Goal: Task Accomplishment & Management: Use online tool/utility

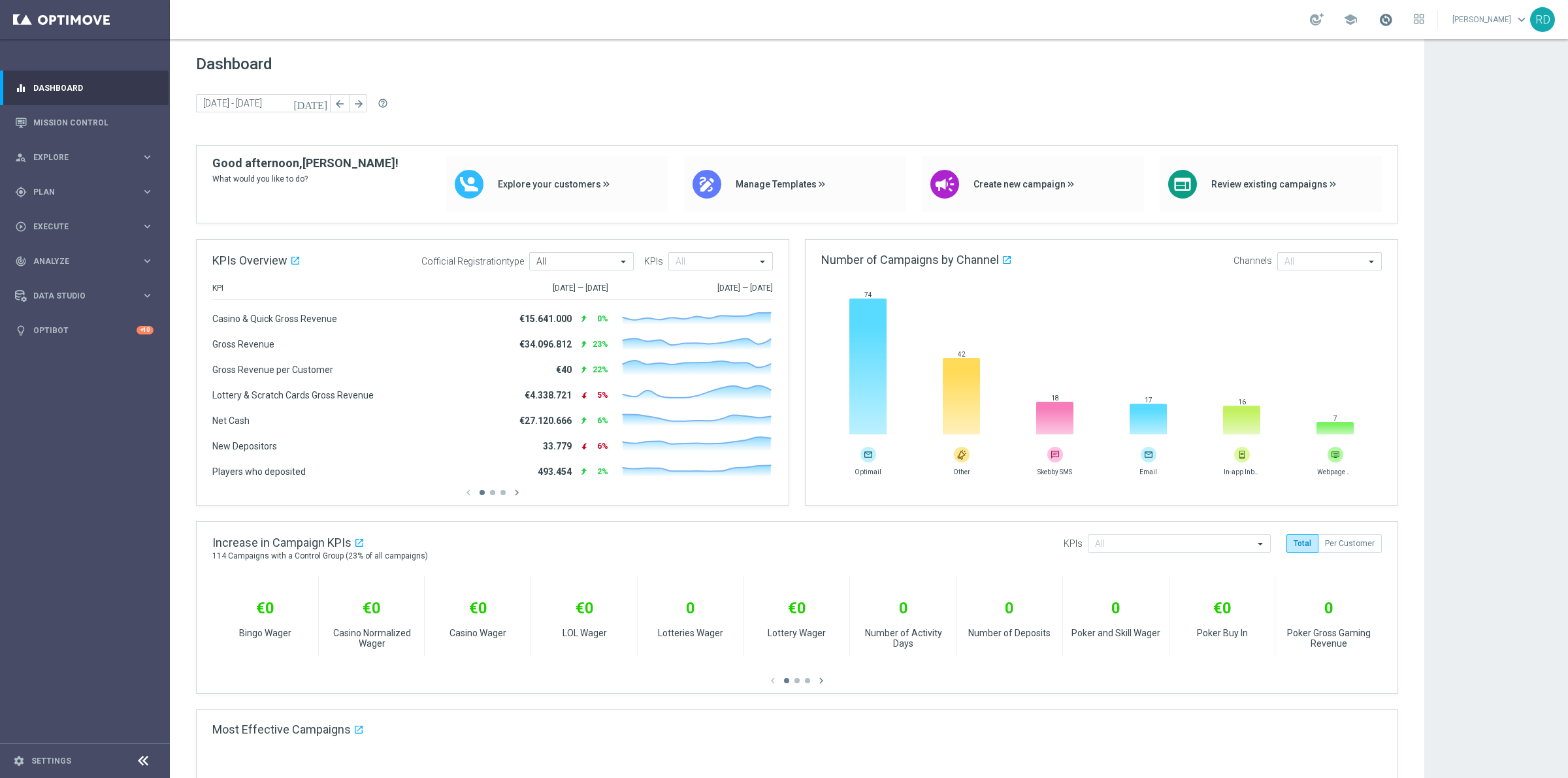
click at [1379, 19] on span at bounding box center [1386, 19] width 14 height 14
drag, startPoint x: 94, startPoint y: 197, endPoint x: 80, endPoint y: 185, distance: 18.4
click at [92, 195] on div "gps_fixed Plan" at bounding box center [78, 192] width 126 height 12
click at [78, 184] on div "gps_fixed Plan keyboard_arrow_right" at bounding box center [84, 191] width 169 height 34
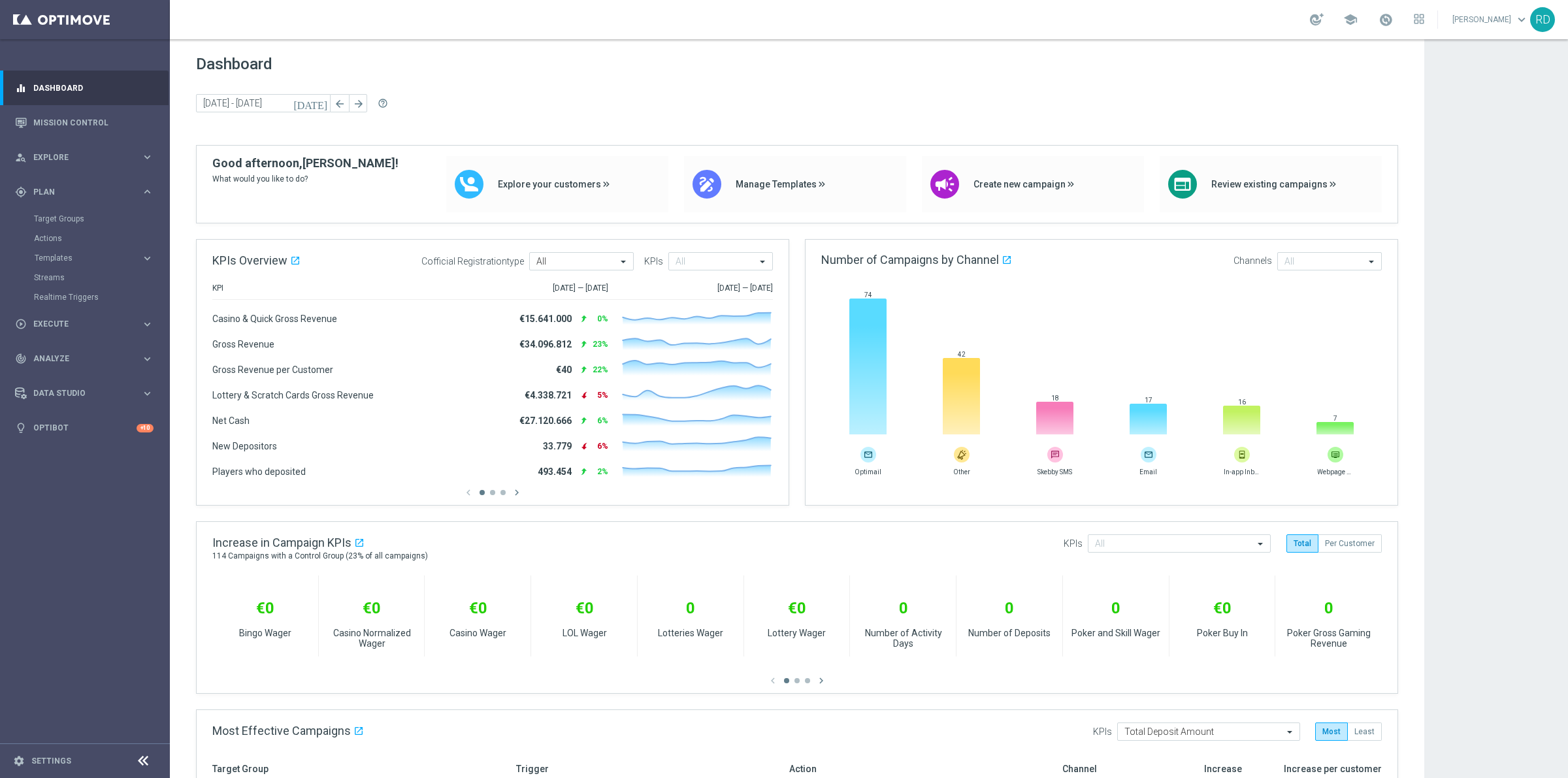
click at [59, 210] on div "Target Groups" at bounding box center [101, 219] width 135 height 19
click at [58, 219] on link "Target Groups" at bounding box center [85, 218] width 102 height 10
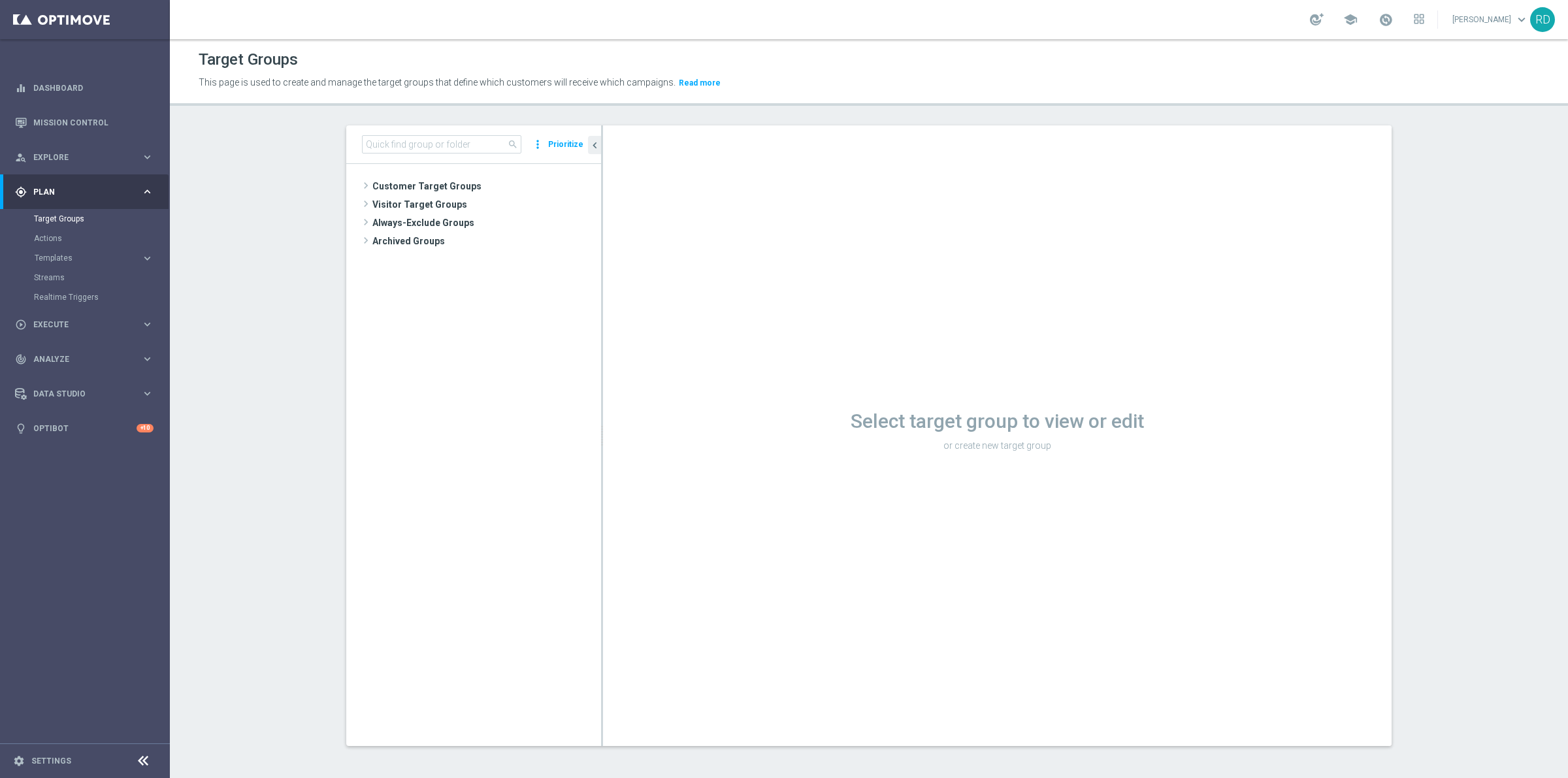
click at [83, 251] on accordion "Templates keyboard_arrow_right Optimail OptiMobile In-App OptiMobile Push Optip…" at bounding box center [101, 258] width 135 height 19
click at [74, 255] on span "Templates" at bounding box center [81, 257] width 94 height 8
click at [50, 277] on link "Optimail" at bounding box center [88, 277] width 96 height 10
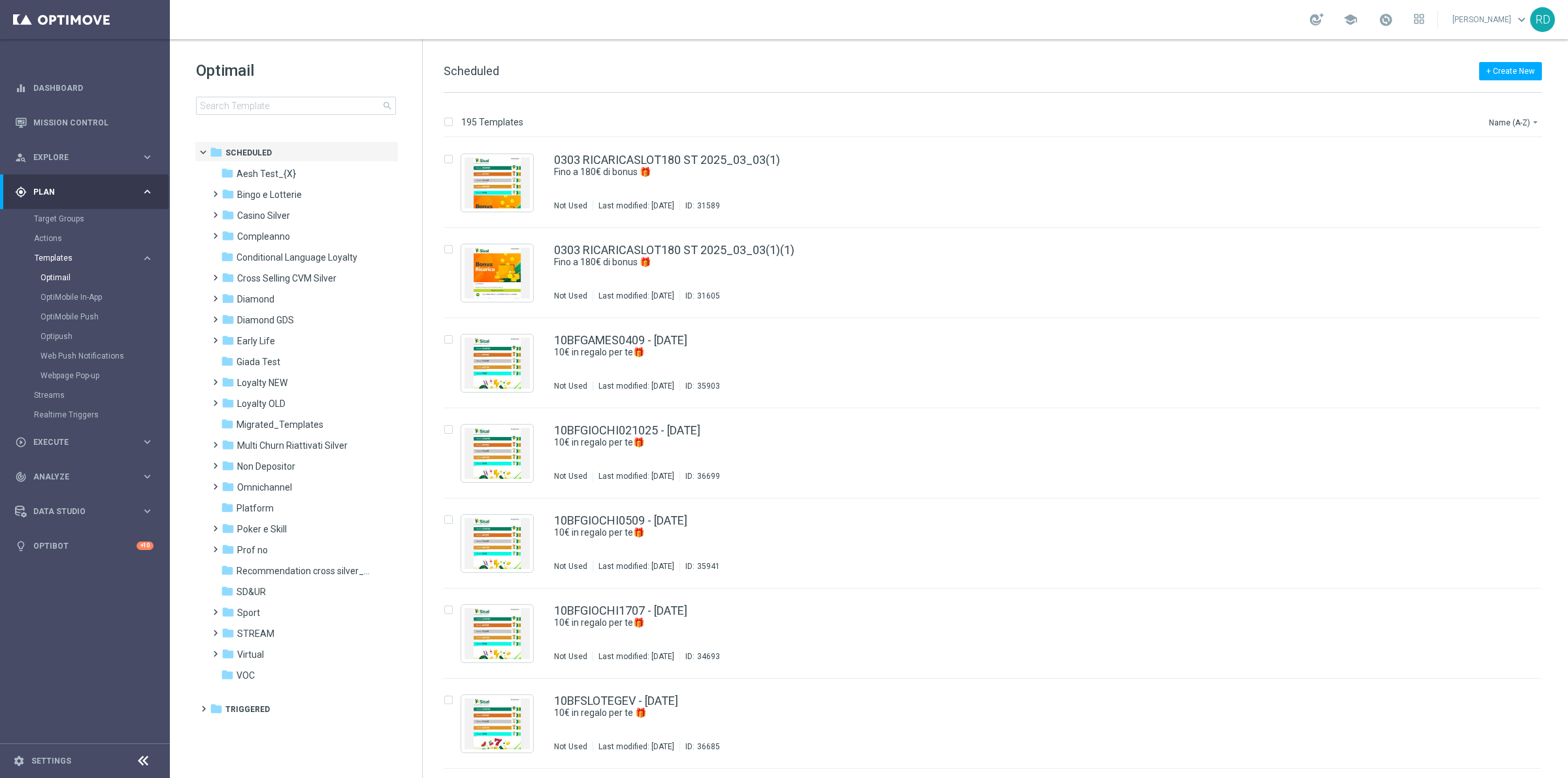
click at [69, 259] on span "Templates" at bounding box center [81, 257] width 94 height 8
click at [54, 223] on link "Target Groups" at bounding box center [85, 218] width 102 height 10
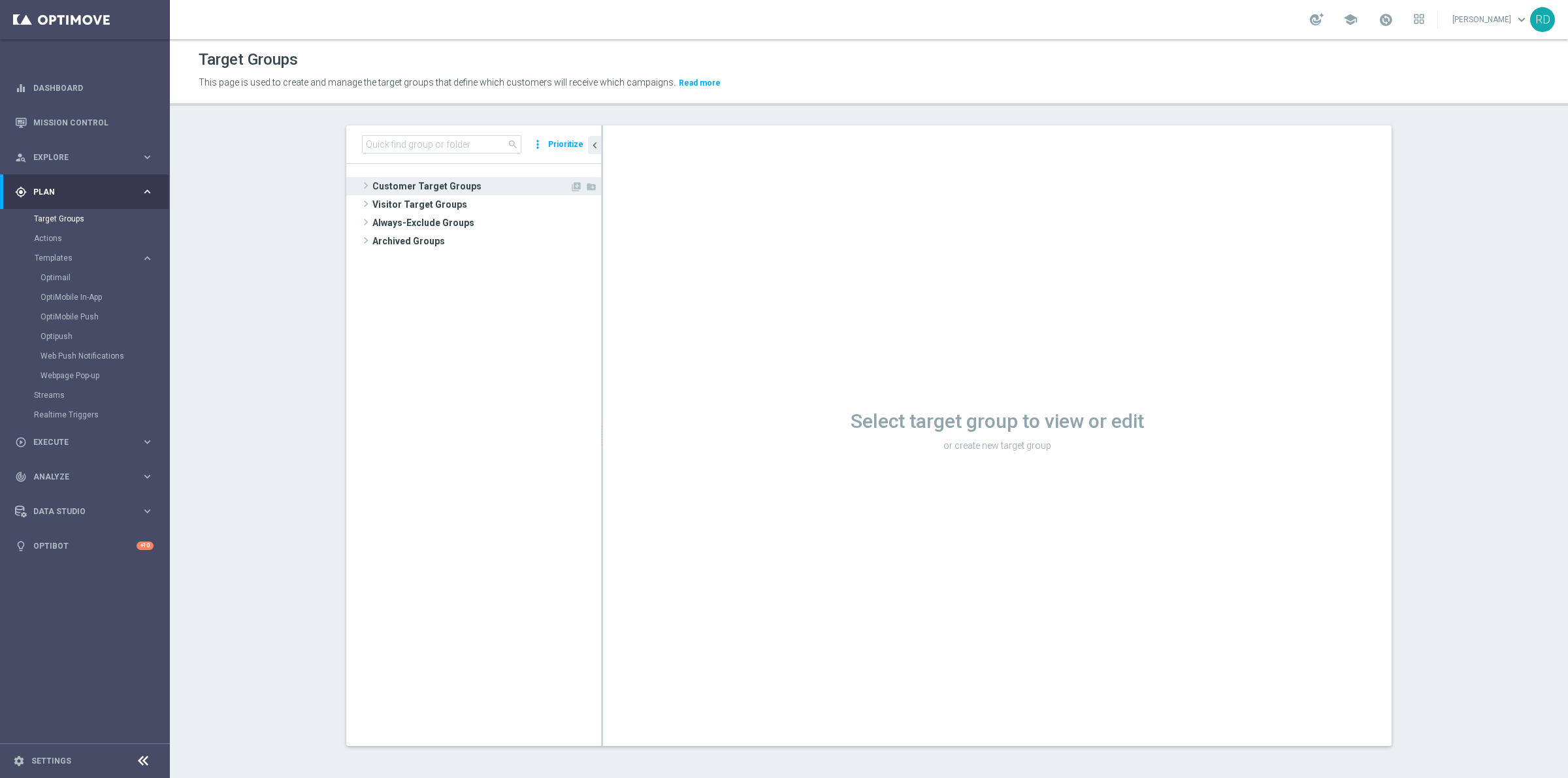
click at [364, 189] on span at bounding box center [365, 185] width 13 height 16
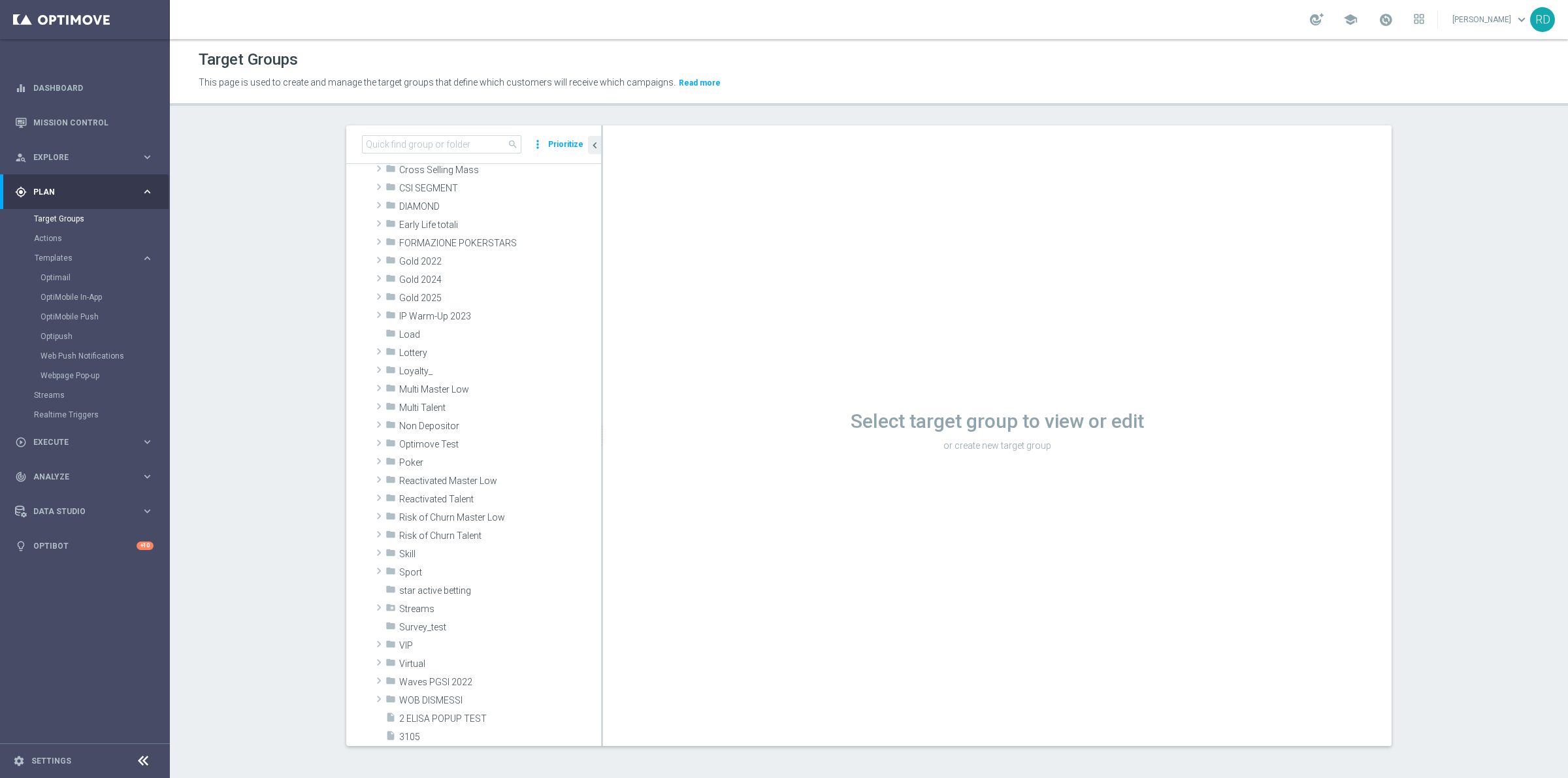
scroll to position [1, 0]
click at [372, 209] on span at bounding box center [379, 204] width 13 height 16
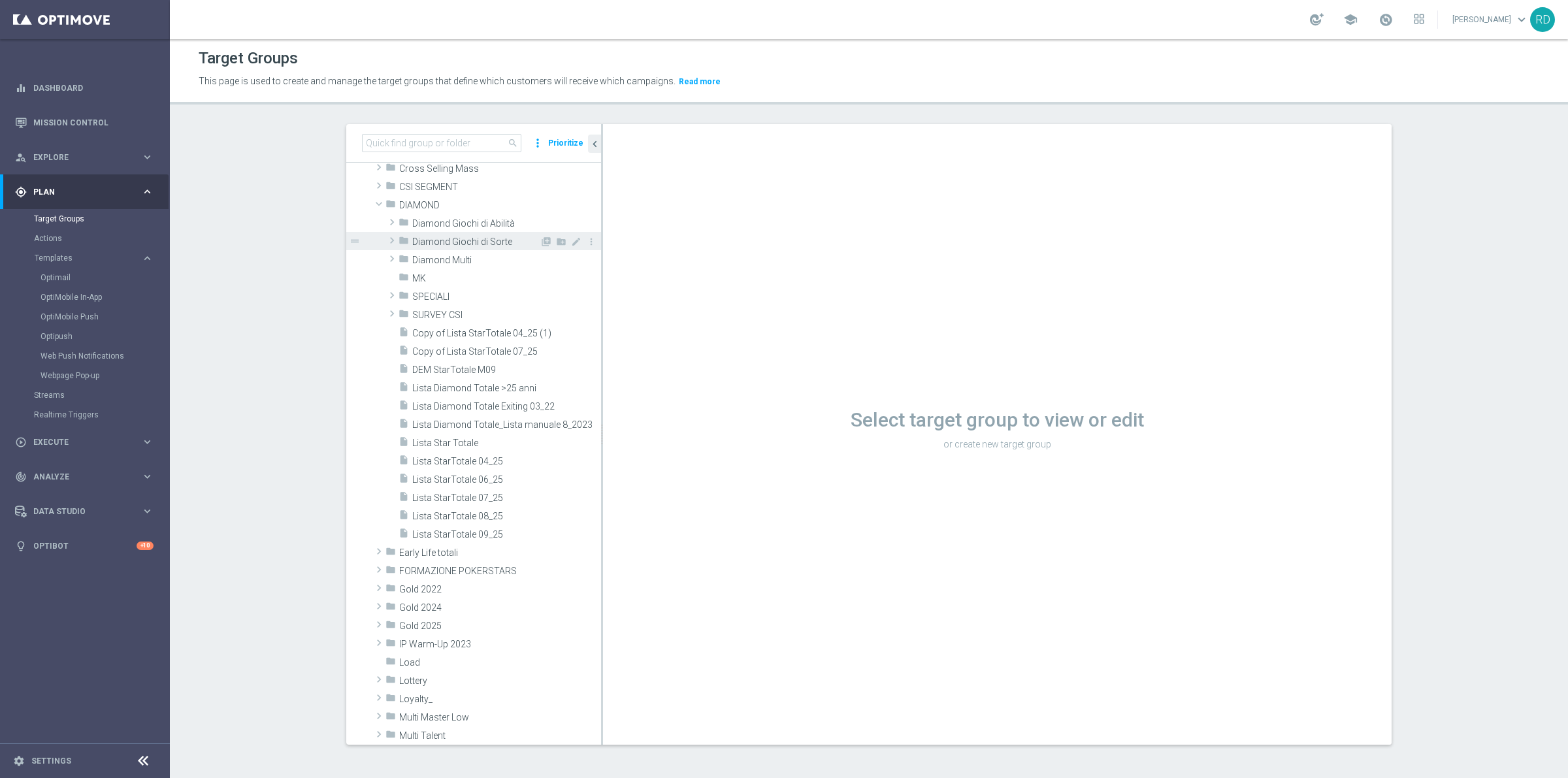
click at [487, 241] on span "Diamond Giochi di Sorte" at bounding box center [476, 242] width 127 height 11
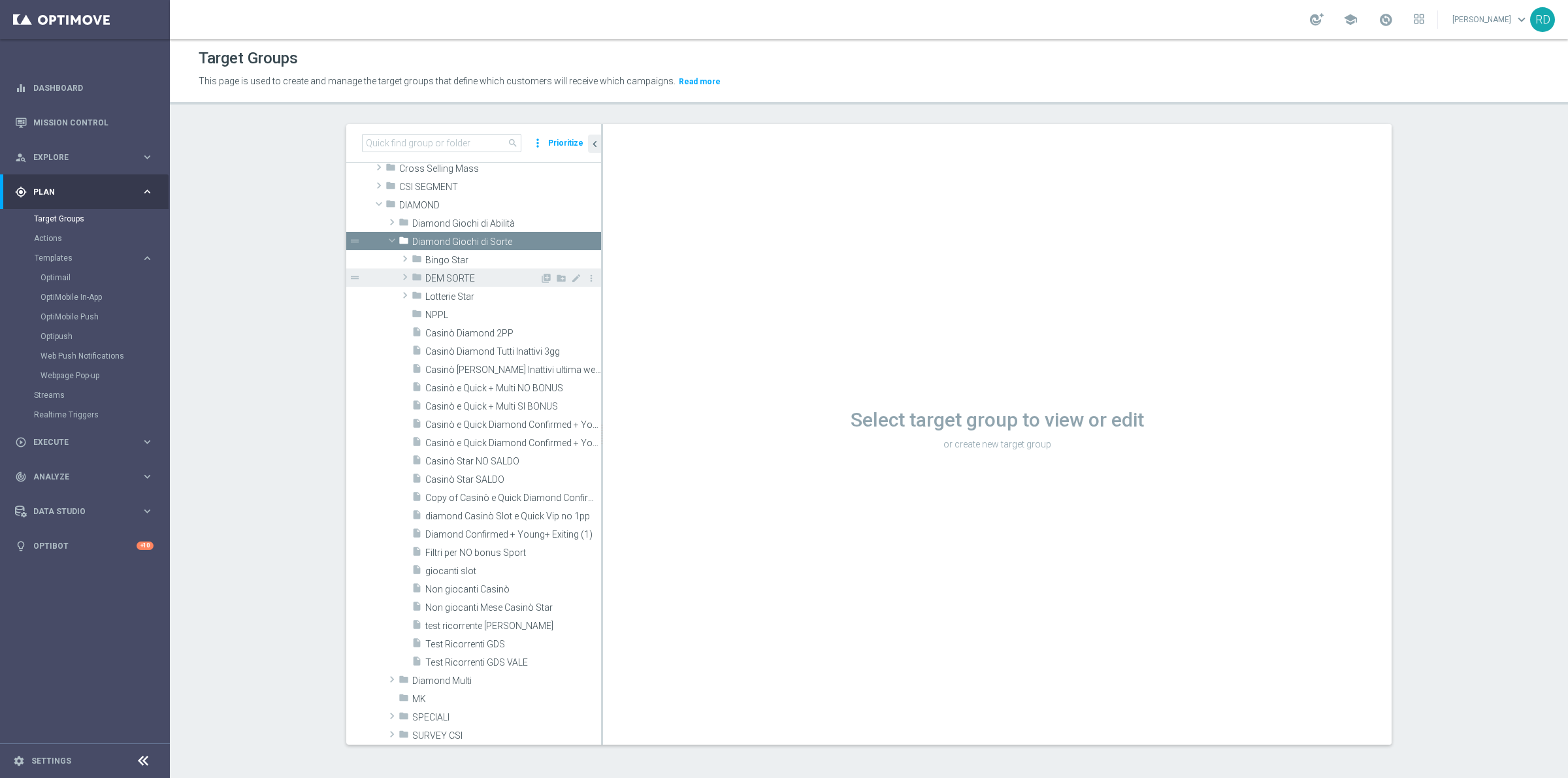
click at [414, 276] on icon "folder" at bounding box center [416, 279] width 10 height 15
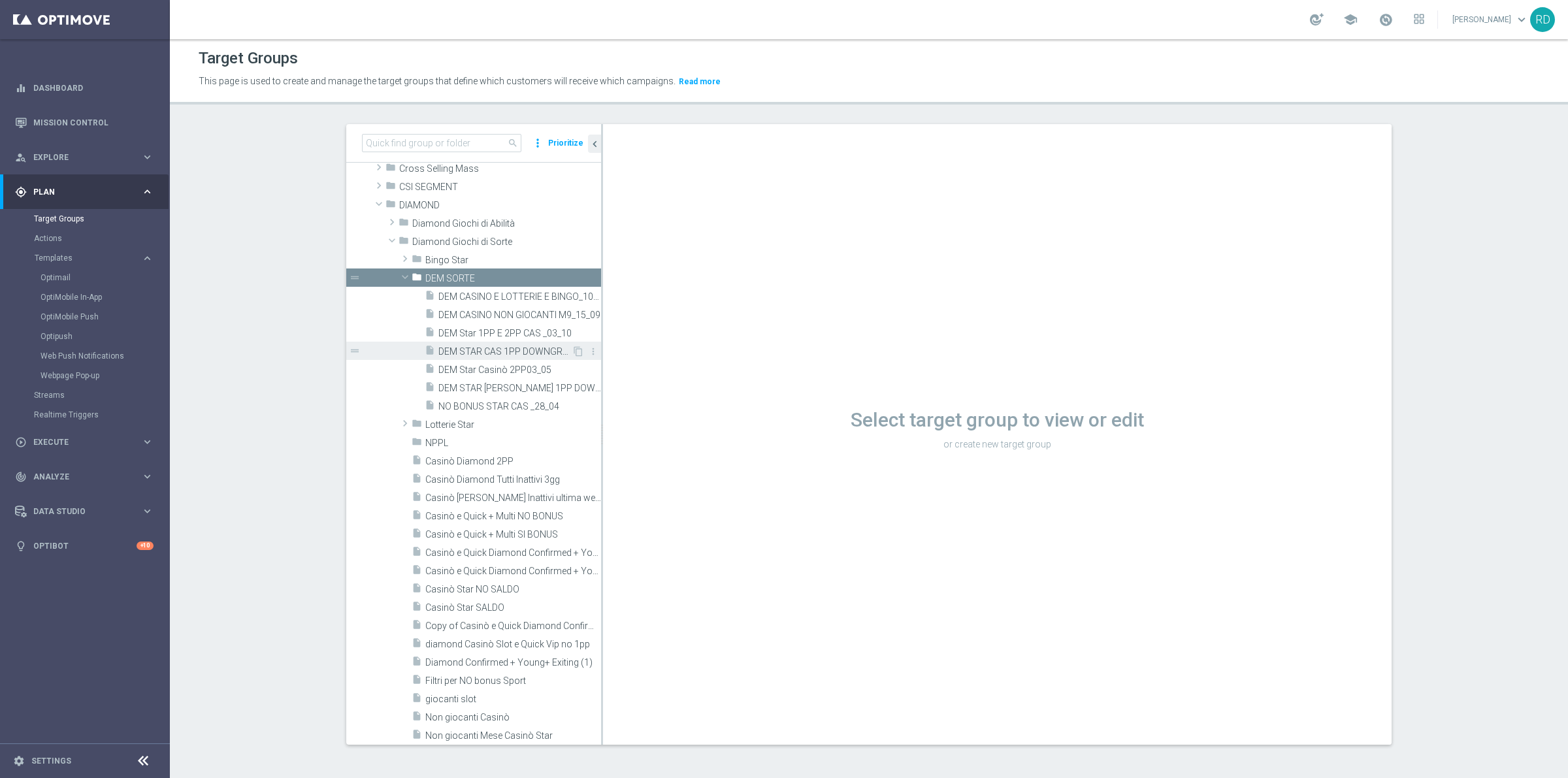
click at [456, 347] on span "DEM STAR CAS 1PP DOWNGRADE_07_10" at bounding box center [505, 352] width 134 height 11
click at [524, 347] on span "DEM STAR CAS 1PP DOWNGRADE_07_10" at bounding box center [505, 353] width 134 height 11
click at [487, 279] on span "DEM SORTE" at bounding box center [483, 280] width 114 height 11
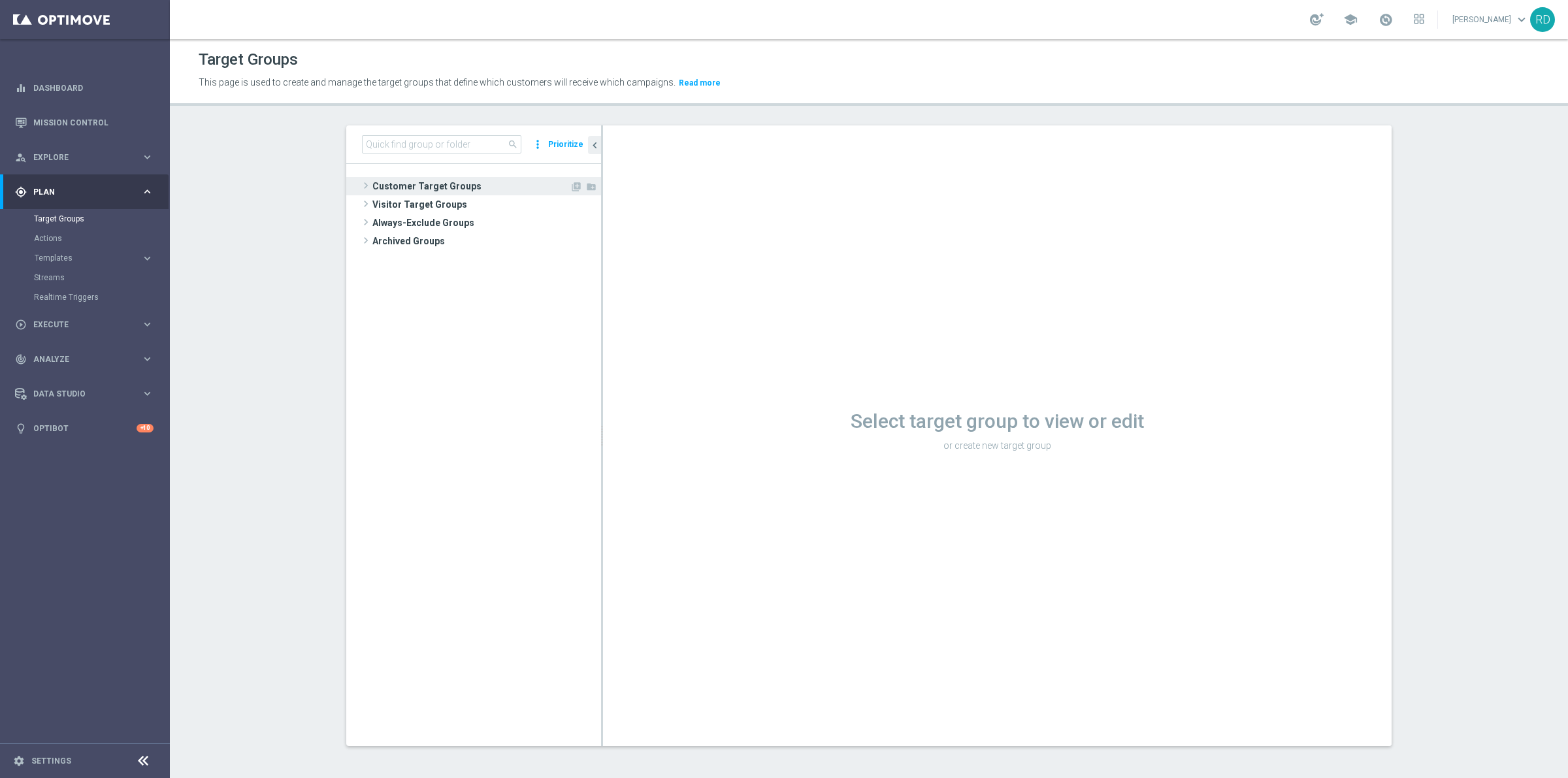
click at [363, 186] on span at bounding box center [365, 185] width 13 height 16
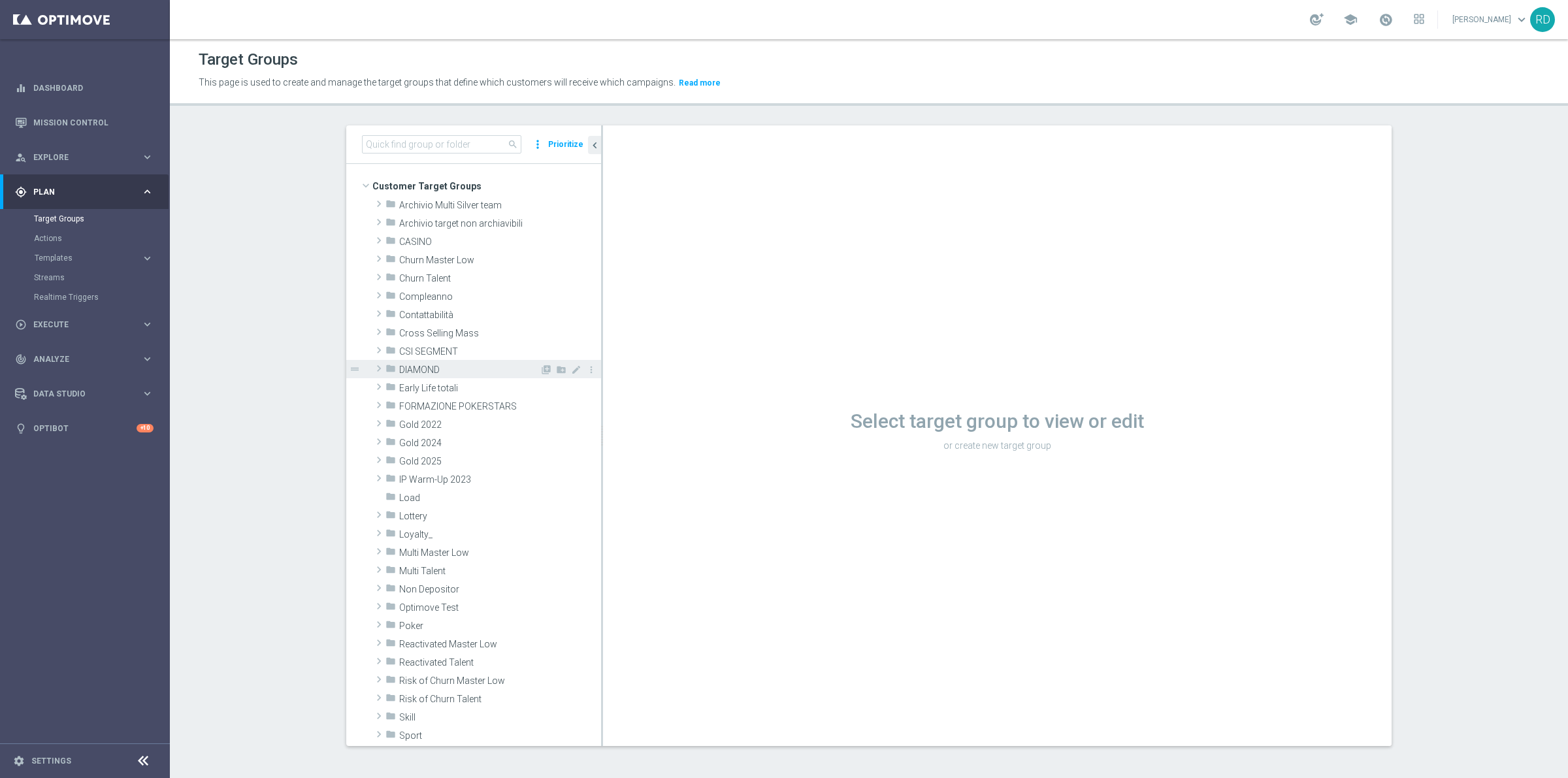
click at [372, 374] on span at bounding box center [379, 368] width 13 height 16
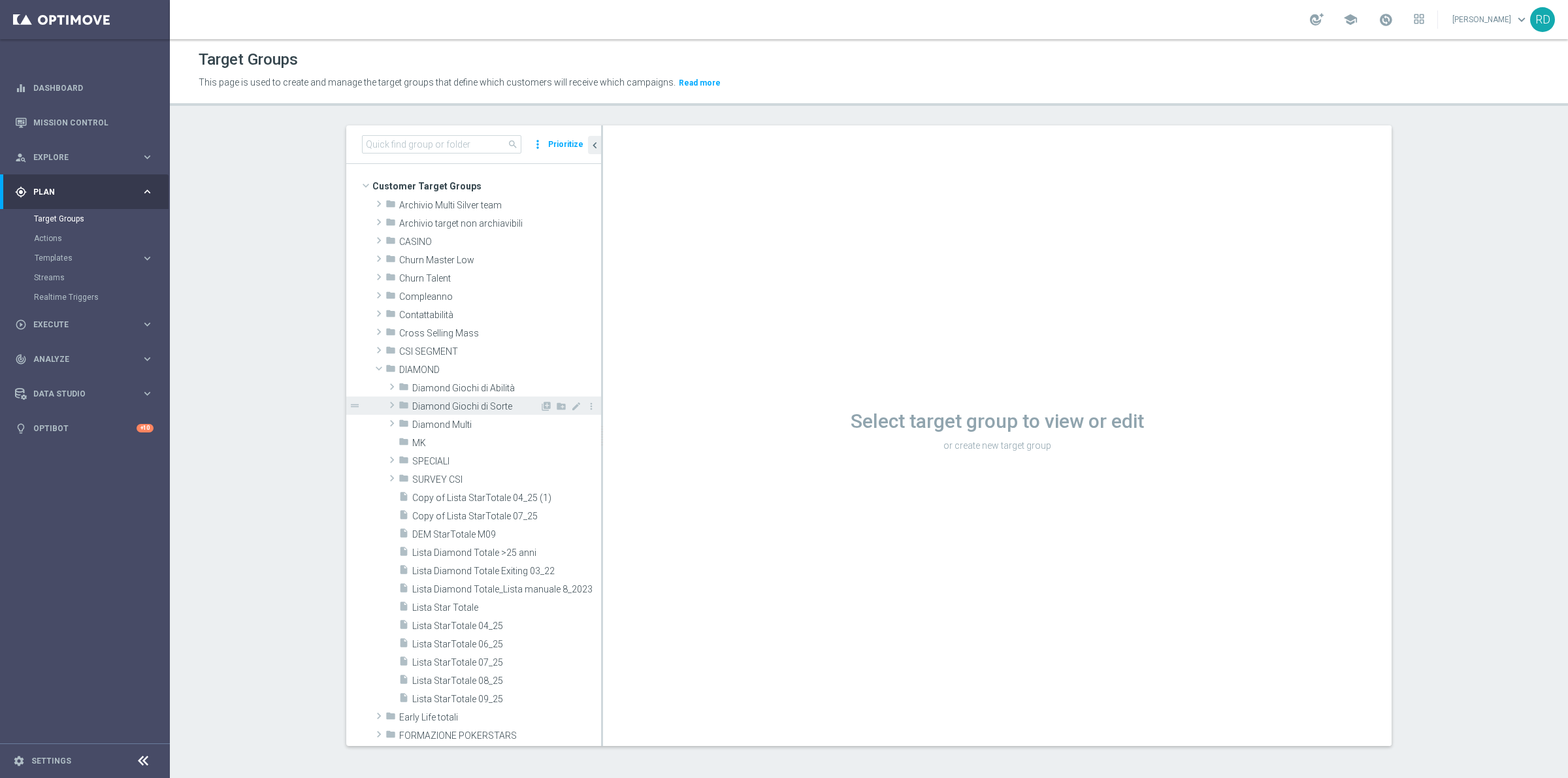
click at [439, 396] on div "folder Diamond Giochi di Sorte" at bounding box center [469, 405] width 141 height 19
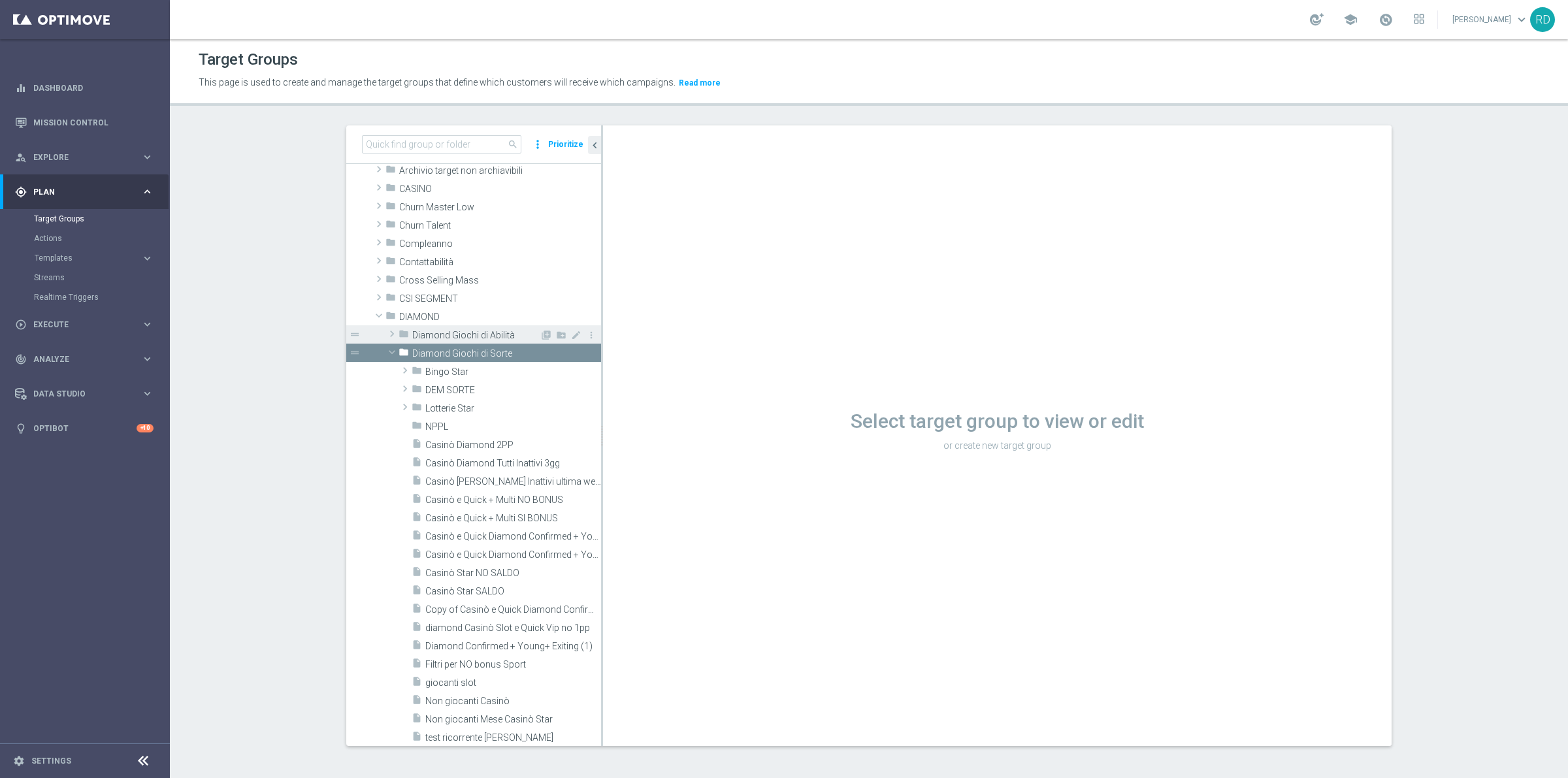
scroll to position [82, 0]
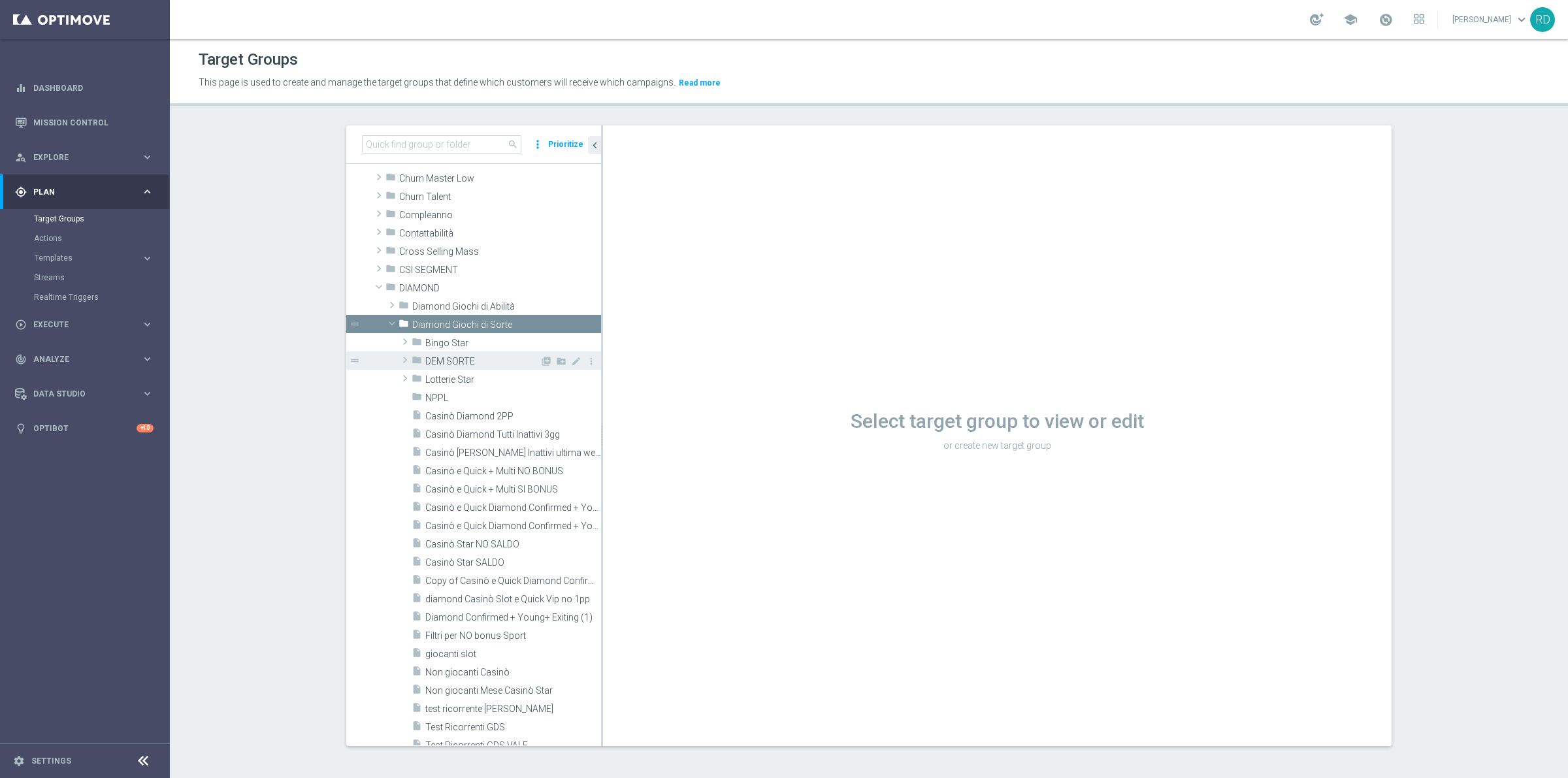
click at [478, 357] on span "DEM SORTE" at bounding box center [483, 361] width 114 height 11
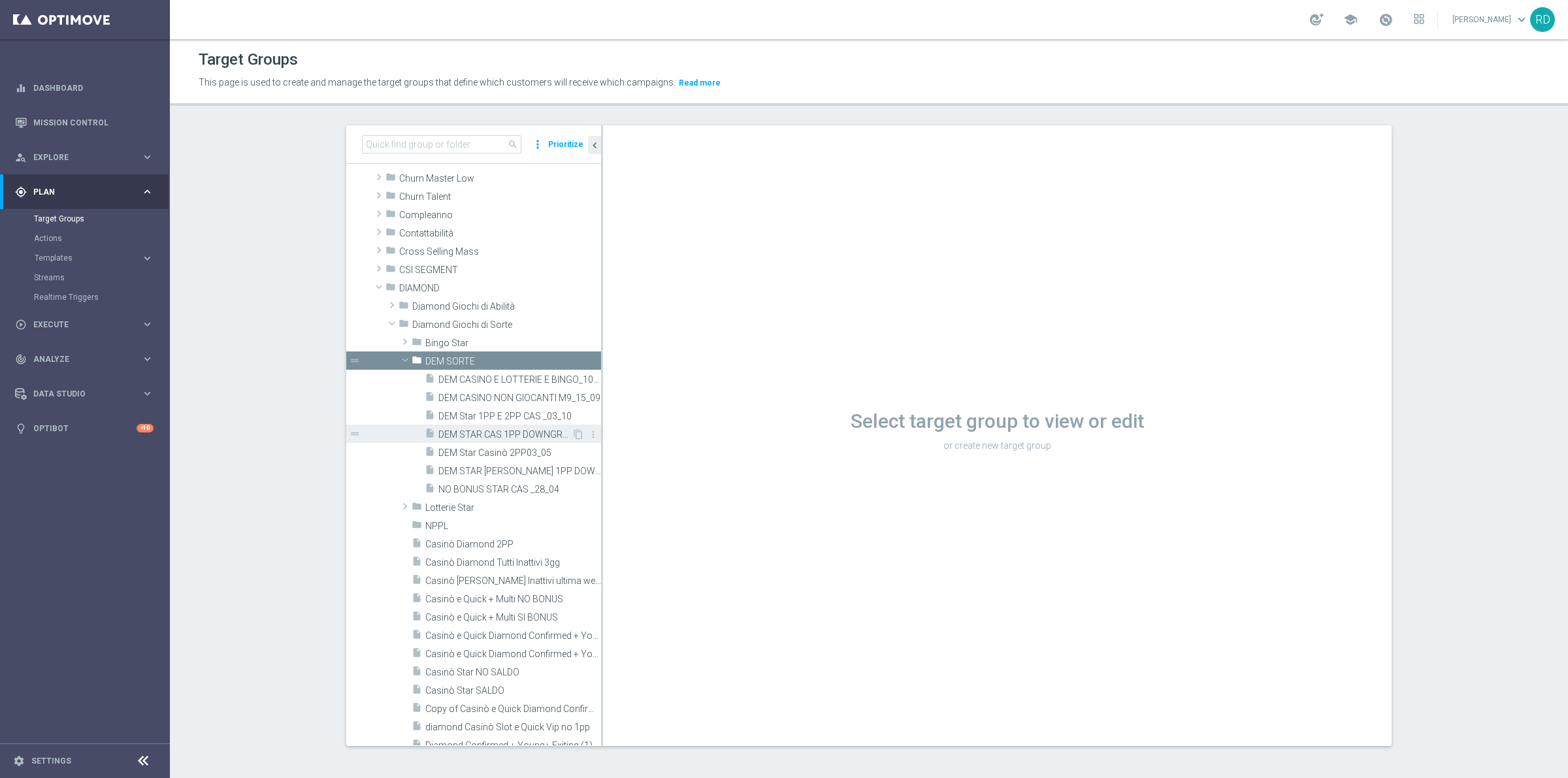
click at [572, 441] on div "content_copy more_vert" at bounding box center [586, 436] width 28 height 14
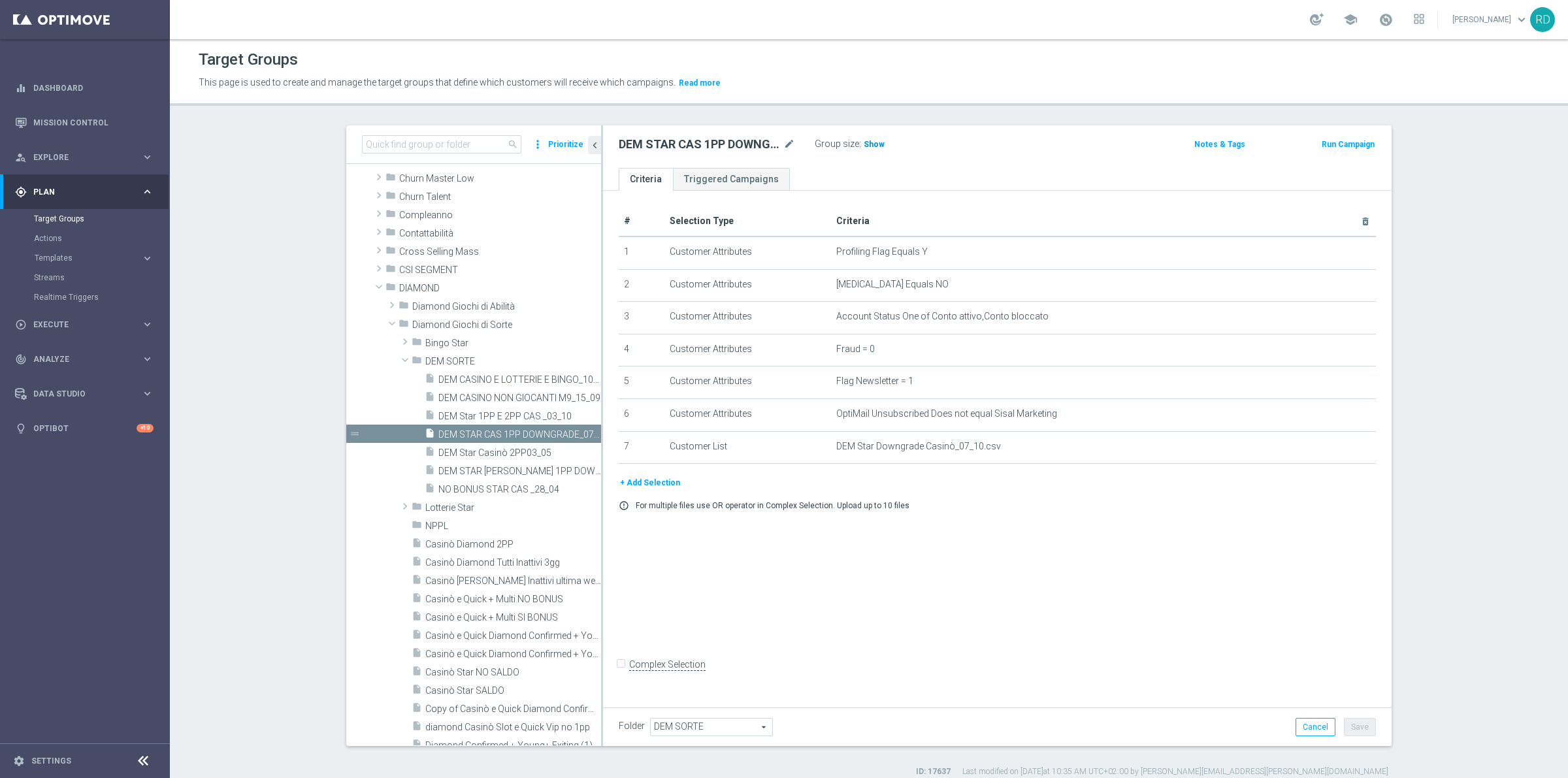
click at [864, 147] on span "Show" at bounding box center [874, 144] width 21 height 9
click at [865, 146] on span "359" at bounding box center [873, 146] width 17 height 12
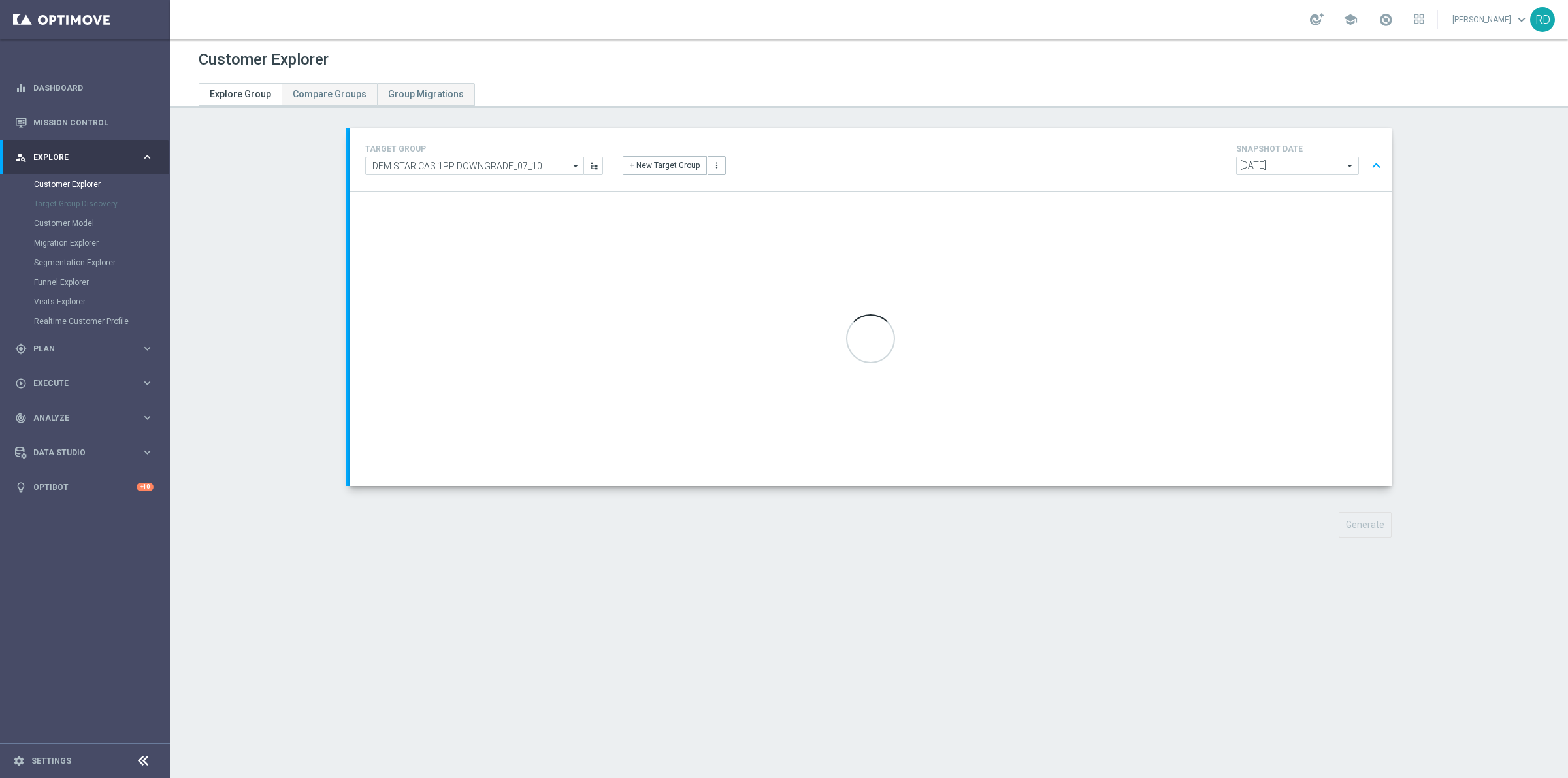
click at [1513, 281] on section "TARGET GROUP DEM STAR CAS 1PP DOWNGRADE_07_10 DEM STAR CAS 1PP DOWNGRADE_07_10 …" at bounding box center [869, 343] width 1398 height 429
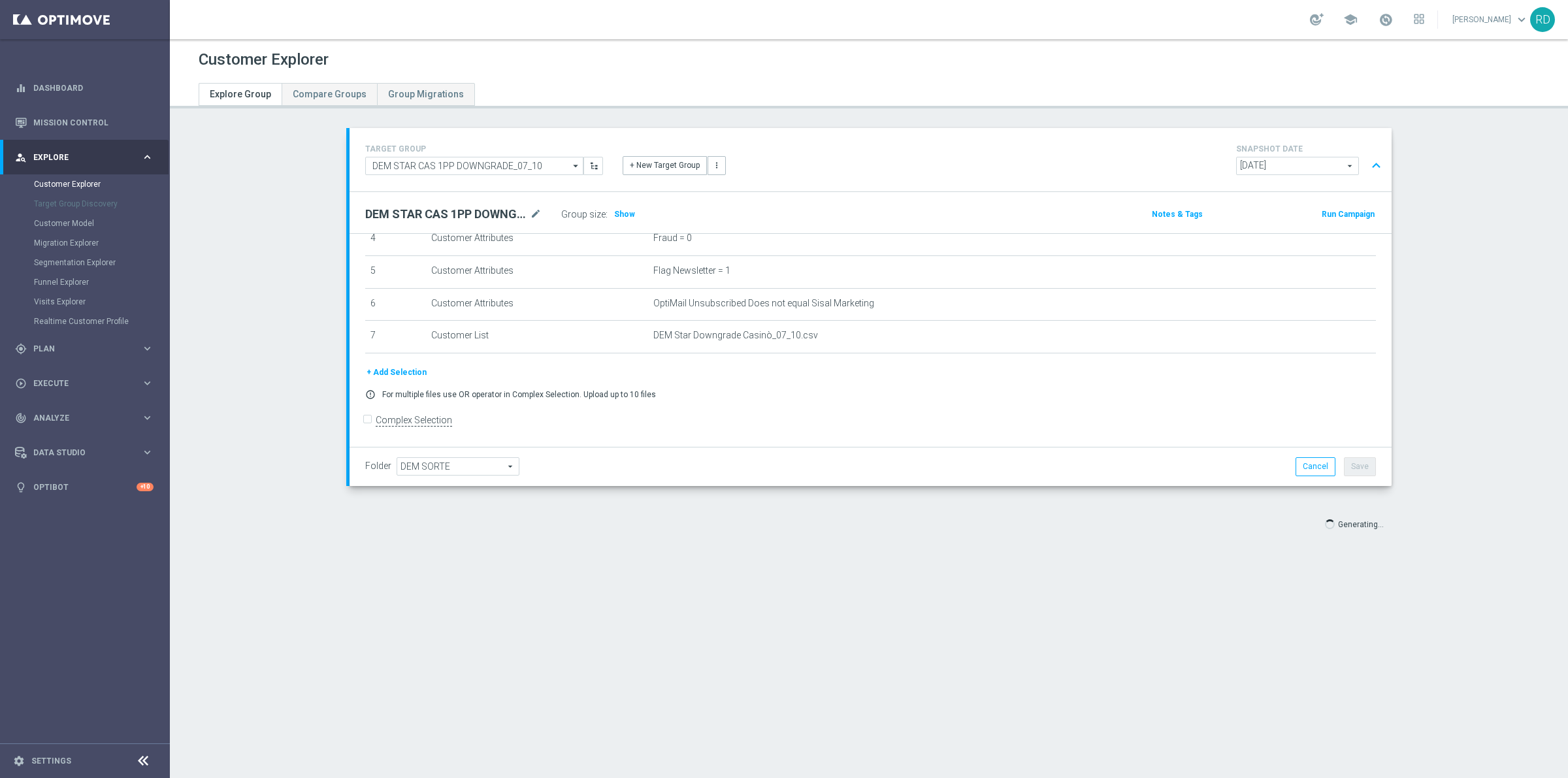
scroll to position [154, 0]
click at [614, 213] on span "Show" at bounding box center [624, 214] width 21 height 9
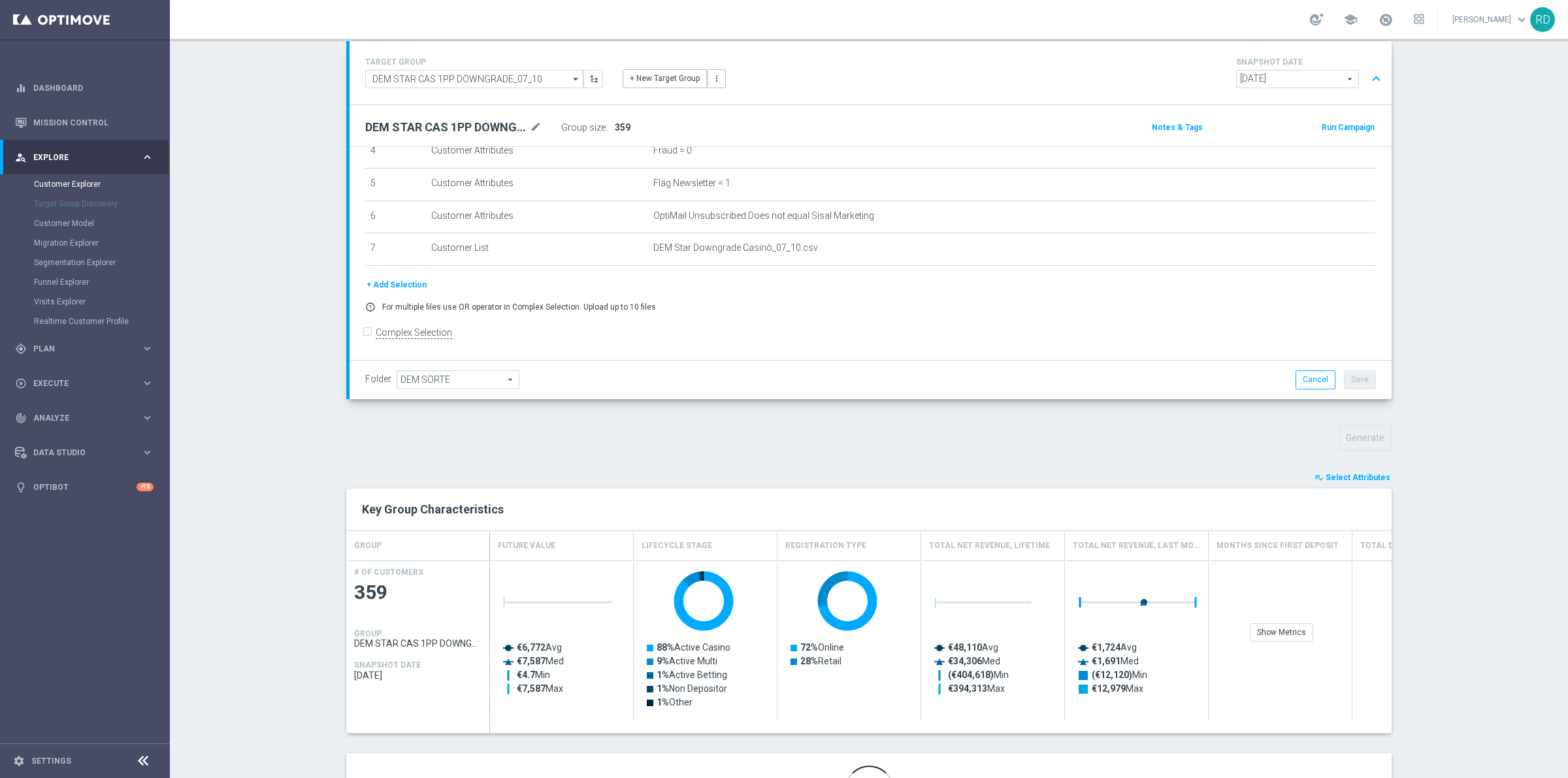
scroll to position [170, 0]
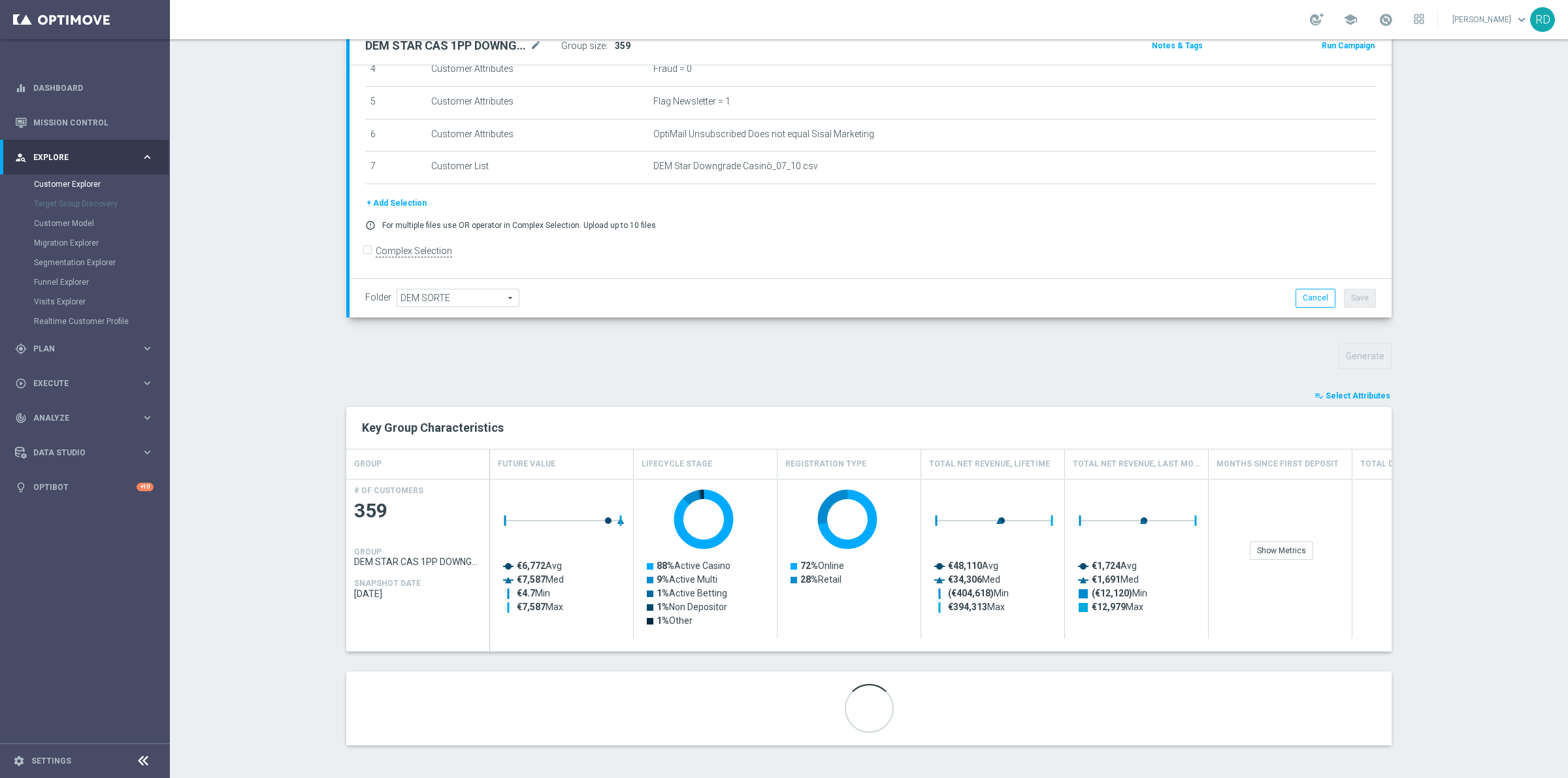
click at [1324, 393] on button "playlist_add_check Select Attributes" at bounding box center [1353, 396] width 78 height 14
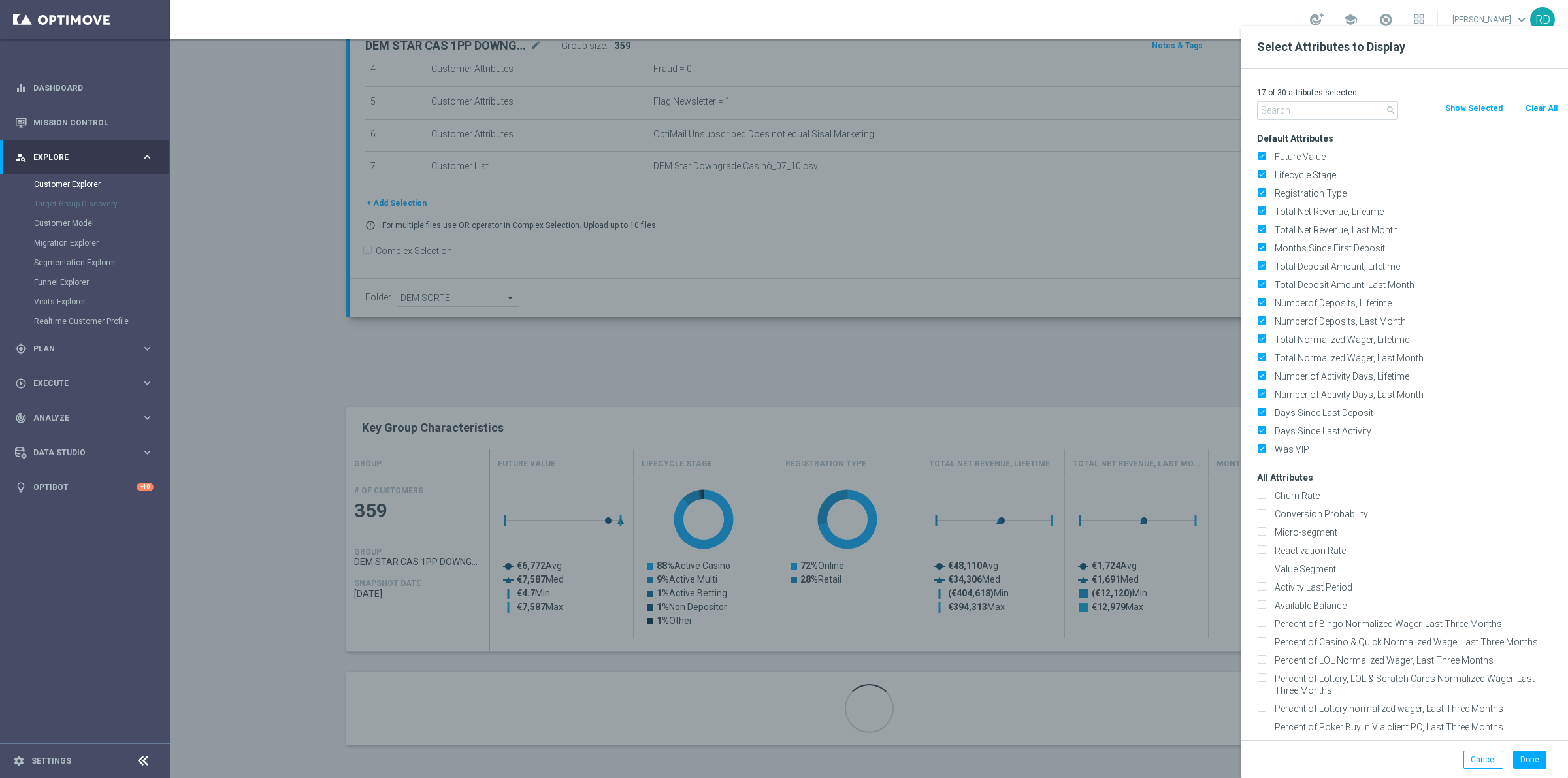
click at [1122, 372] on div at bounding box center [954, 415] width 1568 height 778
click at [1171, 351] on div at bounding box center [954, 415] width 1568 height 778
click at [1482, 762] on button "Cancel" at bounding box center [1483, 759] width 40 height 19
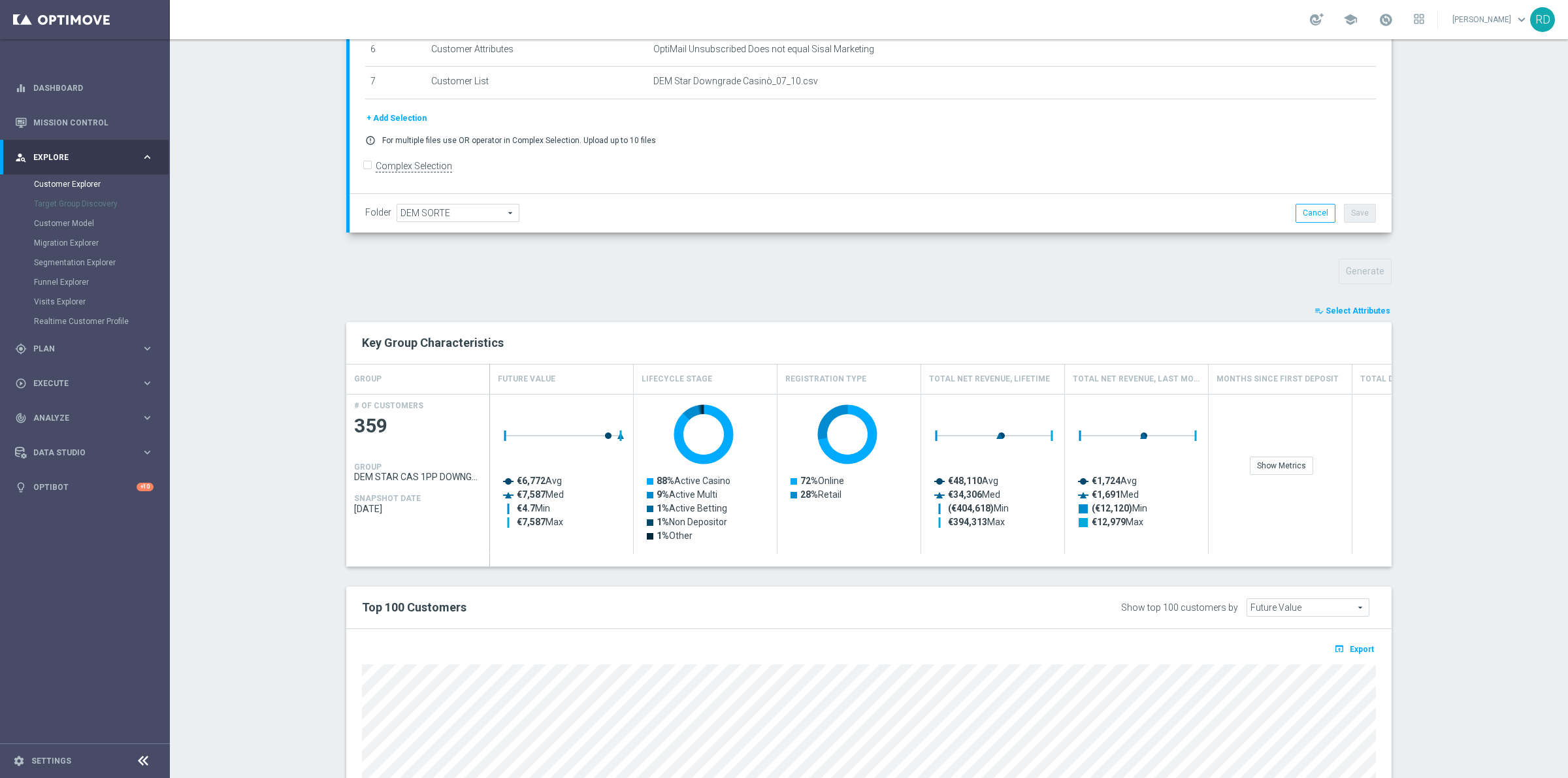
scroll to position [415, 0]
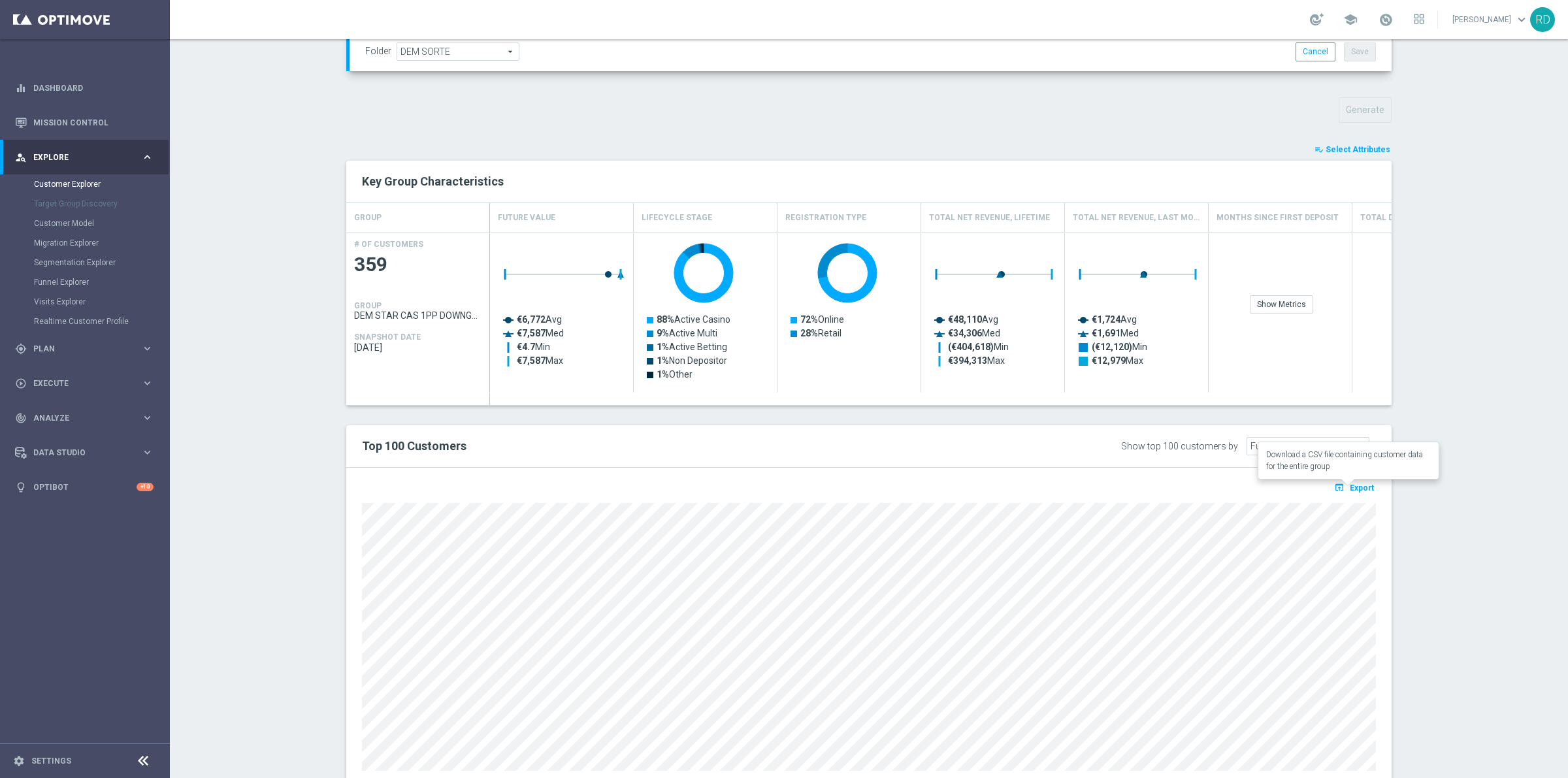
click at [1354, 484] on span "Export" at bounding box center [1362, 487] width 24 height 9
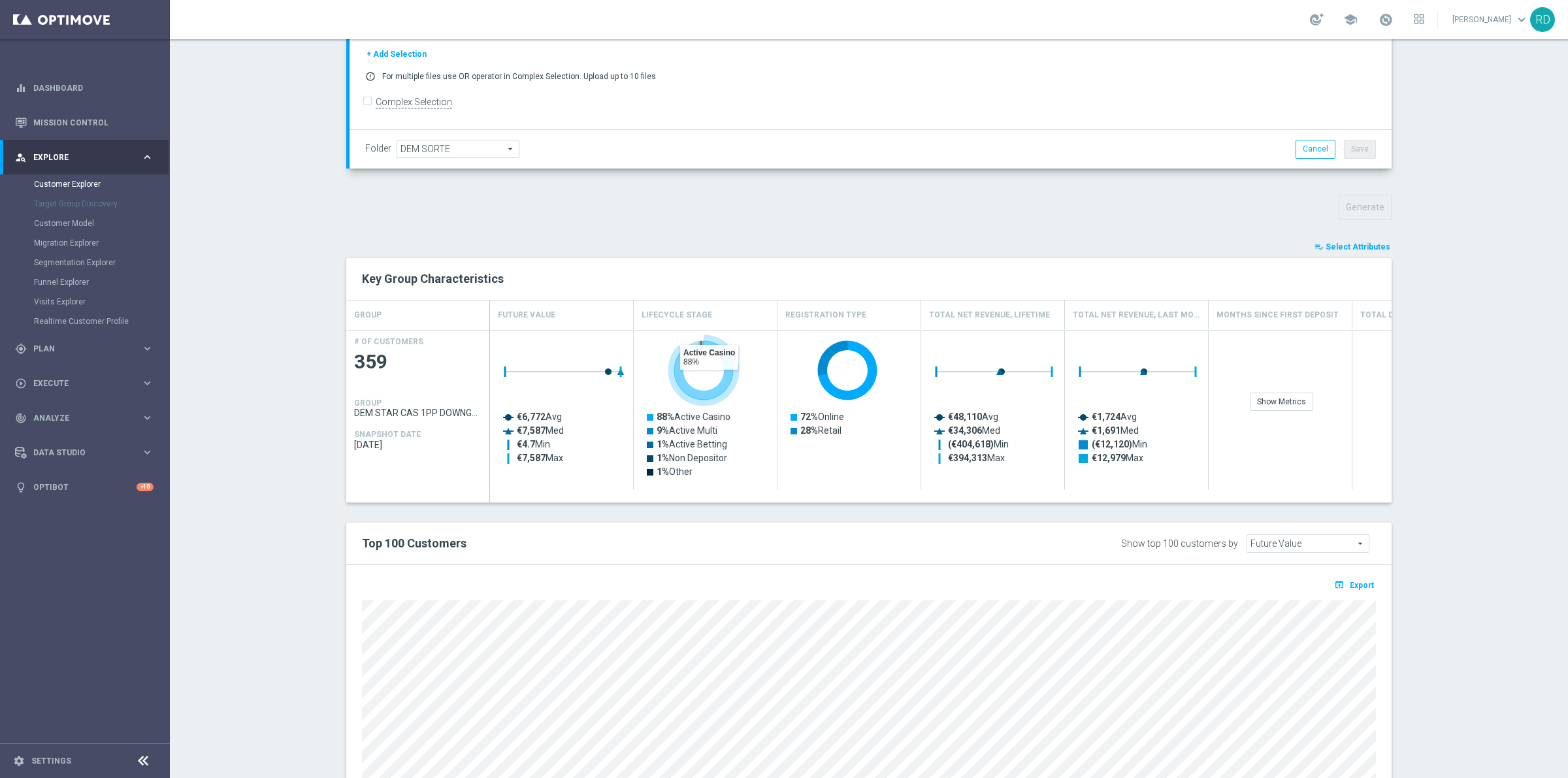
scroll to position [213, 0]
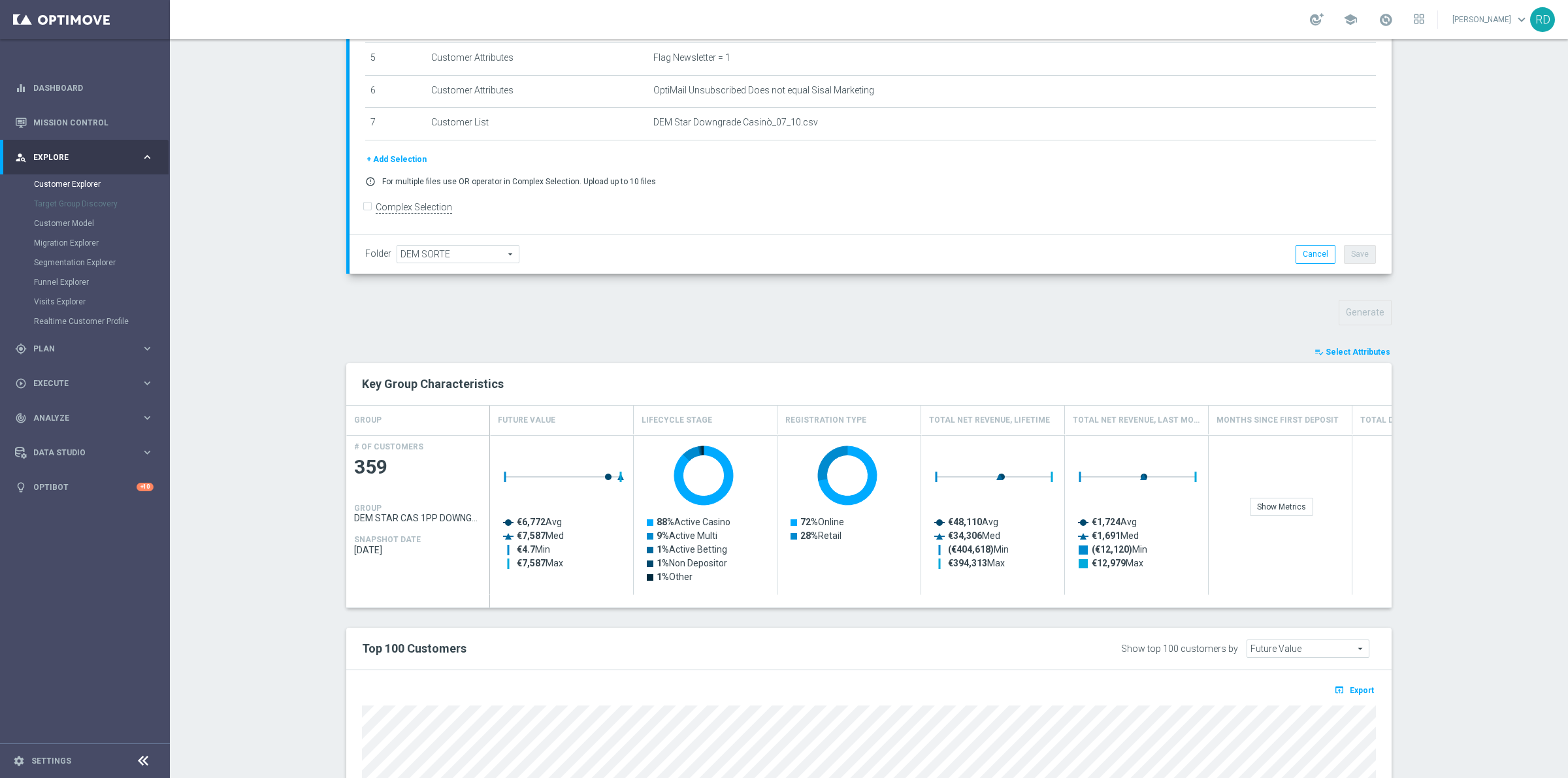
drag, startPoint x: 32, startPoint y: 351, endPoint x: 45, endPoint y: 349, distance: 13.2
click at [33, 351] on span "Plan" at bounding box center [87, 348] width 108 height 8
click at [70, 256] on span "Templates" at bounding box center [81, 257] width 94 height 8
click at [61, 277] on link "Optimail" at bounding box center [88, 277] width 96 height 10
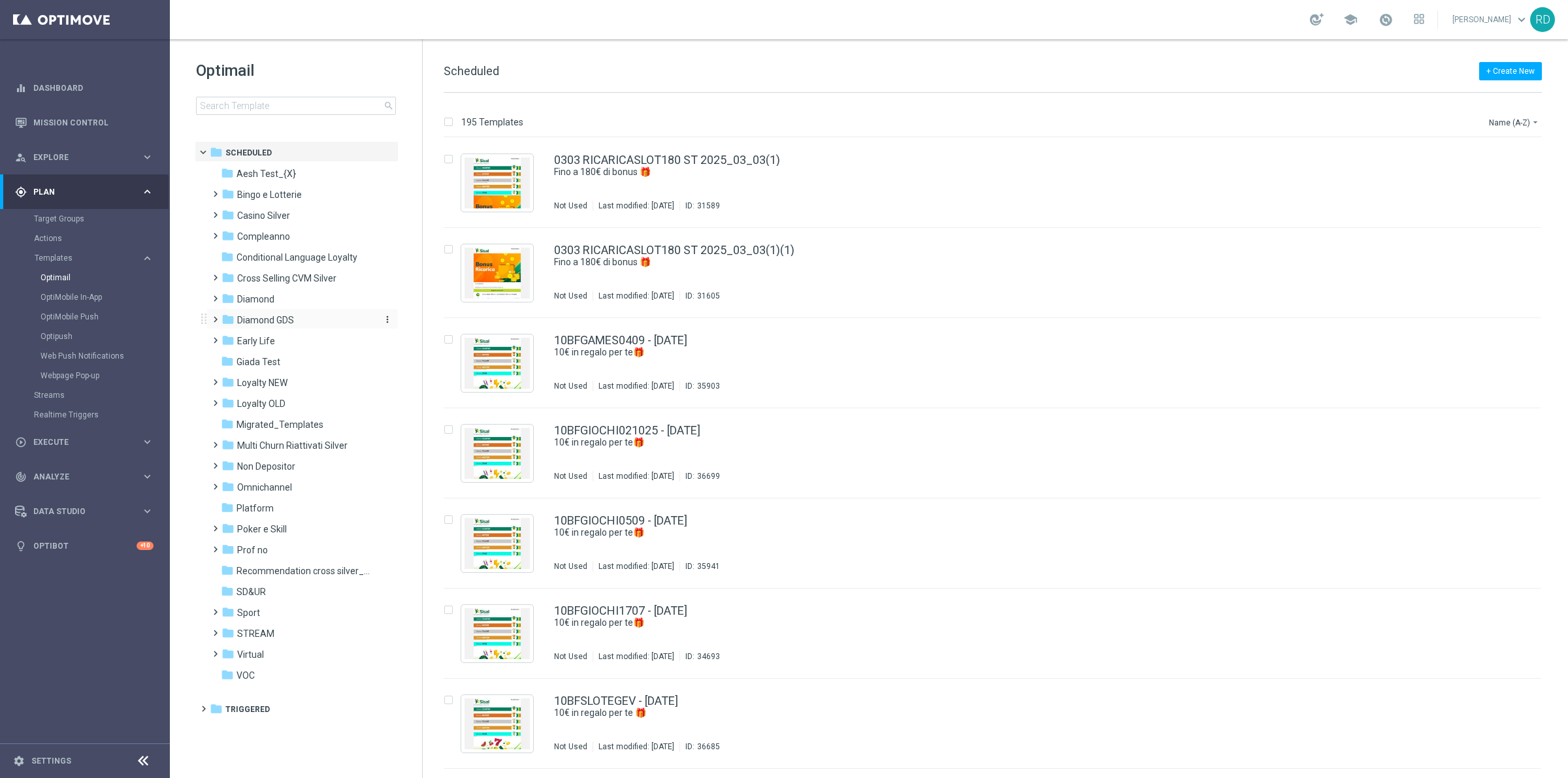
click at [224, 315] on icon "folder" at bounding box center [228, 319] width 13 height 13
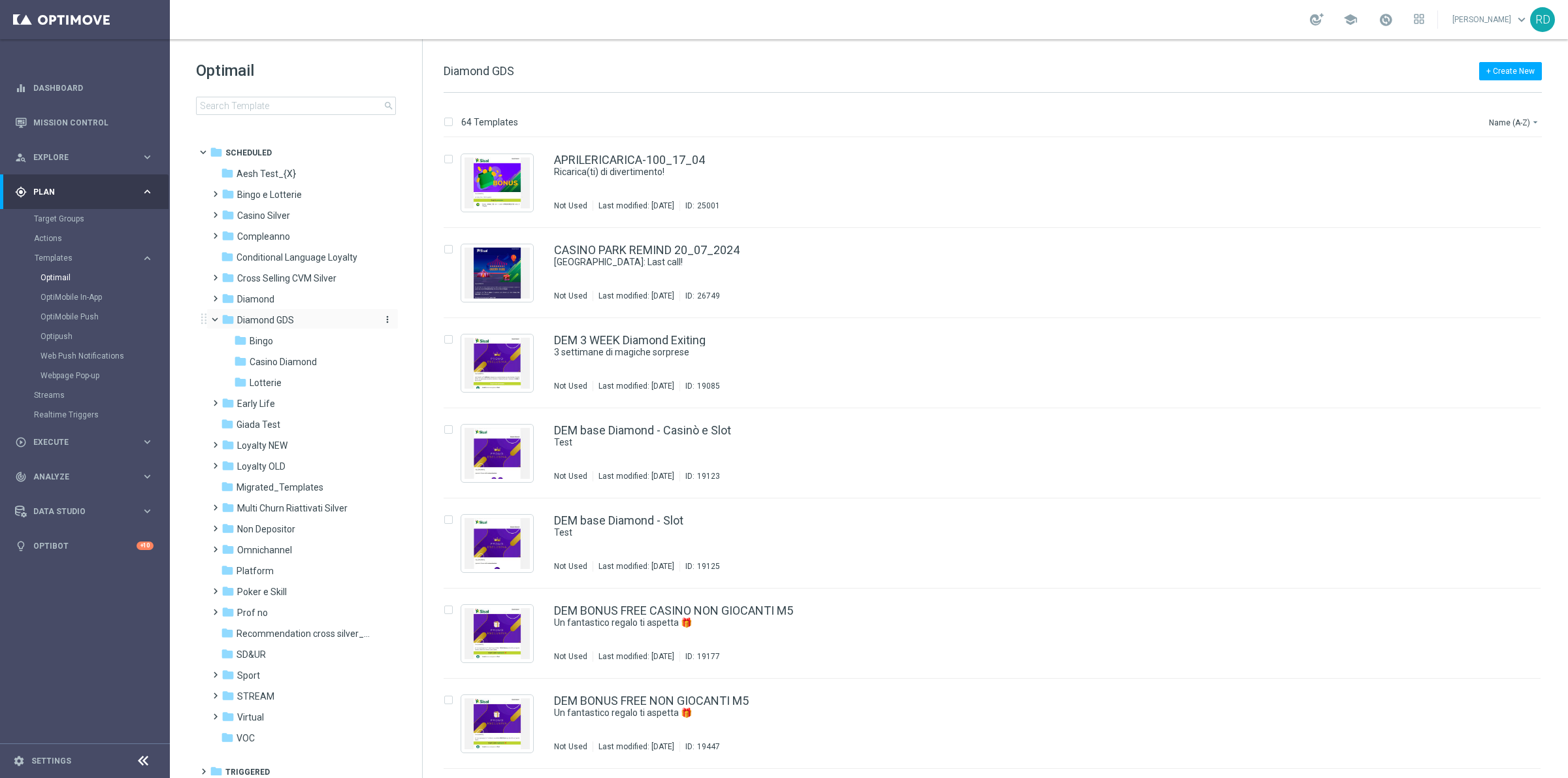
click at [264, 313] on div "folder Diamond GDS" at bounding box center [297, 321] width 150 height 15
click at [270, 327] on div "folder Diamond GDS" at bounding box center [297, 321] width 150 height 15
click at [285, 361] on span "Casino Diamond" at bounding box center [284, 361] width 67 height 12
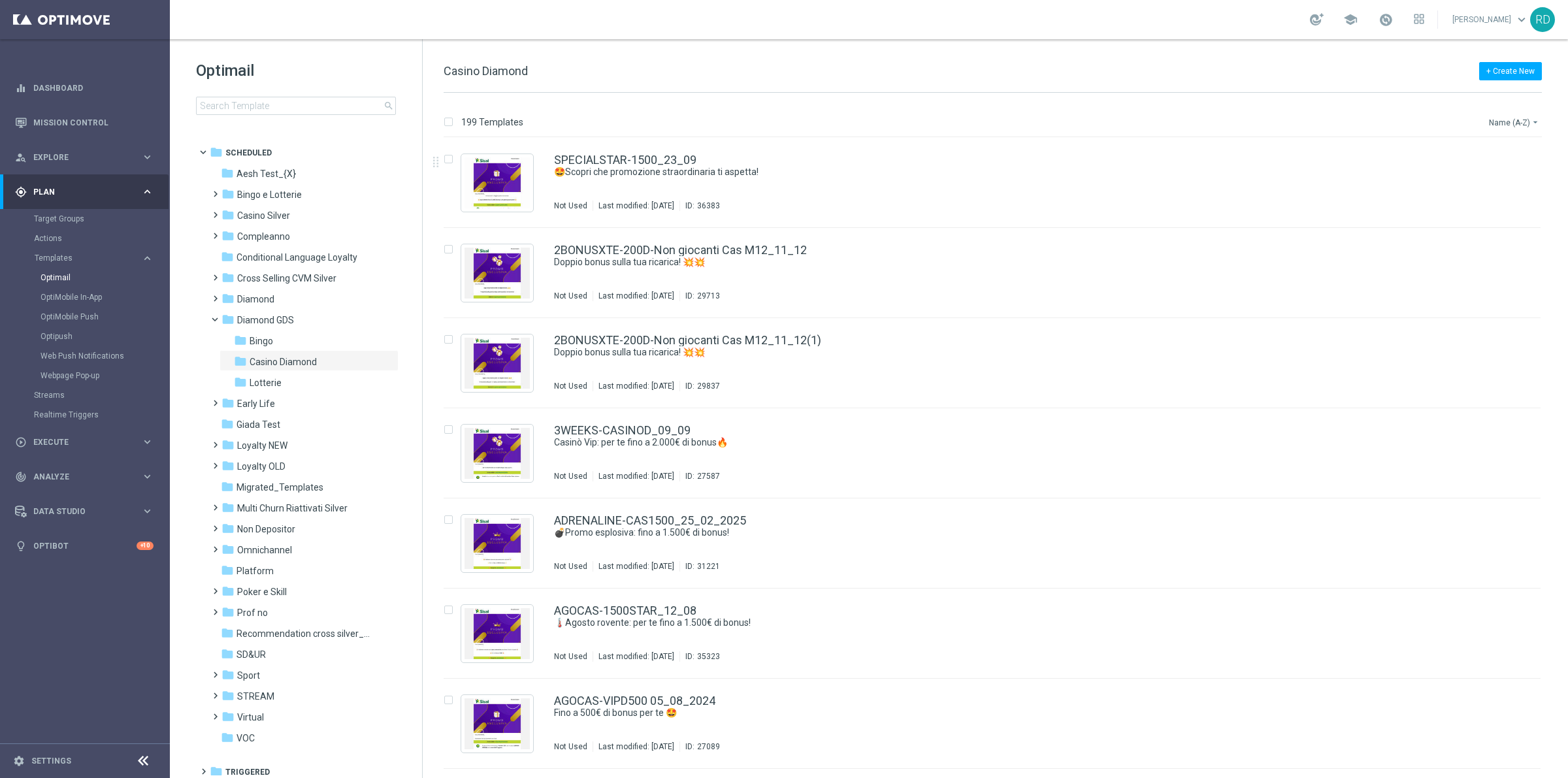
click at [1512, 118] on button "Name (A-Z) arrow_drop_down" at bounding box center [1515, 122] width 54 height 16
click at [1496, 185] on div "Date Modified (Newest)" at bounding box center [1492, 180] width 88 height 9
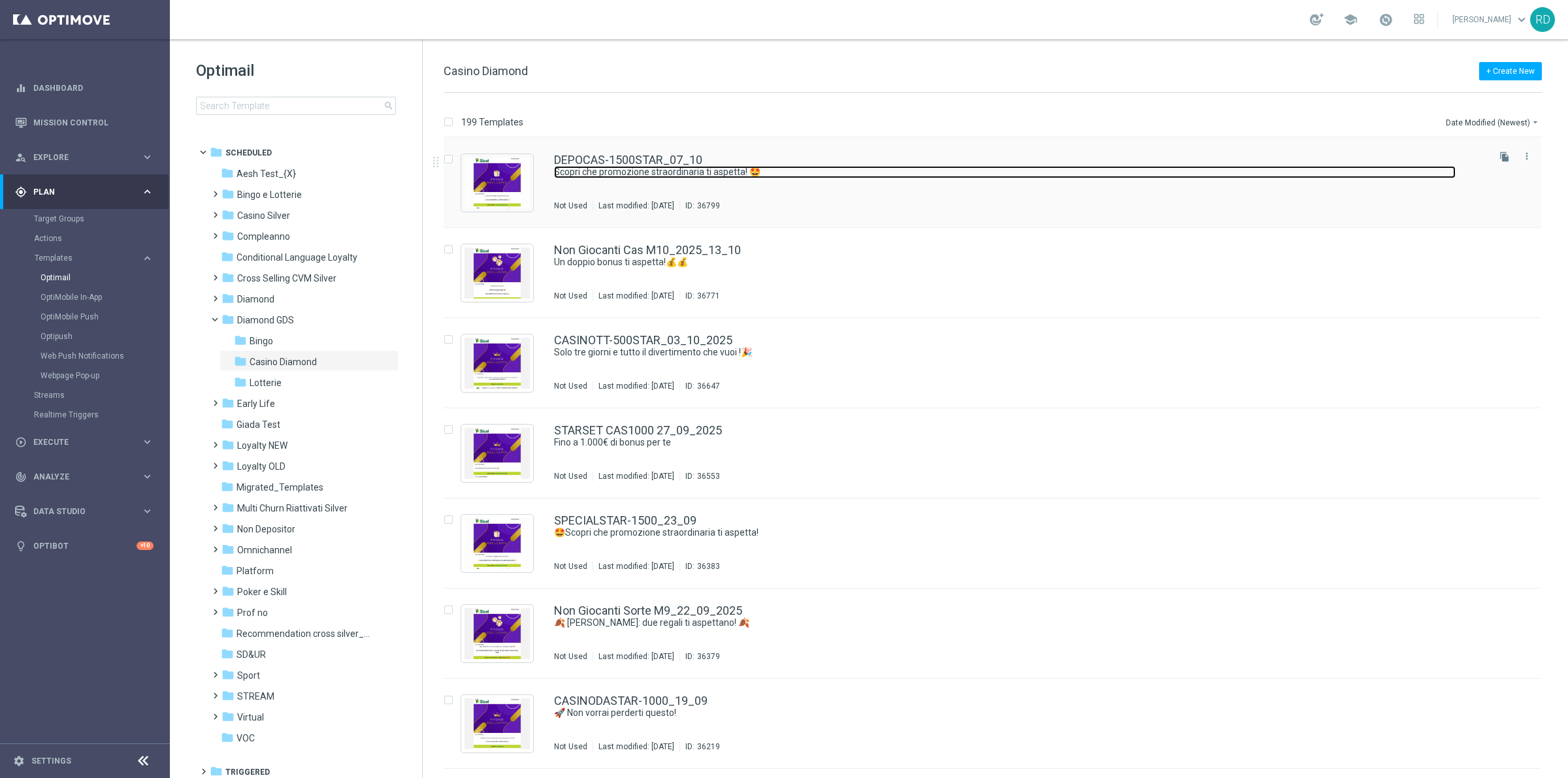
click at [608, 177] on link "Scopri che promozione straordinaria ti aspetta! 🤩" at bounding box center [1005, 172] width 902 height 12
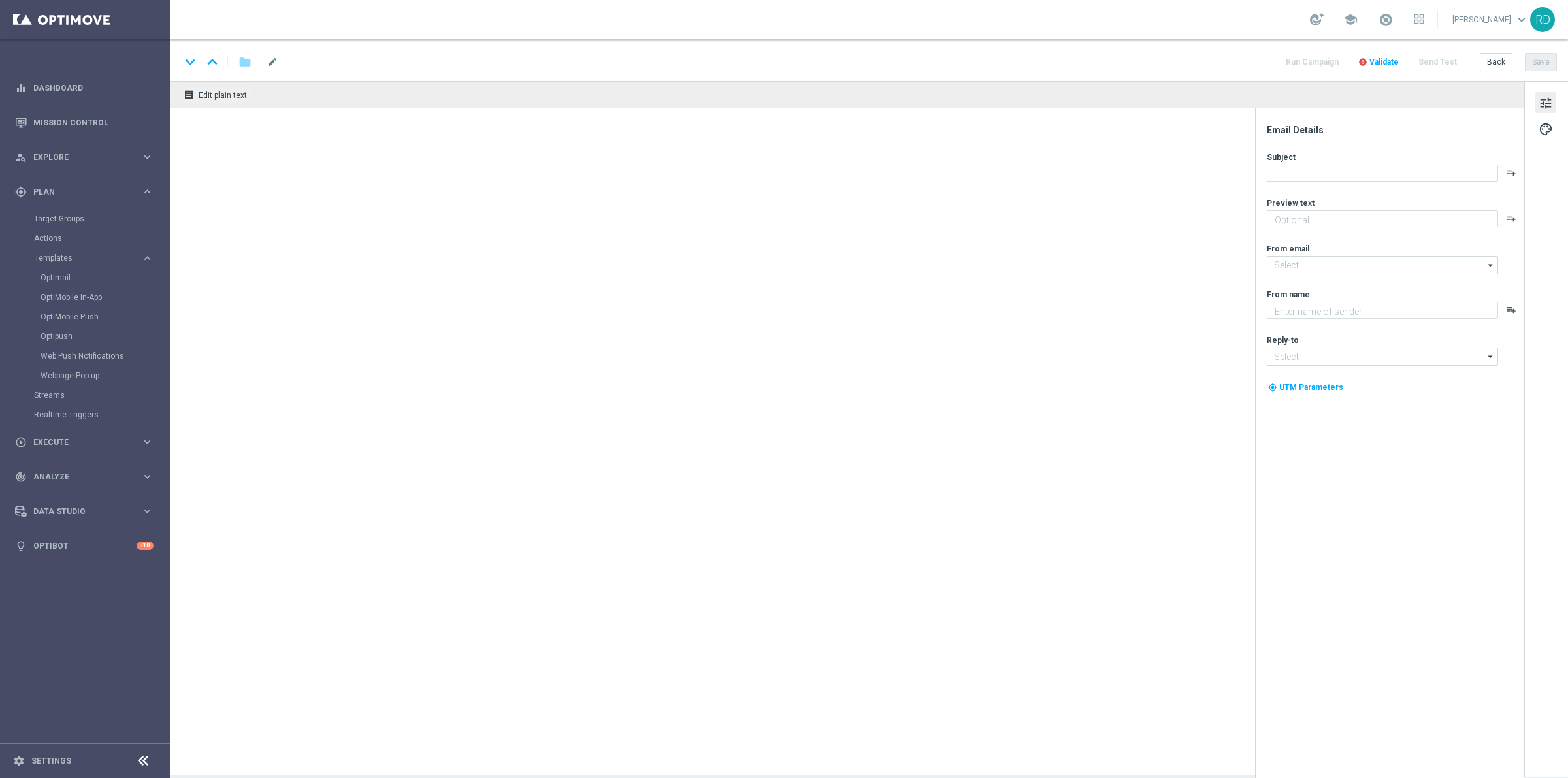
click at [608, 177] on div "receipt Edit plain text" at bounding box center [847, 428] width 1355 height 693
type textarea "Per [PERSON_NAME] a 1.500€ di bonus! 💰"
type input "[EMAIL_ADDRESS][DOMAIN_NAME]"
type textarea "Sisal Vip"
type input "[EMAIL_ADDRESS][DOMAIN_NAME]"
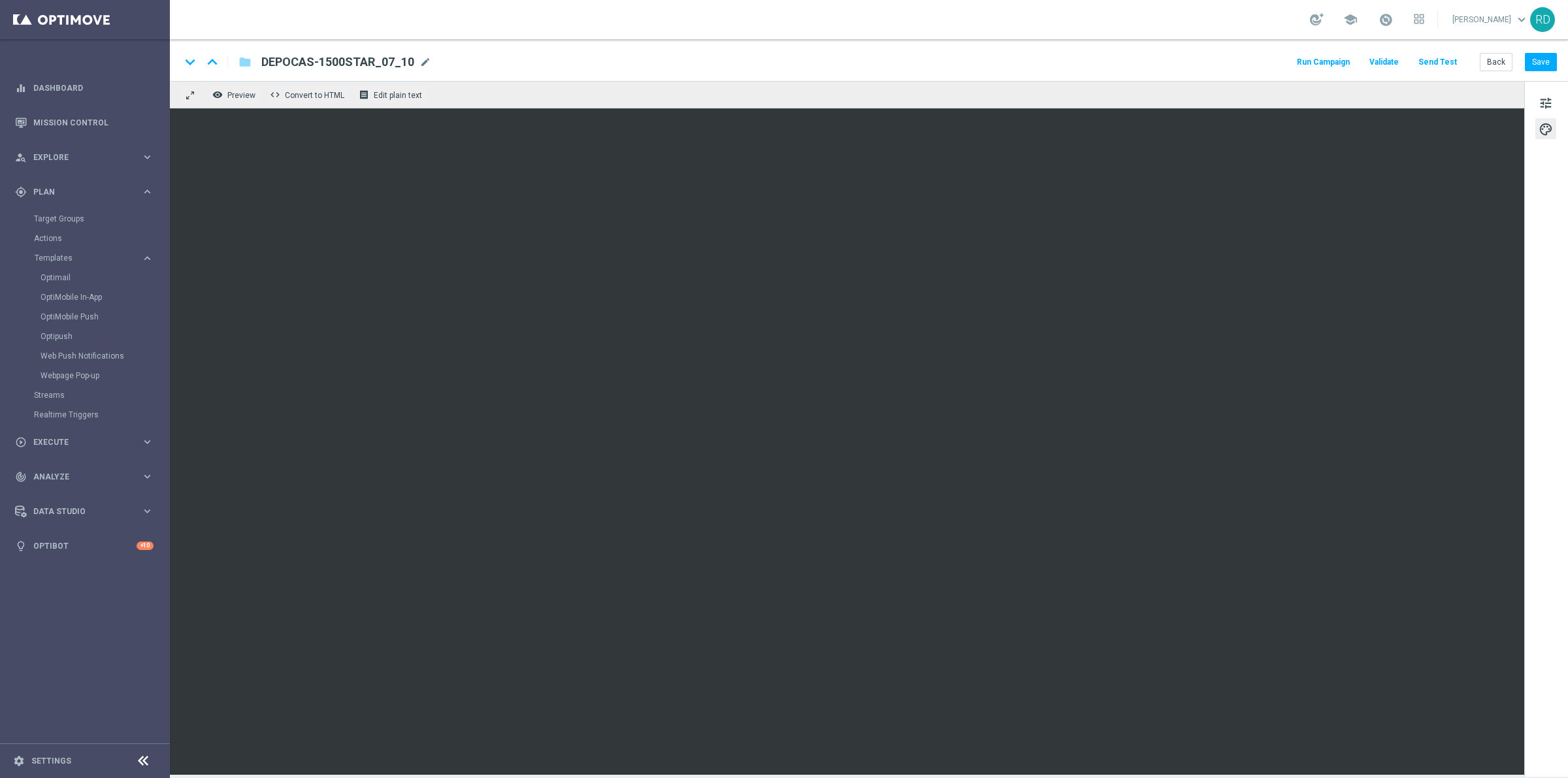
click at [489, 58] on div "keyboard_arrow_down keyboard_arrow_up folder DEPOCAS-1500STAR_07_10 DEPOCAS-150…" at bounding box center [869, 62] width 1377 height 17
click at [1543, 53] on button "Save" at bounding box center [1541, 62] width 32 height 19
click at [1543, 106] on span "tune" at bounding box center [1546, 103] width 14 height 17
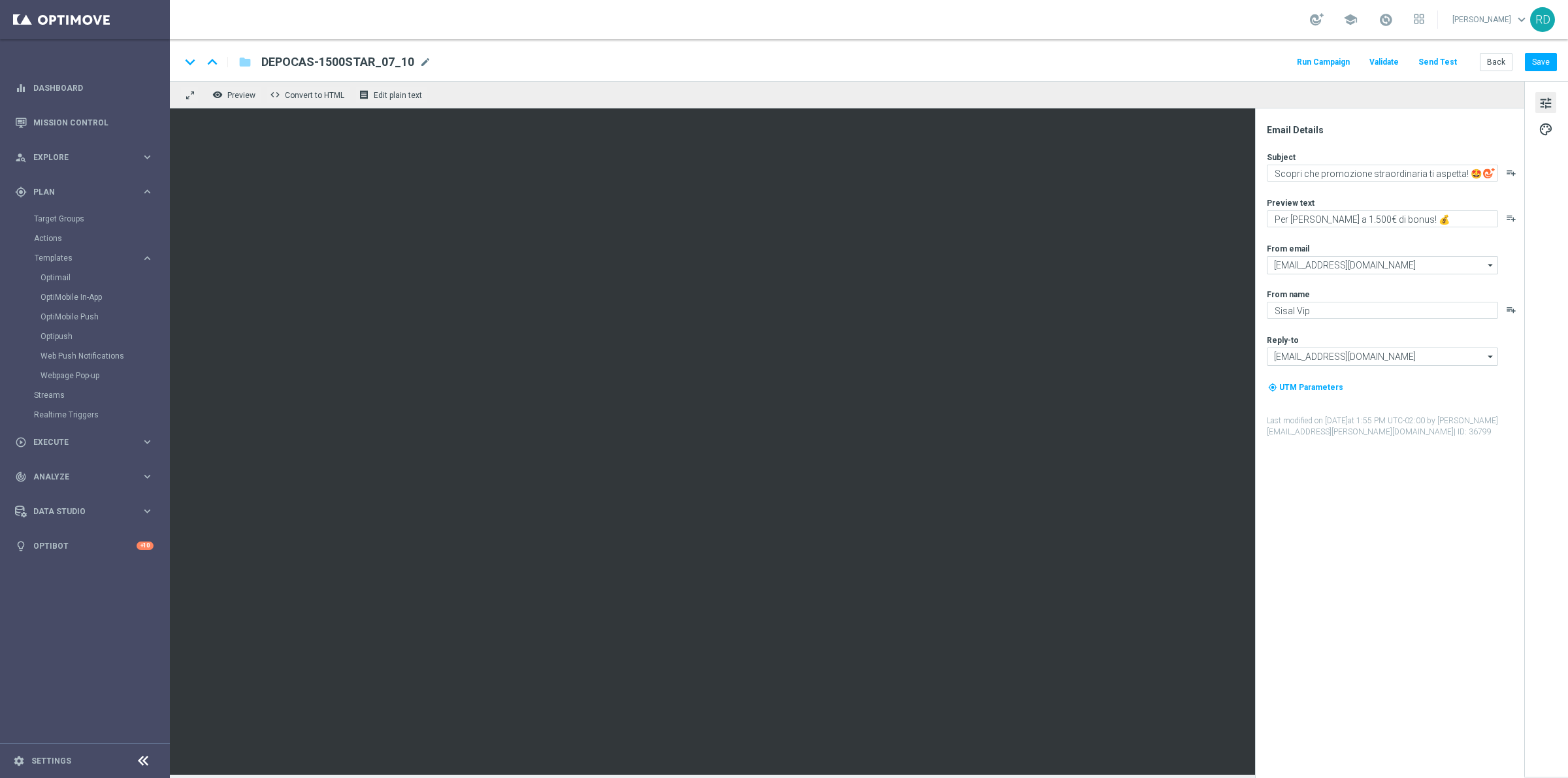
click at [1448, 58] on button "Send Test" at bounding box center [1438, 63] width 43 height 18
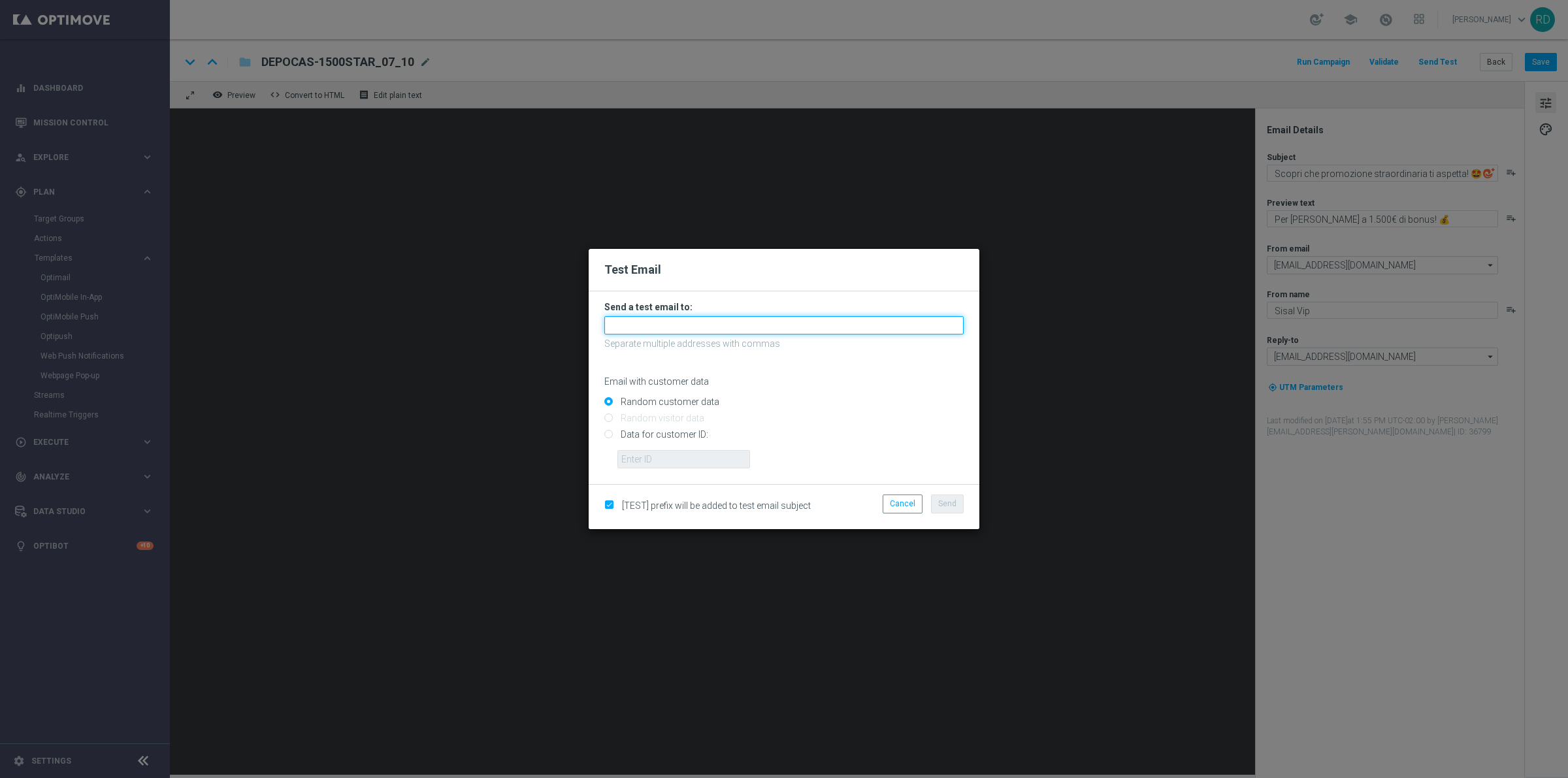
click at [732, 314] on form "Send a test email to: Separate multiple addresses with commas Email with custom…" at bounding box center [784, 385] width 359 height 167
click at [904, 495] on button "Cancel" at bounding box center [902, 504] width 40 height 19
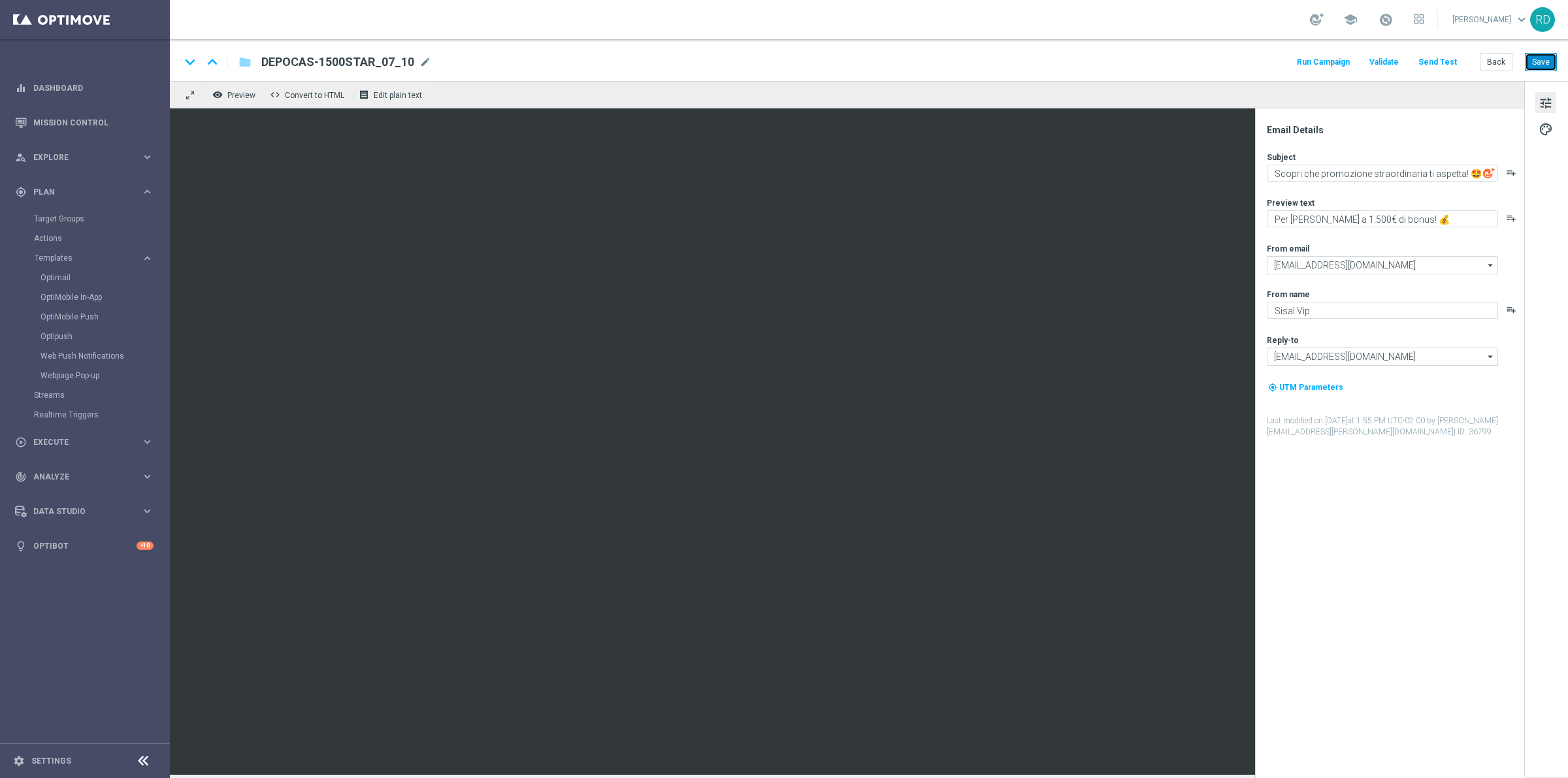
click at [1525, 67] on button "Save" at bounding box center [1541, 62] width 32 height 19
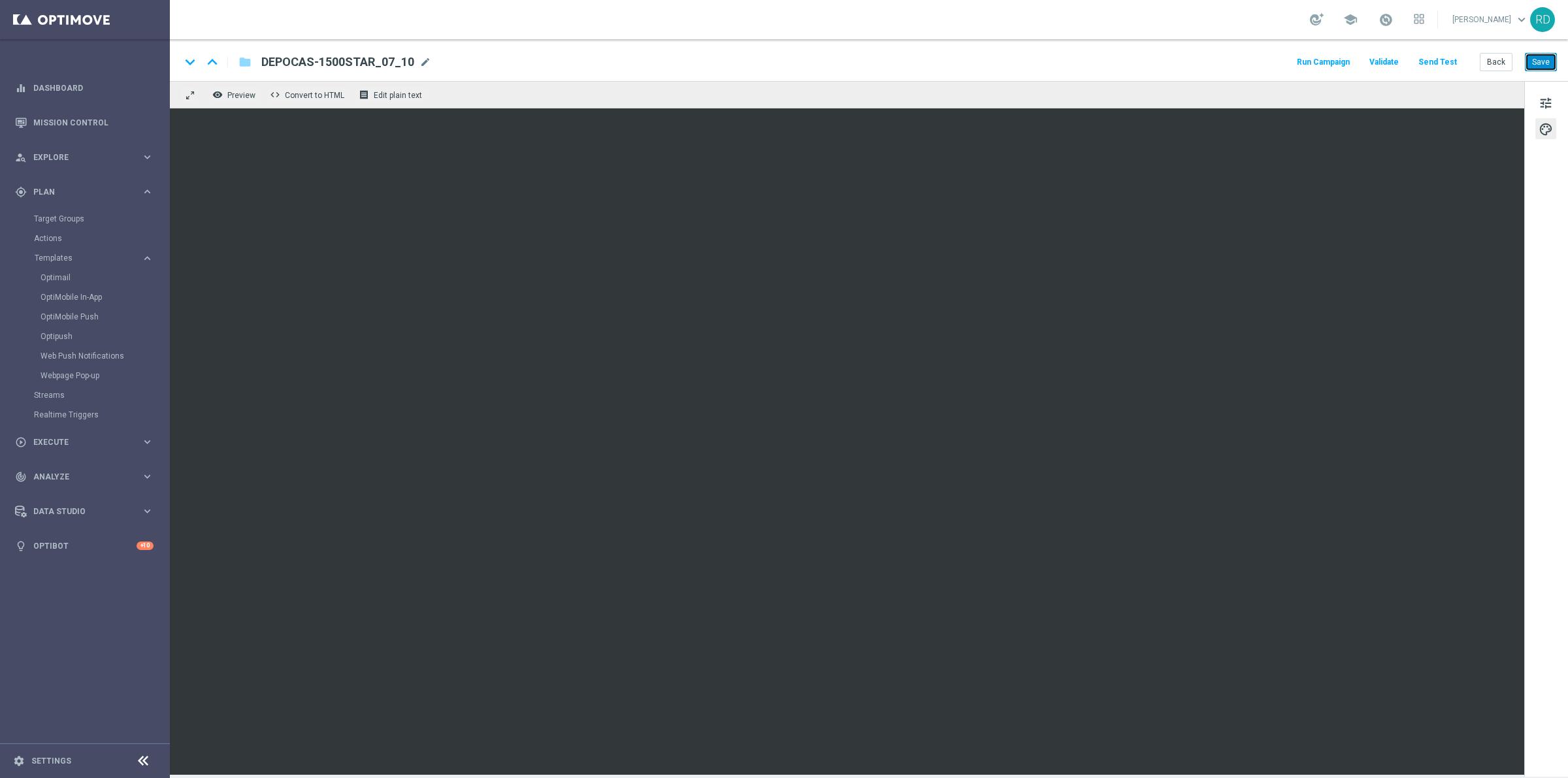
click at [1549, 67] on button "Save" at bounding box center [1541, 62] width 32 height 19
click at [1441, 64] on button "Send Test" at bounding box center [1438, 63] width 43 height 18
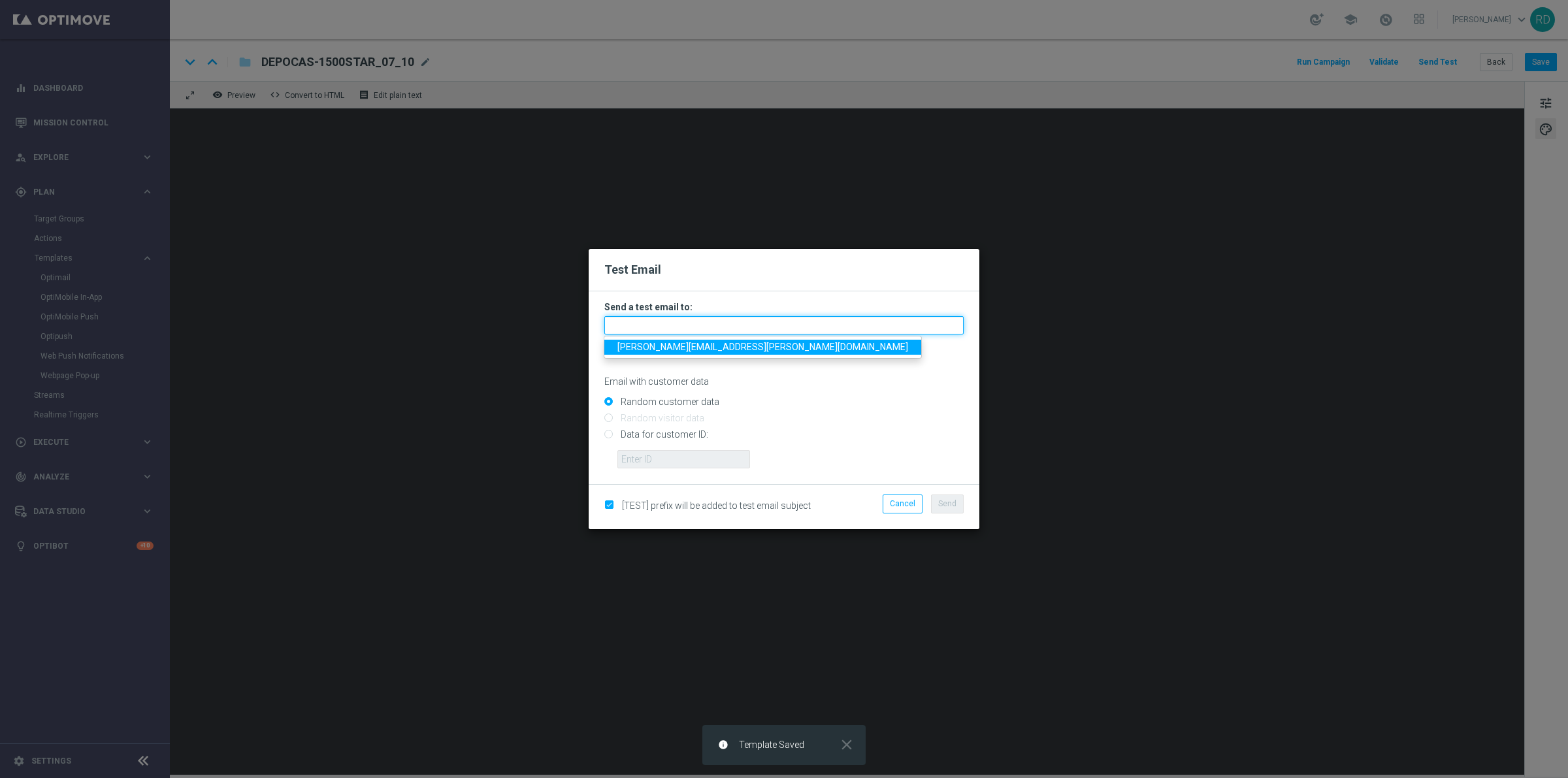
click at [667, 323] on input "text" at bounding box center [784, 325] width 359 height 19
click at [693, 338] on ul "[PERSON_NAME][EMAIL_ADDRESS][PERSON_NAME][DOMAIN_NAME]" at bounding box center [763, 347] width 318 height 23
drag, startPoint x: 698, startPoint y: 353, endPoint x: 710, endPoint y: 350, distance: 12.4
click at [701, 354] on link "[PERSON_NAME][EMAIL_ADDRESS][PERSON_NAME][DOMAIN_NAME]" at bounding box center [763, 347] width 317 height 15
type input "[PERSON_NAME][EMAIL_ADDRESS][PERSON_NAME][DOMAIN_NAME]"
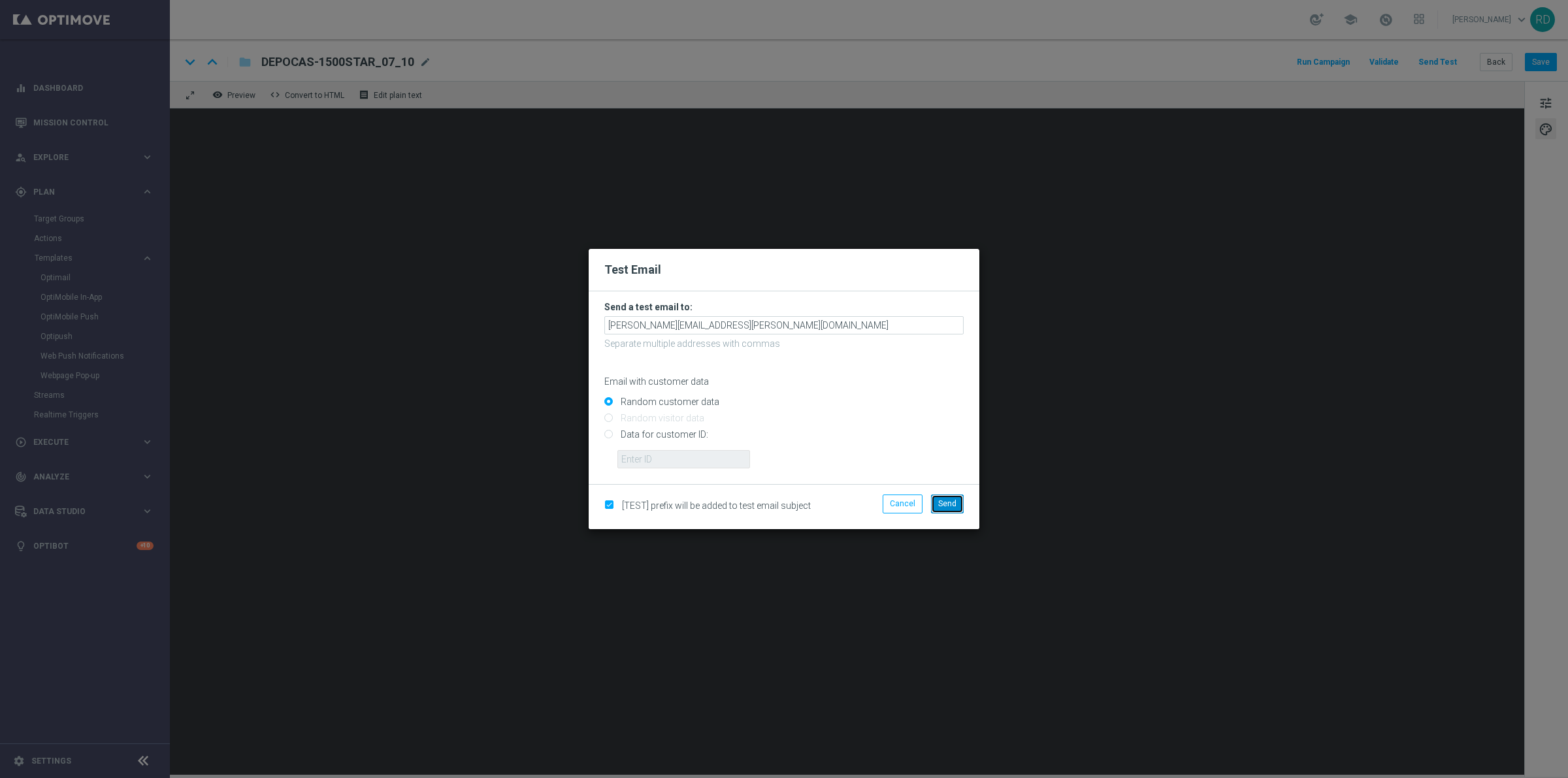
click at [952, 504] on span "Send" at bounding box center [947, 503] width 19 height 9
click at [933, 495] on button "Send" at bounding box center [947, 504] width 32 height 19
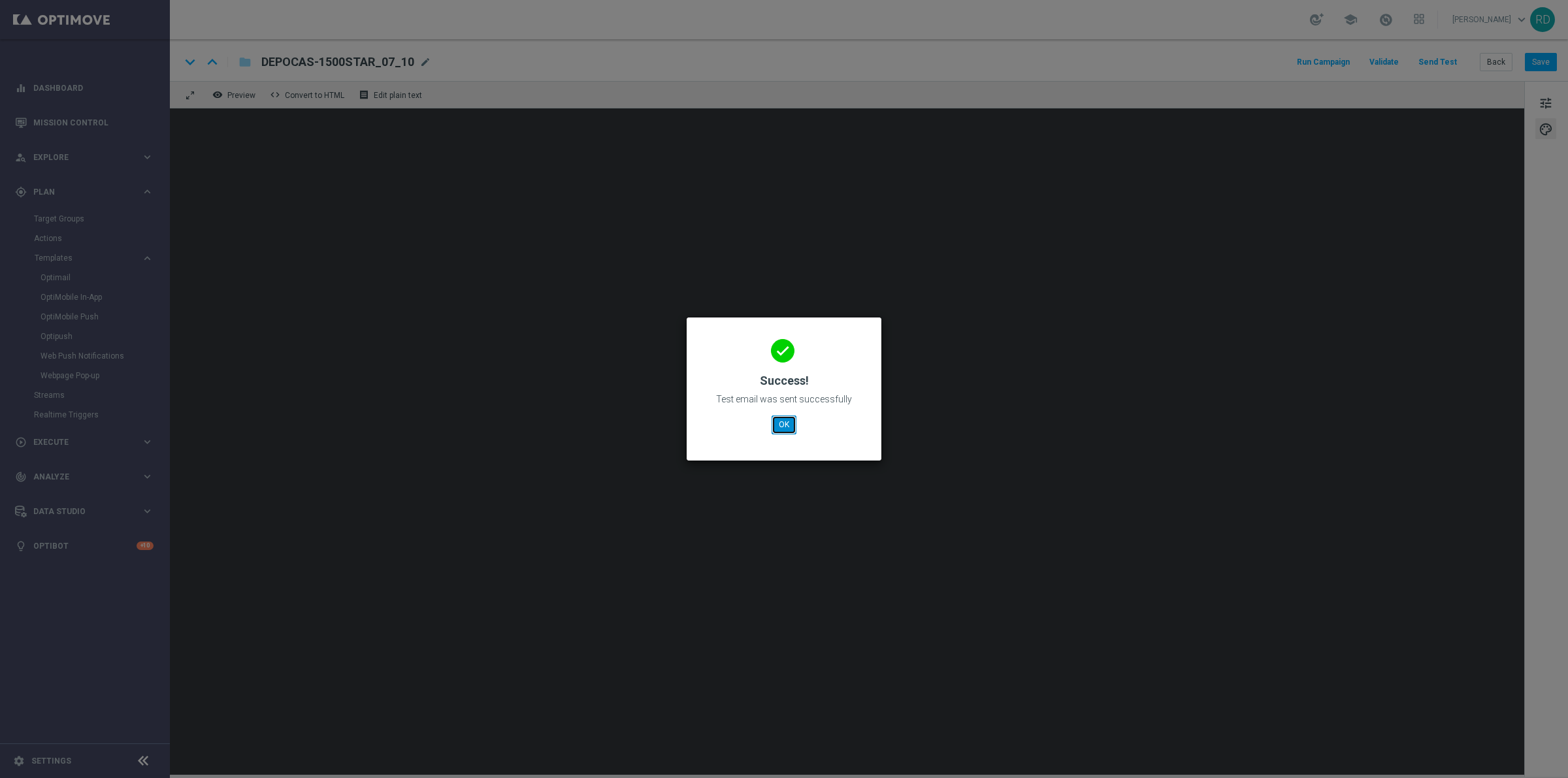
click at [780, 424] on button "OK" at bounding box center [784, 424] width 25 height 19
click at [781, 418] on button "OK" at bounding box center [784, 424] width 25 height 19
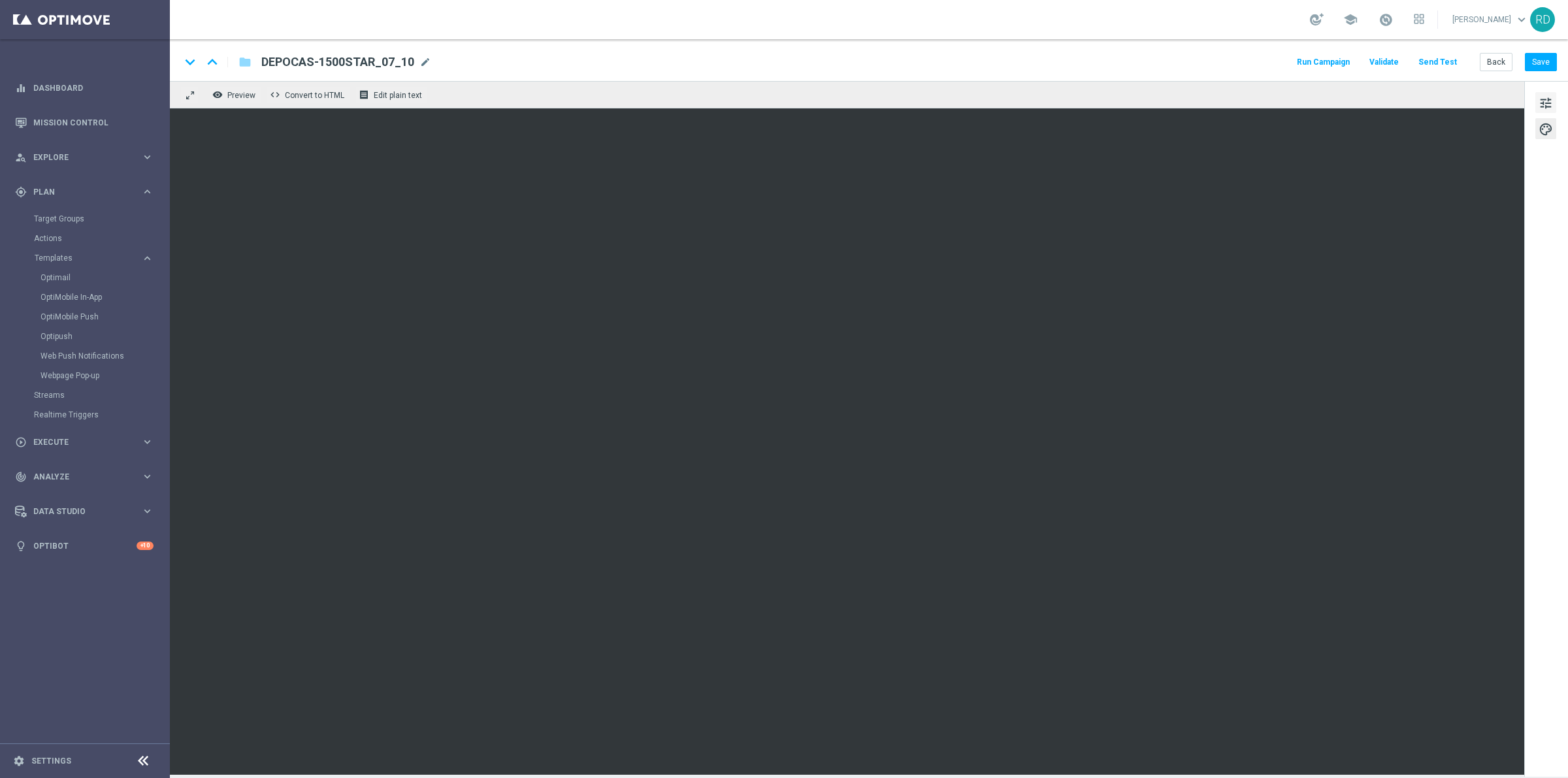
click at [1540, 98] on span "tune" at bounding box center [1546, 103] width 14 height 17
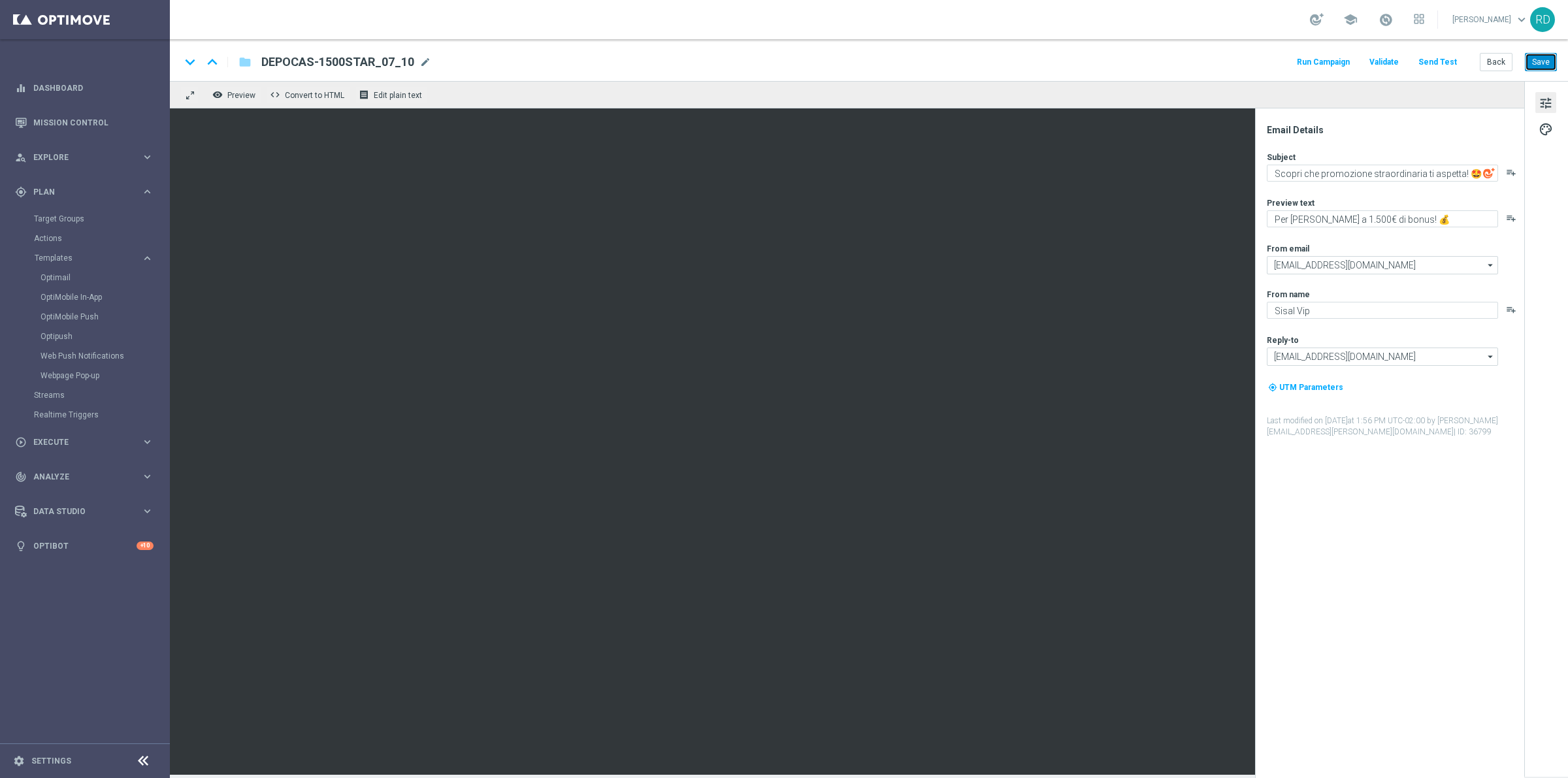
click at [1536, 62] on button "Save" at bounding box center [1541, 62] width 32 height 19
click at [1331, 58] on button "Run Campaign" at bounding box center [1323, 63] width 57 height 18
click at [1327, 61] on button "Run Campaign" at bounding box center [1323, 63] width 57 height 18
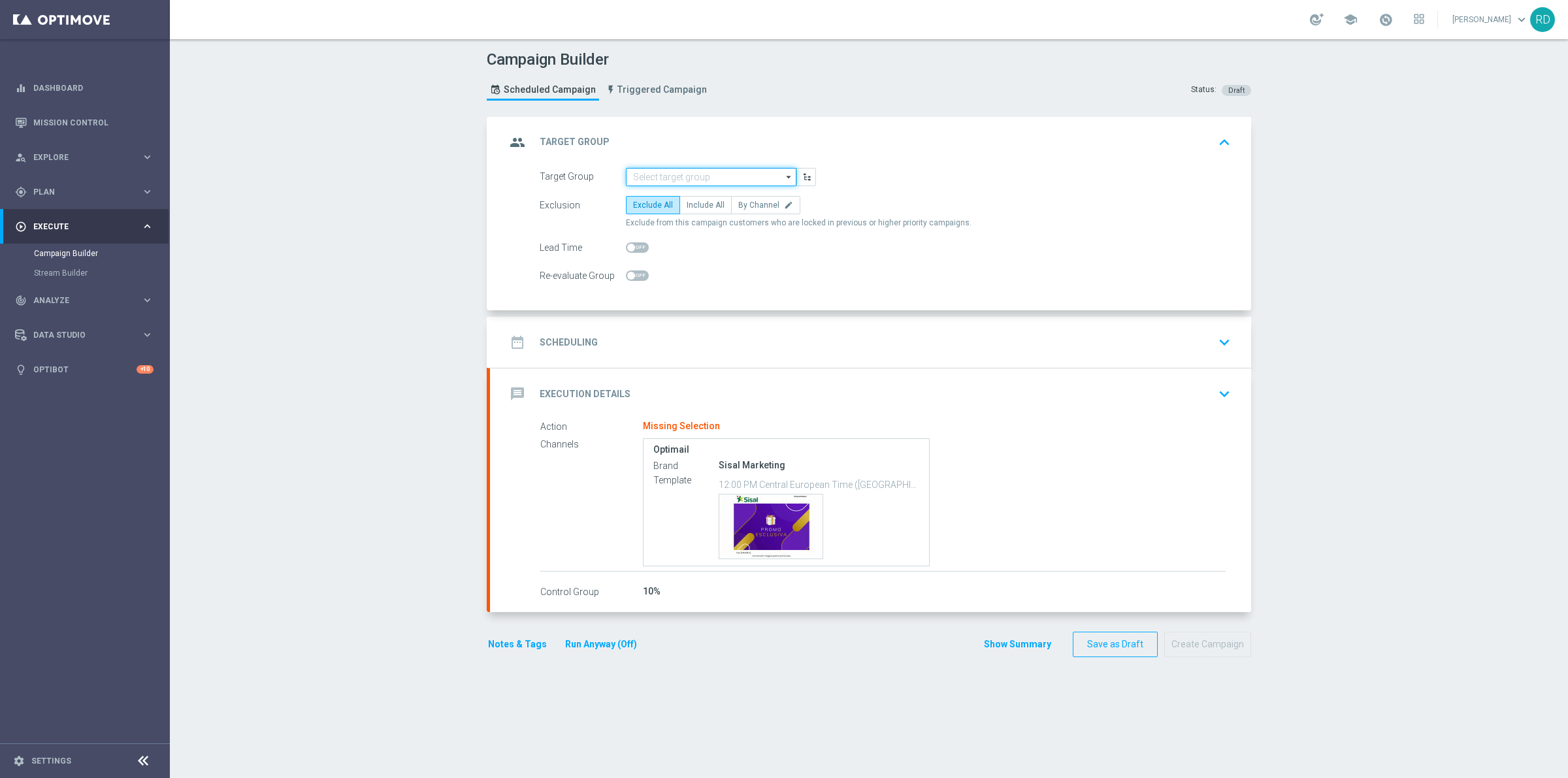
click at [657, 181] on input at bounding box center [711, 177] width 171 height 19
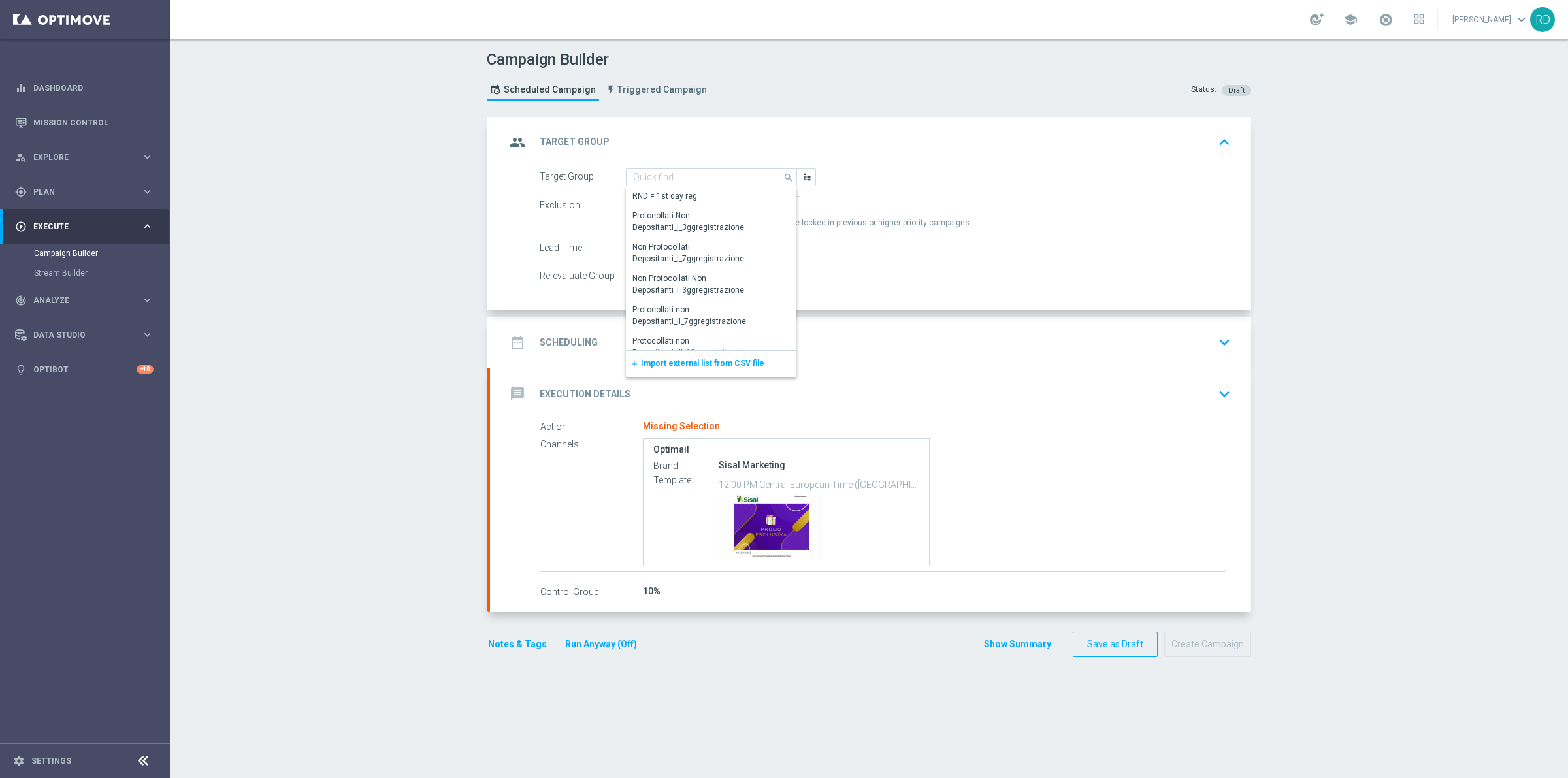
click at [642, 366] on span "Import external list from CSV file" at bounding box center [702, 363] width 123 height 9
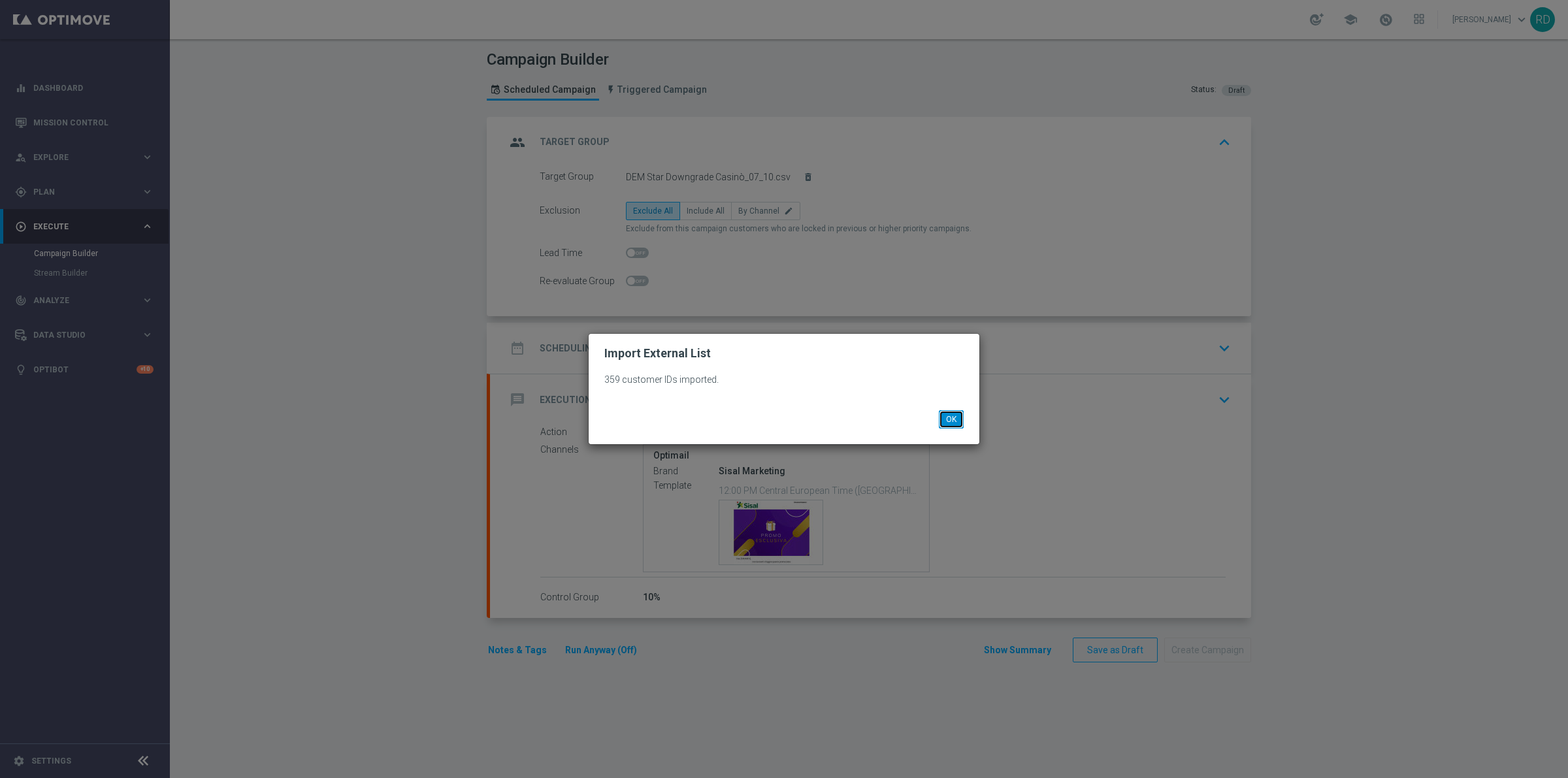
click at [959, 415] on button "OK" at bounding box center [951, 419] width 25 height 19
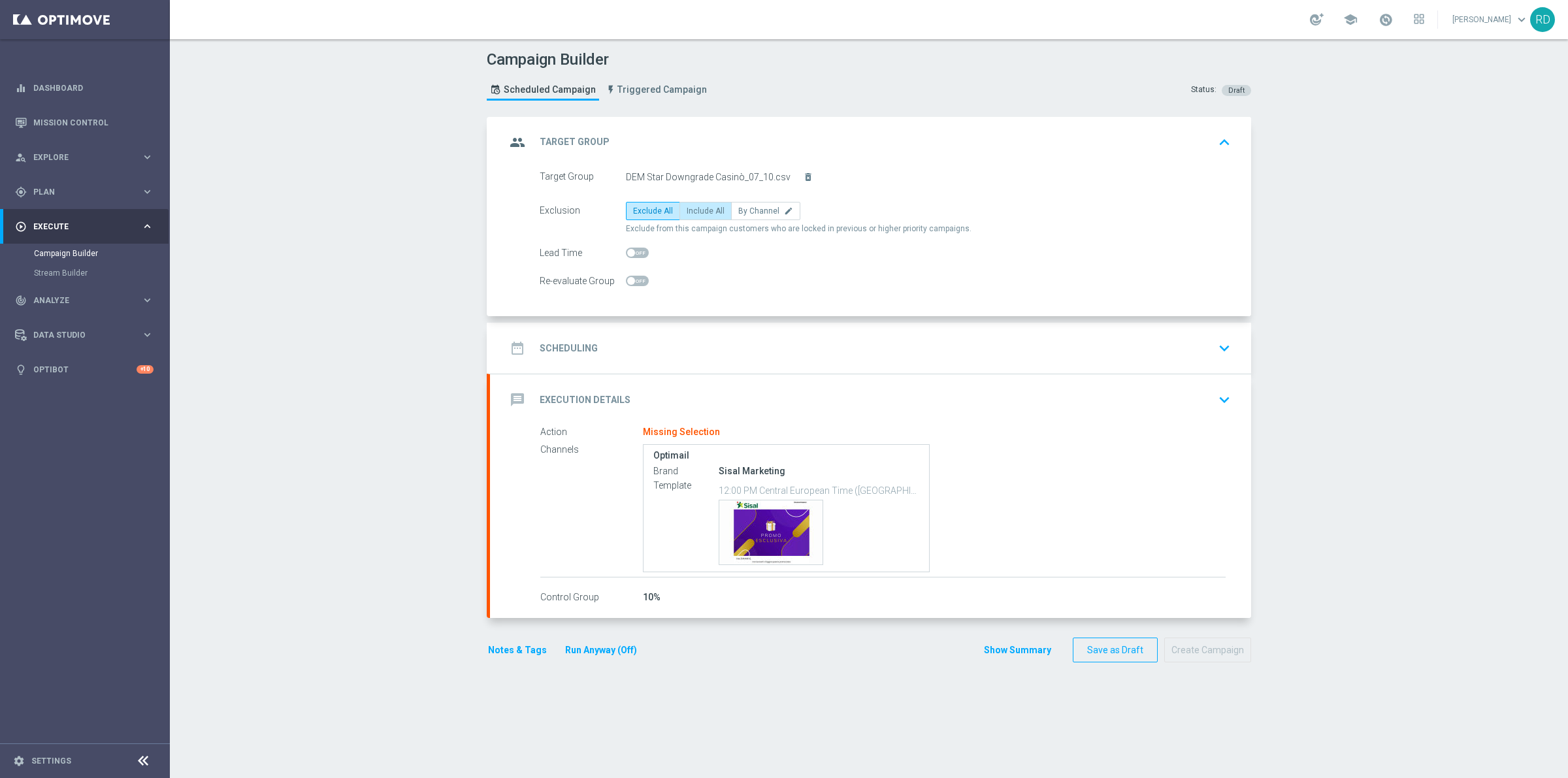
click at [687, 210] on span "Include All" at bounding box center [706, 210] width 38 height 9
click at [687, 210] on input "Include All" at bounding box center [691, 213] width 8 height 8
radio input "true"
click at [752, 262] on div "Lead Time" at bounding box center [885, 253] width 711 height 19
click at [540, 343] on h2 "Scheduling" at bounding box center [569, 348] width 58 height 12
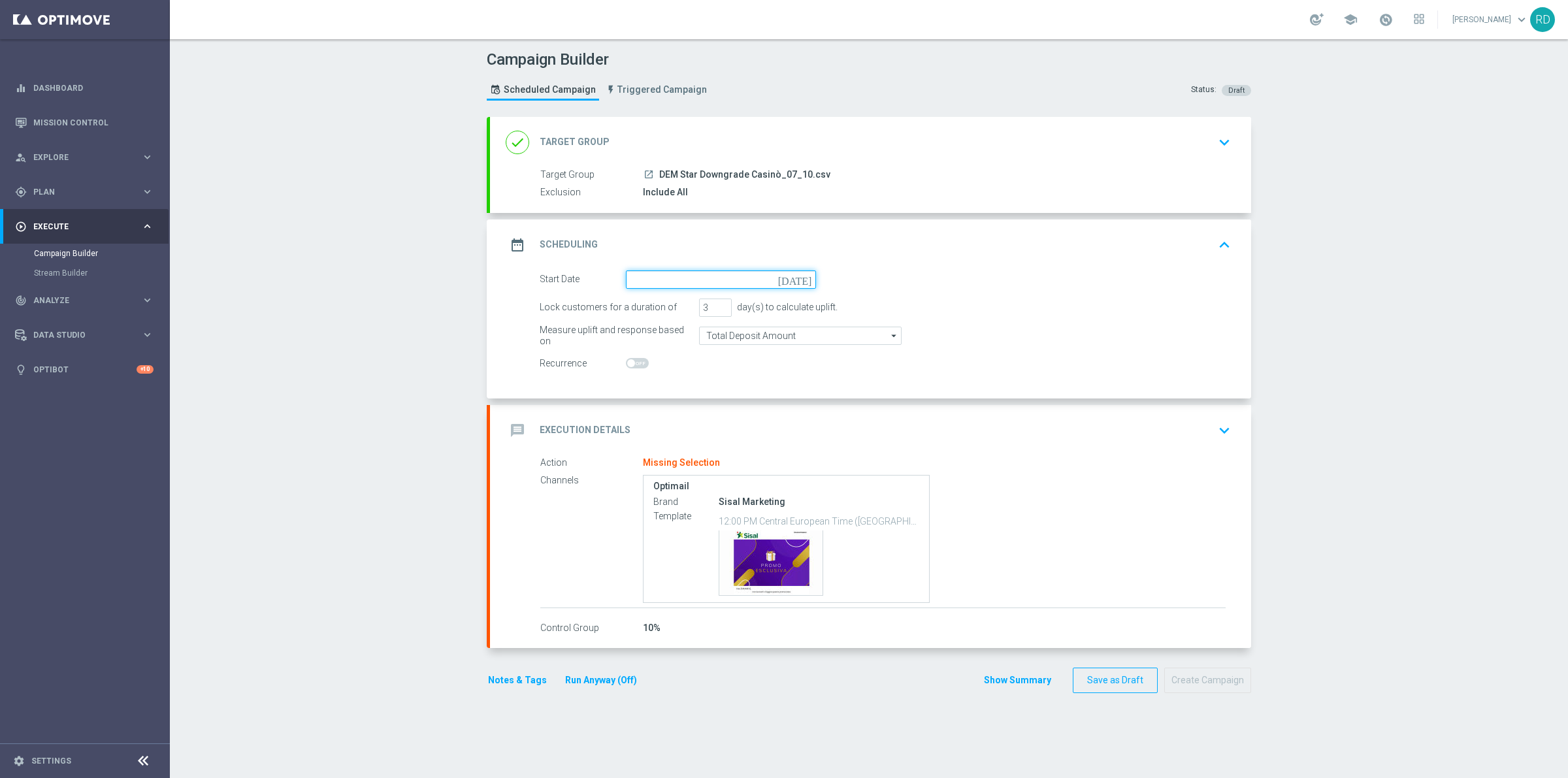
click at [652, 279] on input at bounding box center [721, 279] width 190 height 19
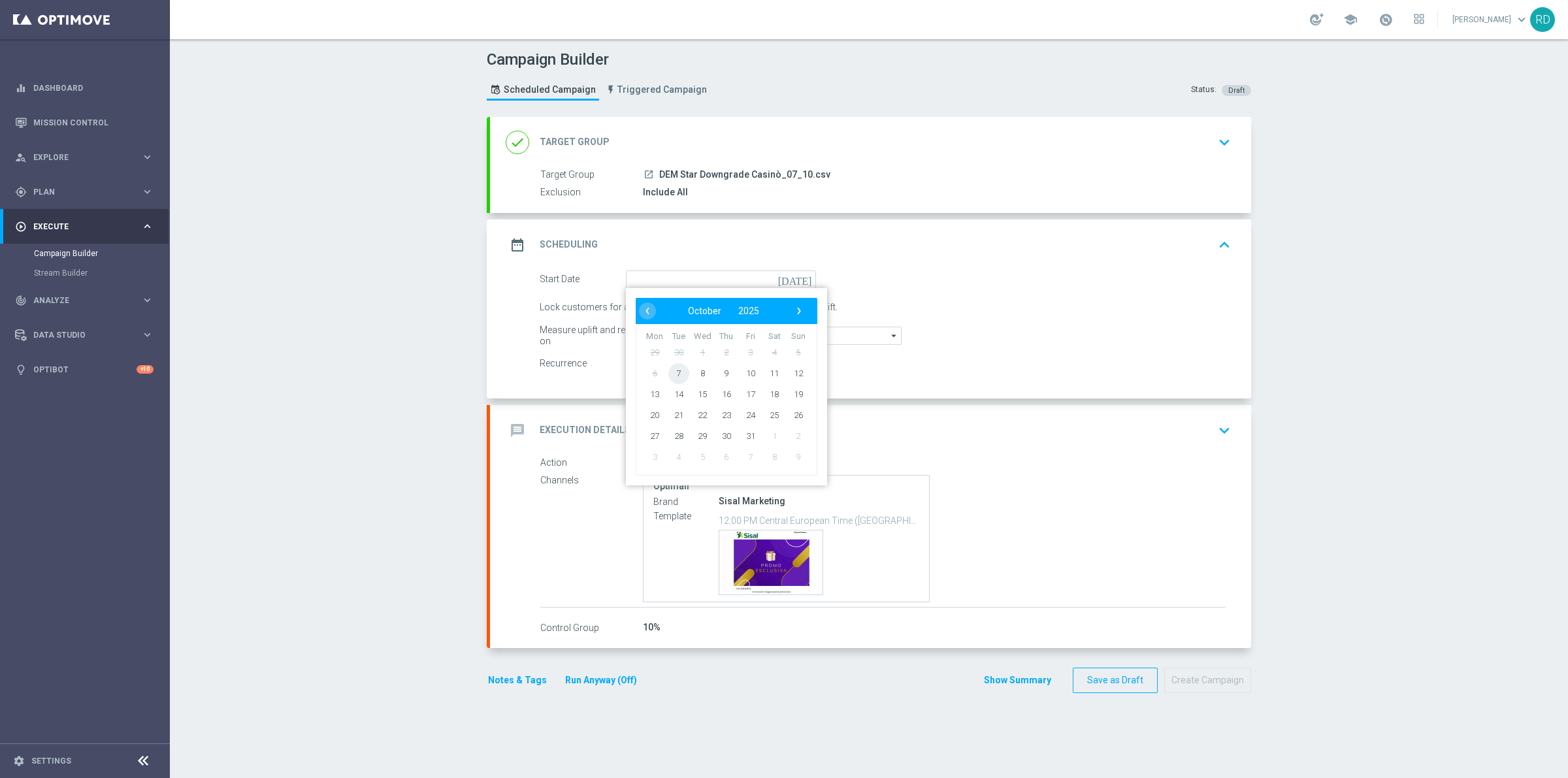
click at [672, 376] on span "7" at bounding box center [679, 373] width 21 height 21
type input "[DATE]"
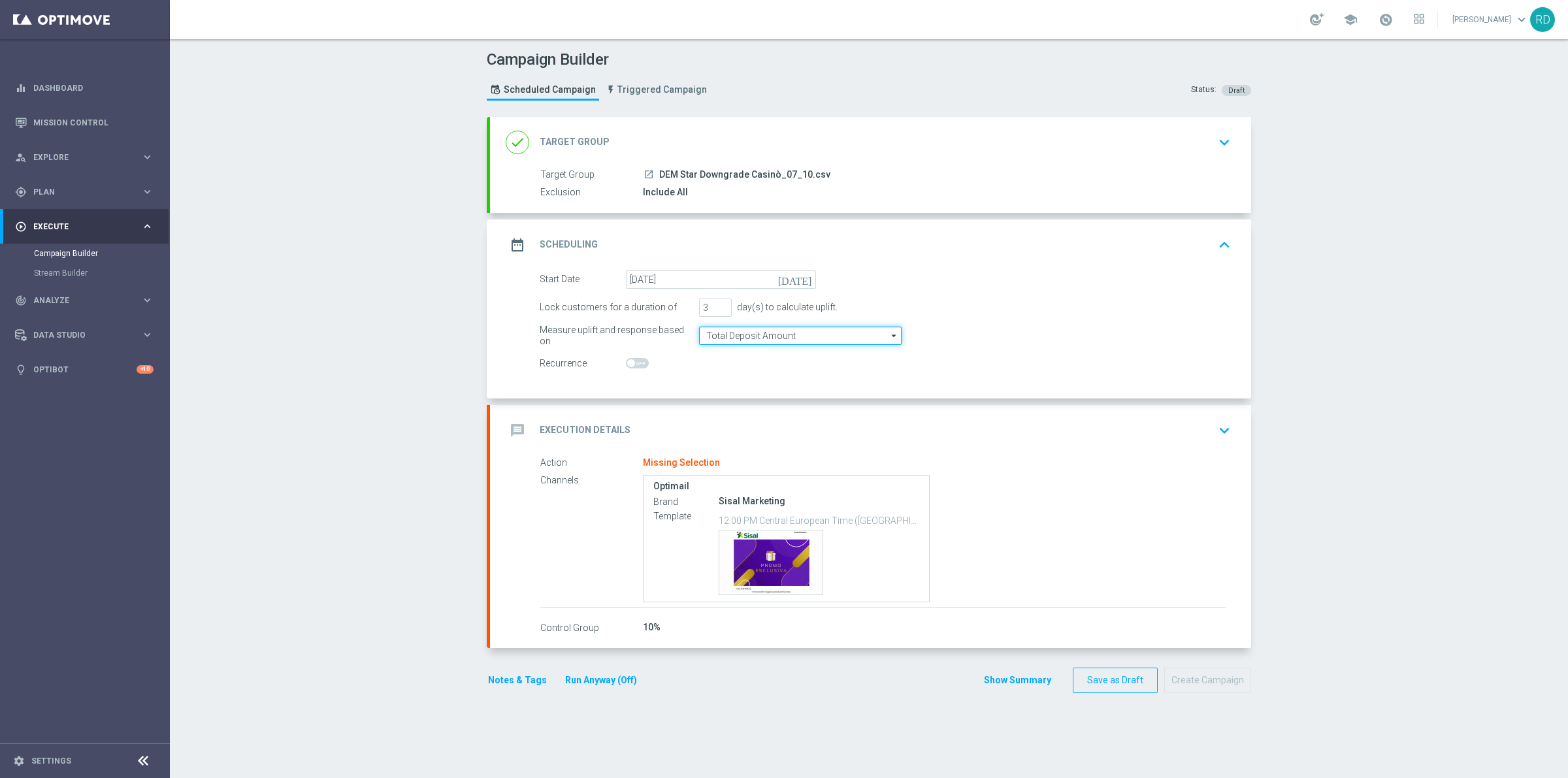
click at [730, 340] on input "Total Deposit Amount" at bounding box center [801, 336] width 202 height 19
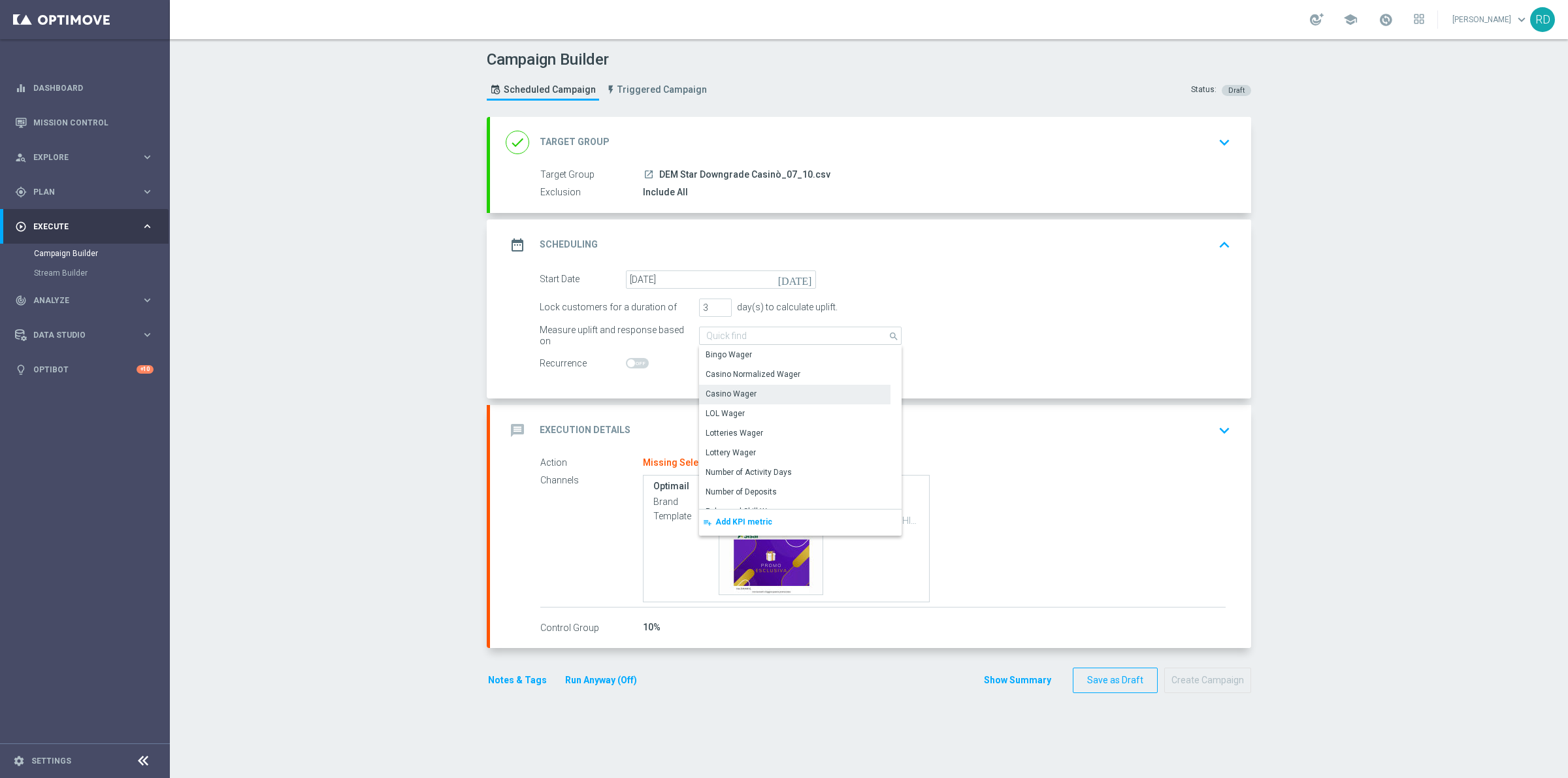
click at [752, 396] on div "Casino Wager" at bounding box center [795, 393] width 191 height 19
type input "Casino Wager"
click at [741, 359] on switch at bounding box center [721, 363] width 190 height 11
click at [543, 432] on h2 "Execution Details" at bounding box center [585, 430] width 91 height 12
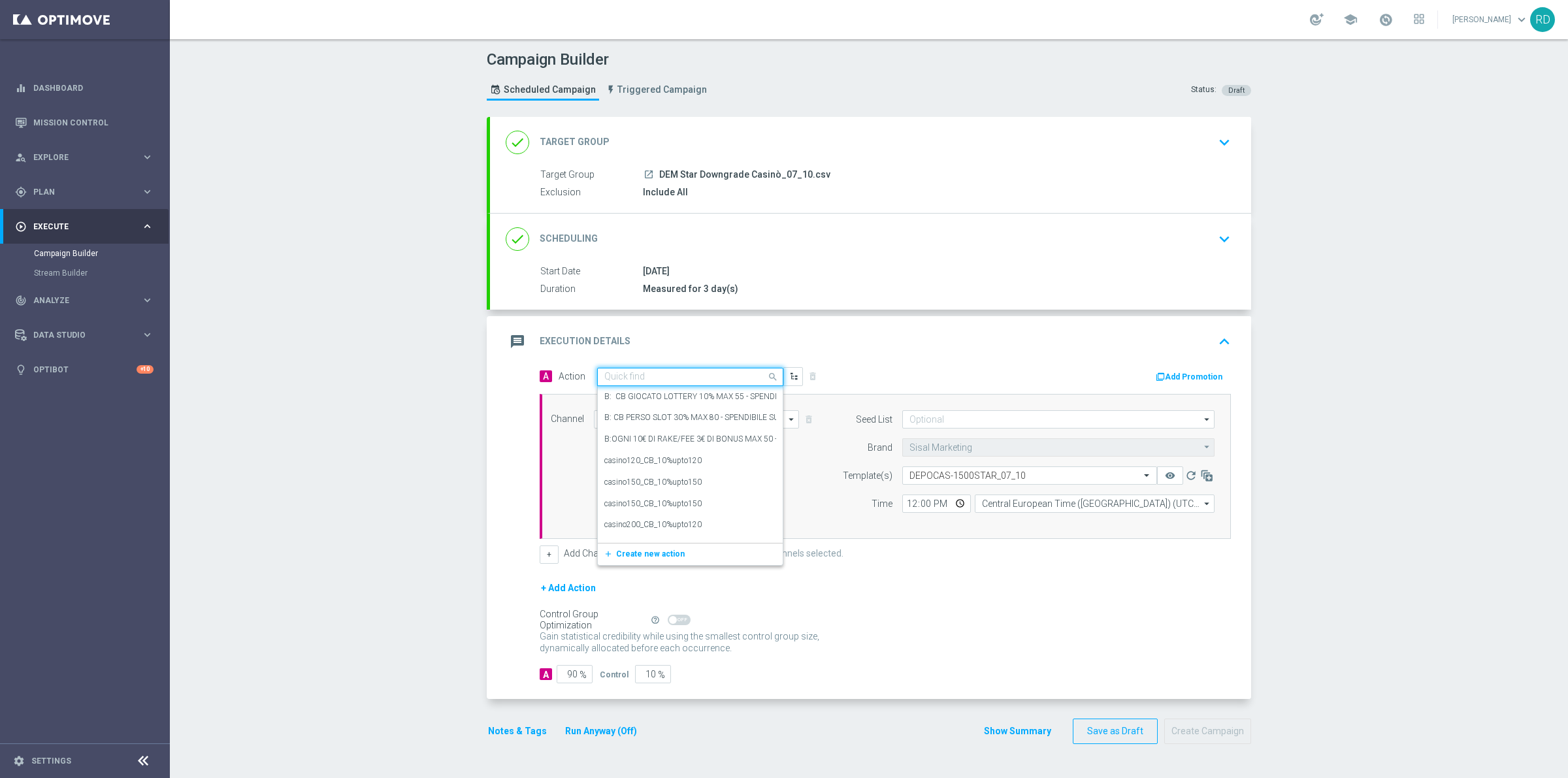
click at [625, 369] on div "Quick find" at bounding box center [690, 376] width 187 height 19
type input "[PERSON_NAME] con de"
click at [723, 462] on label "Star Cas [PERSON_NAME] con Deposito 50% 50% fino a 1.500€/3gg" at bounding box center [721, 464] width 235 height 11
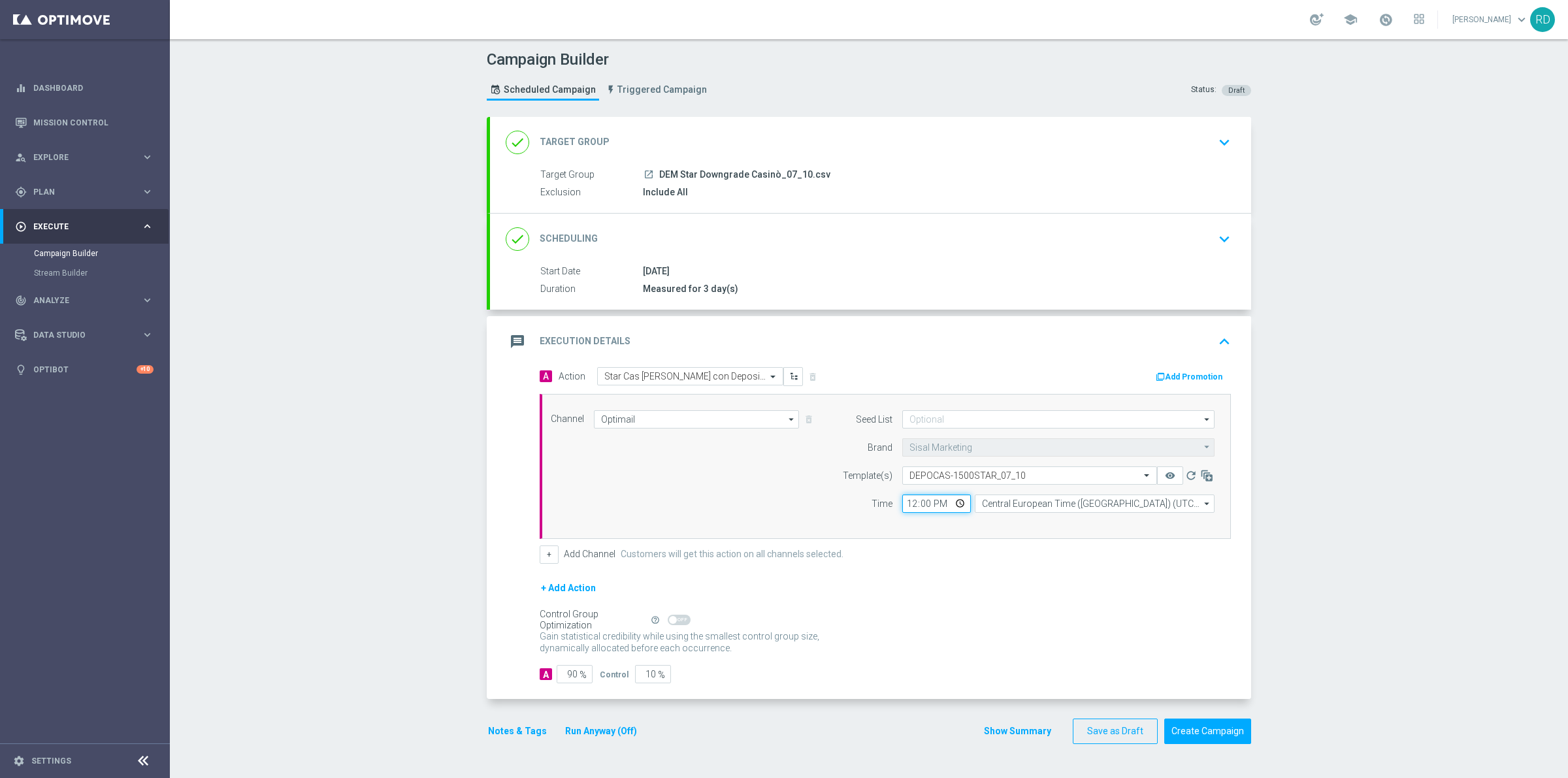
click at [907, 504] on input "12:00" at bounding box center [937, 504] width 69 height 19
type input "18:00"
click at [993, 508] on input "Central European Time ([GEOGRAPHIC_DATA]) (UTC +02:00)" at bounding box center [1094, 504] width 240 height 19
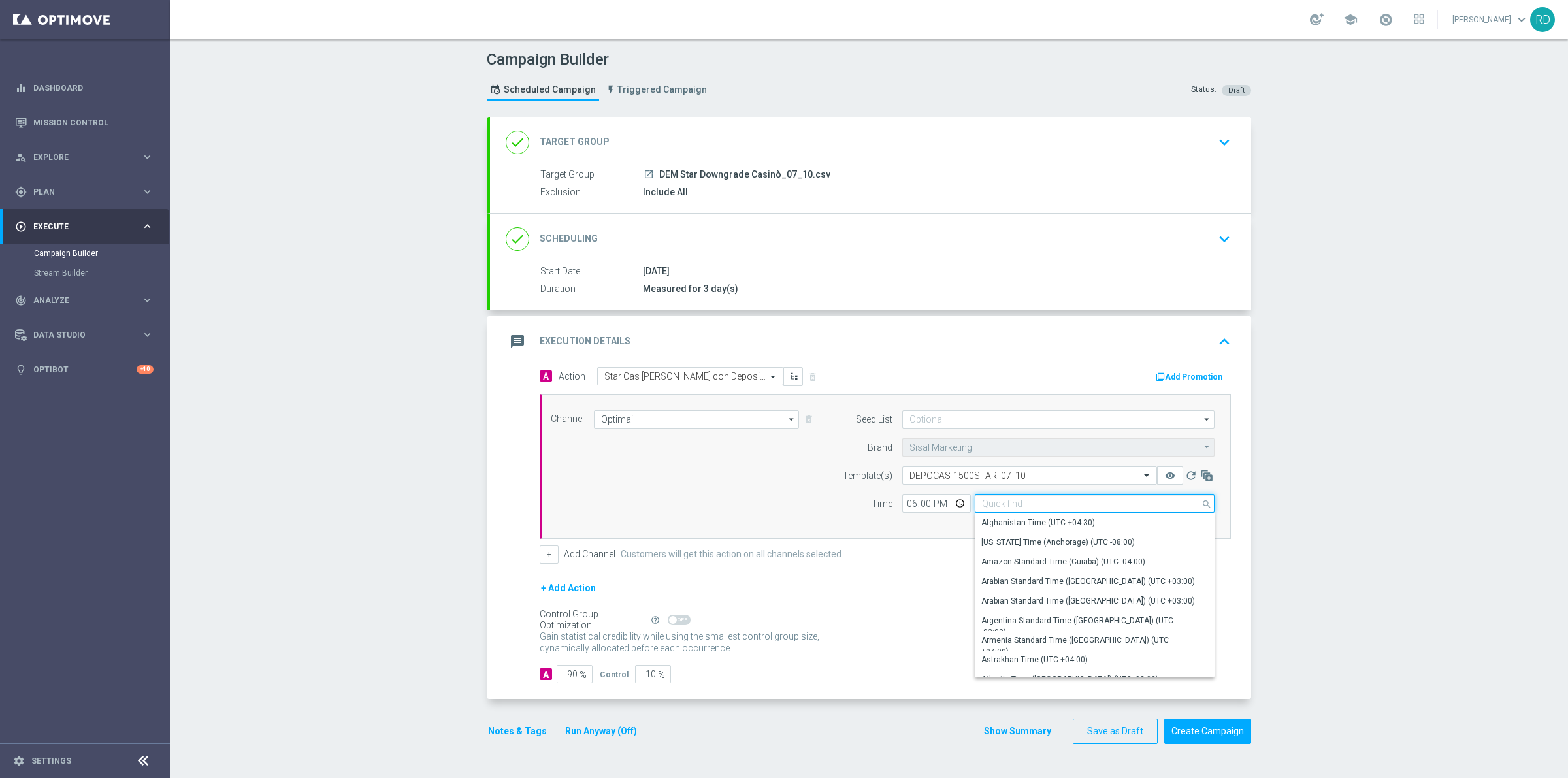
click at [988, 495] on input at bounding box center [1094, 504] width 240 height 19
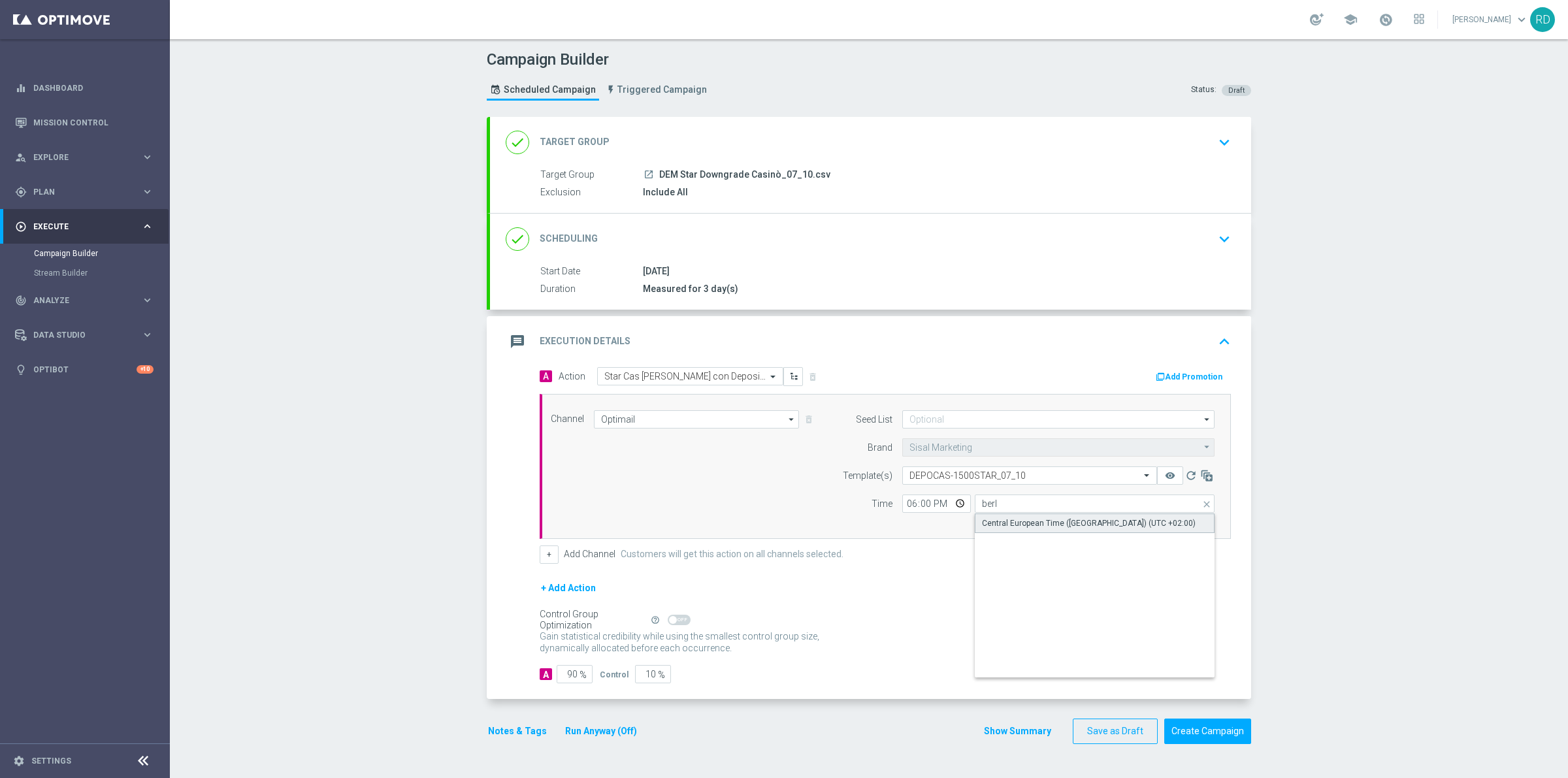
click at [1008, 519] on div "Central European Time ([GEOGRAPHIC_DATA]) (UTC +02:00)" at bounding box center [1089, 523] width 213 height 12
type input "Central European Time ([GEOGRAPHIC_DATA]) (UTC +02:00)"
click at [638, 473] on div "Channel Optimail Optimail arrow_drop_down Drag here to set row groups Drag here…" at bounding box center [882, 466] width 684 height 112
click at [564, 676] on input "90" at bounding box center [575, 673] width 36 height 19
click at [566, 676] on input "90" at bounding box center [575, 673] width 36 height 19
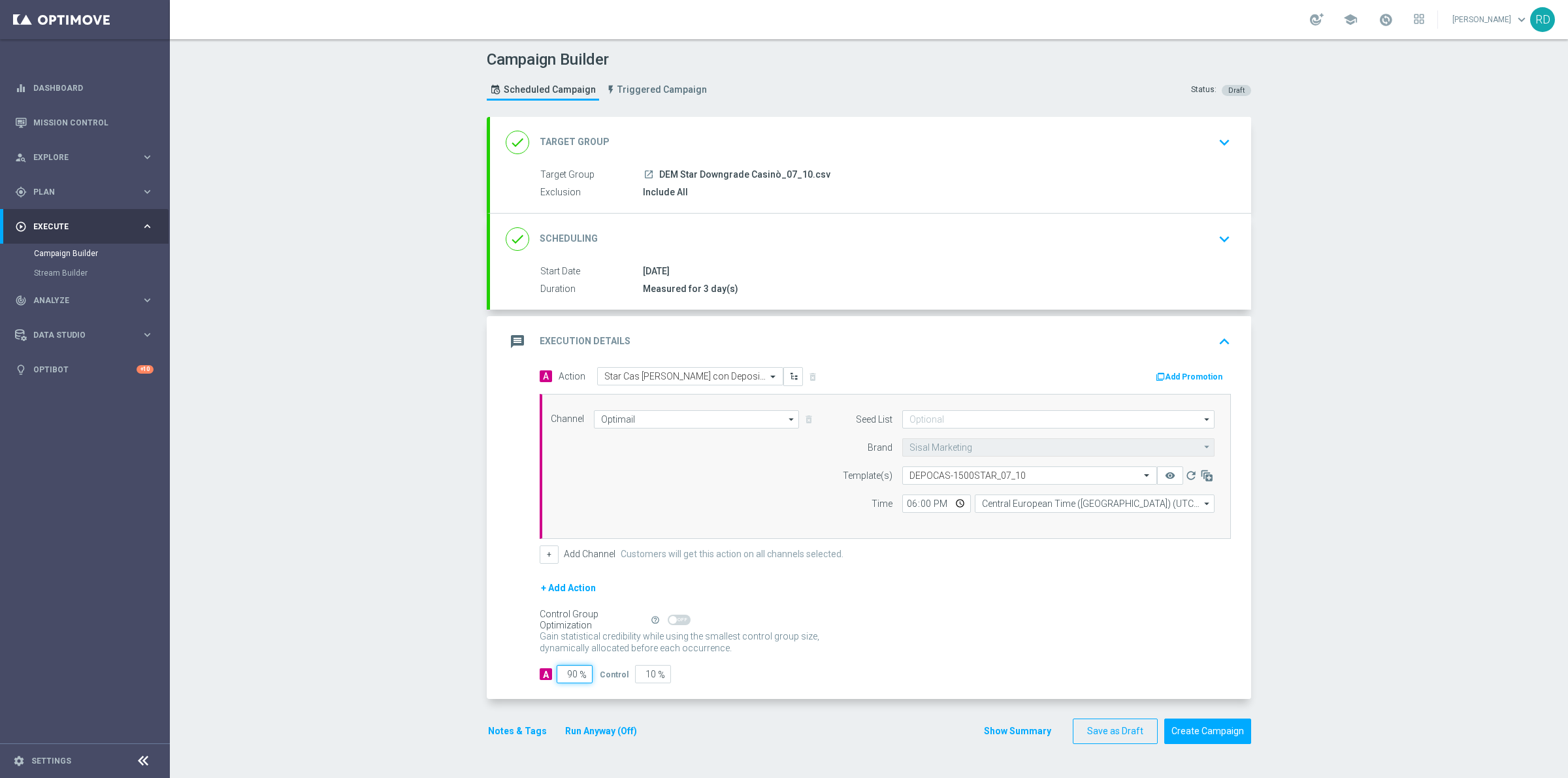
type input "1"
type input "99"
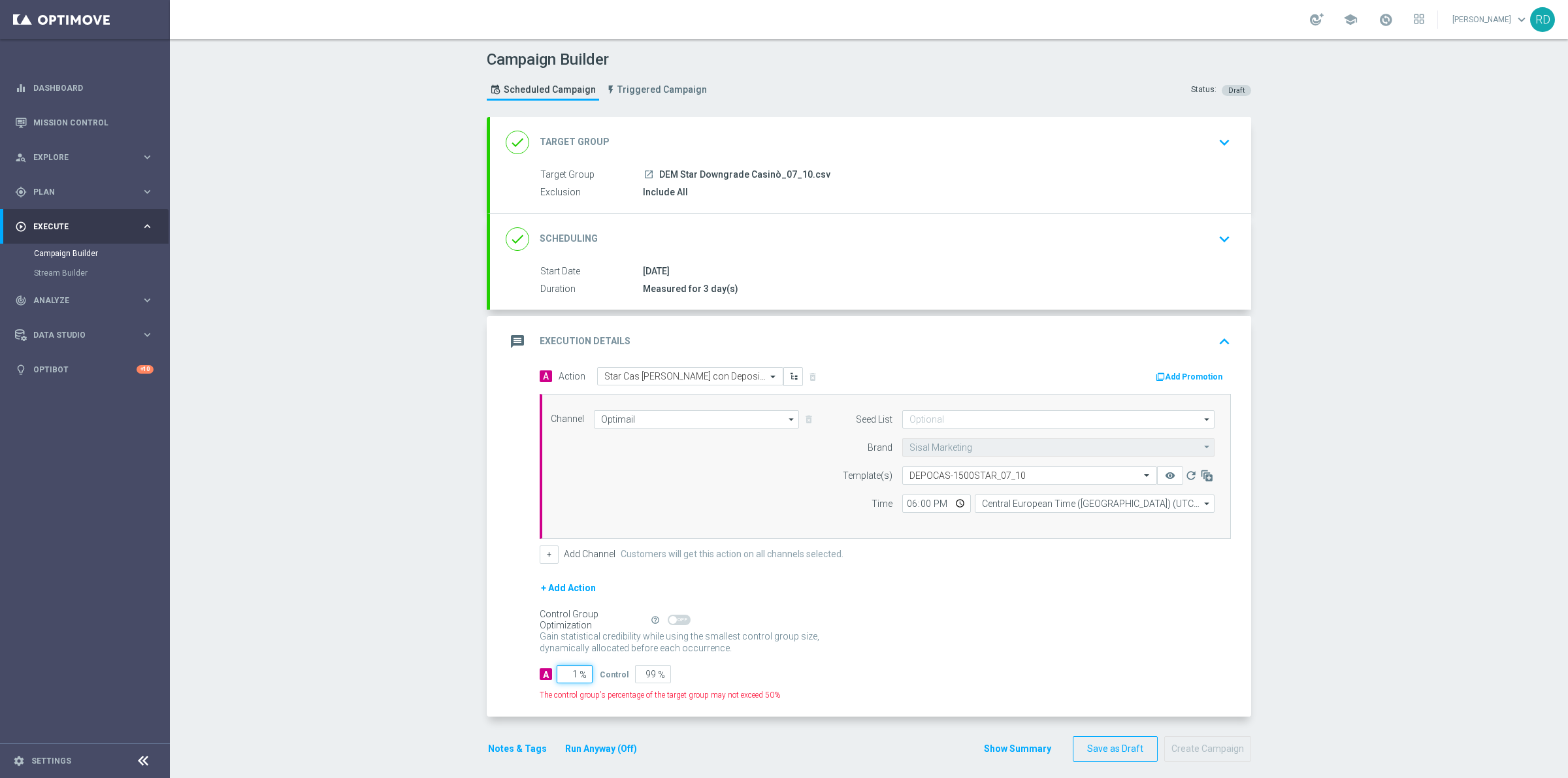
type input "10"
type input "90"
type input "100"
type input "0"
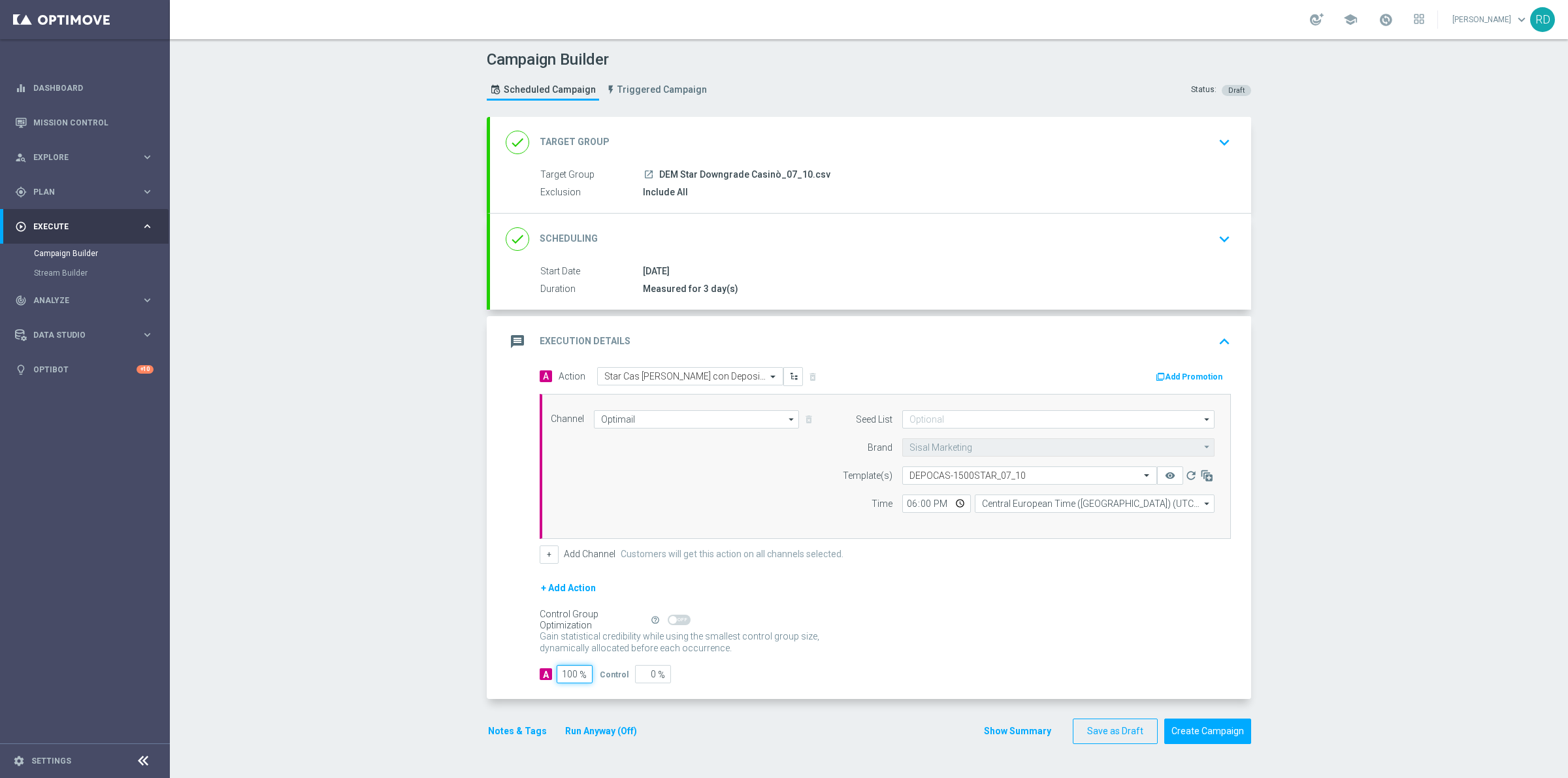
type input "100"
click at [801, 615] on div "Control Group Optimization Self Optimizing Campaign help_outline" at bounding box center [885, 619] width 691 height 14
click at [502, 733] on button "Notes & Tags" at bounding box center [517, 731] width 61 height 17
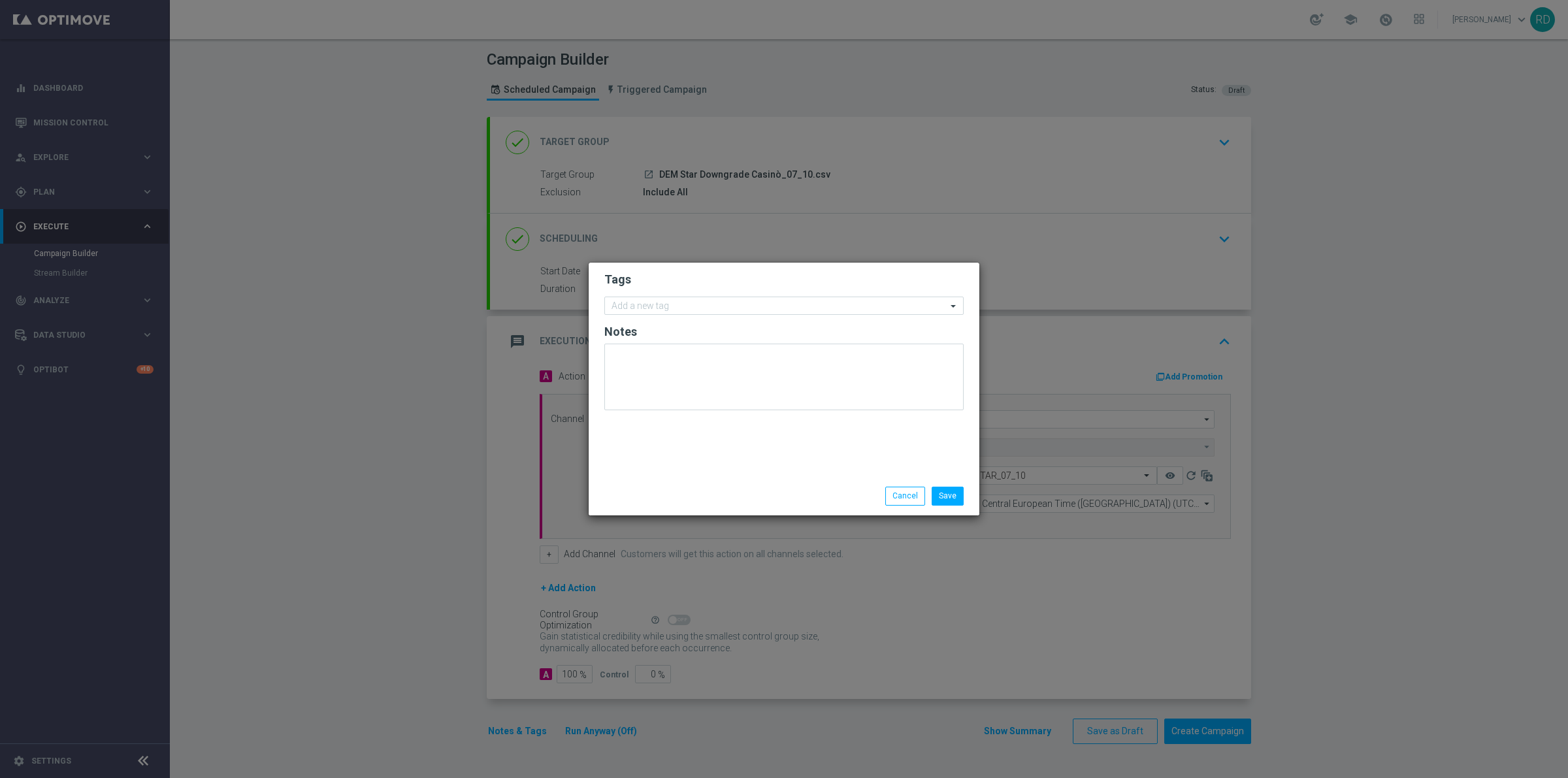
click at [664, 292] on form "Tags Add a new tag Notes" at bounding box center [784, 344] width 359 height 151
click at [652, 321] on form "Tags Add a new tag Notes" at bounding box center [784, 344] width 359 height 151
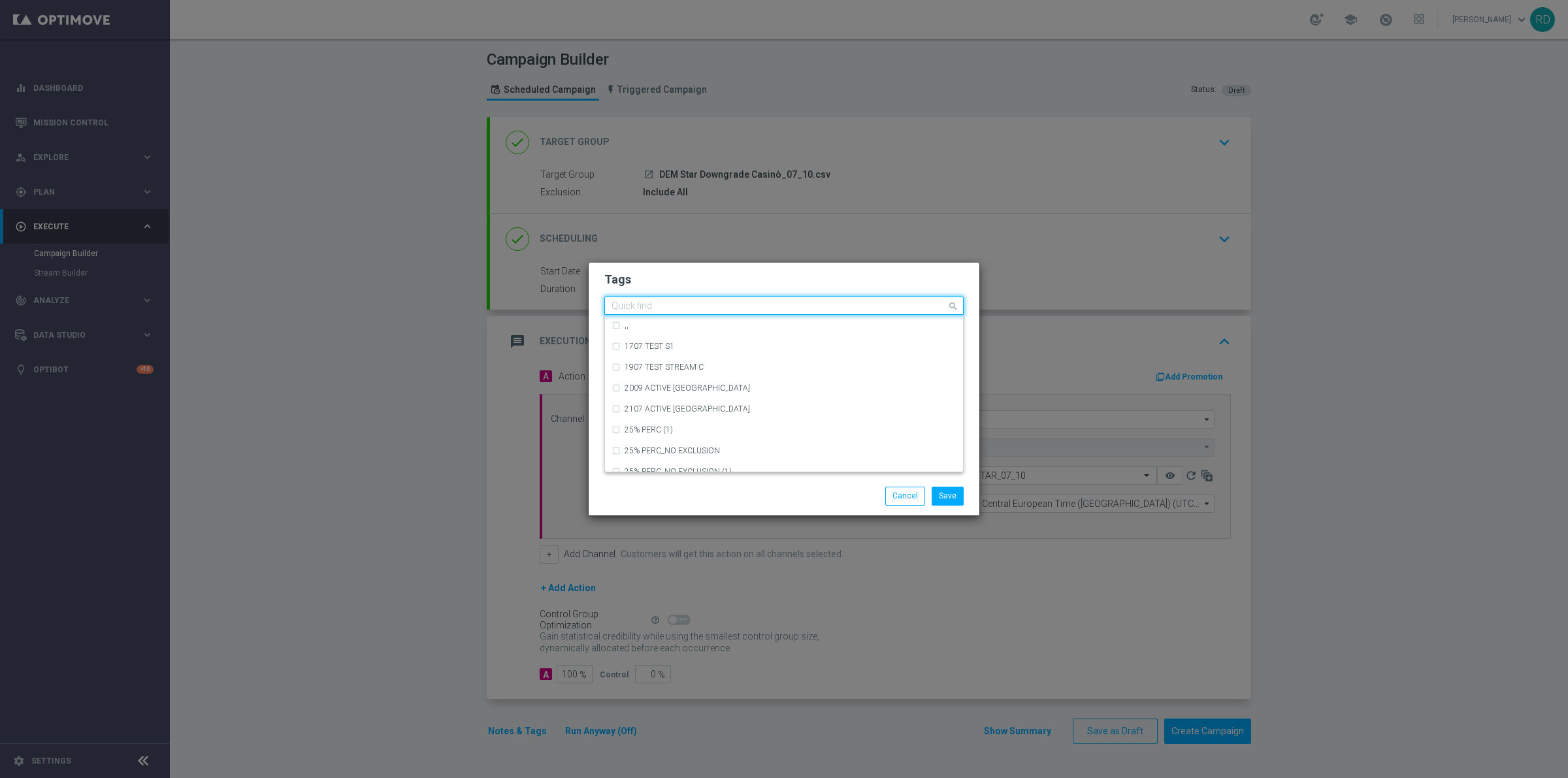
click at [652, 308] on input "text" at bounding box center [779, 307] width 335 height 11
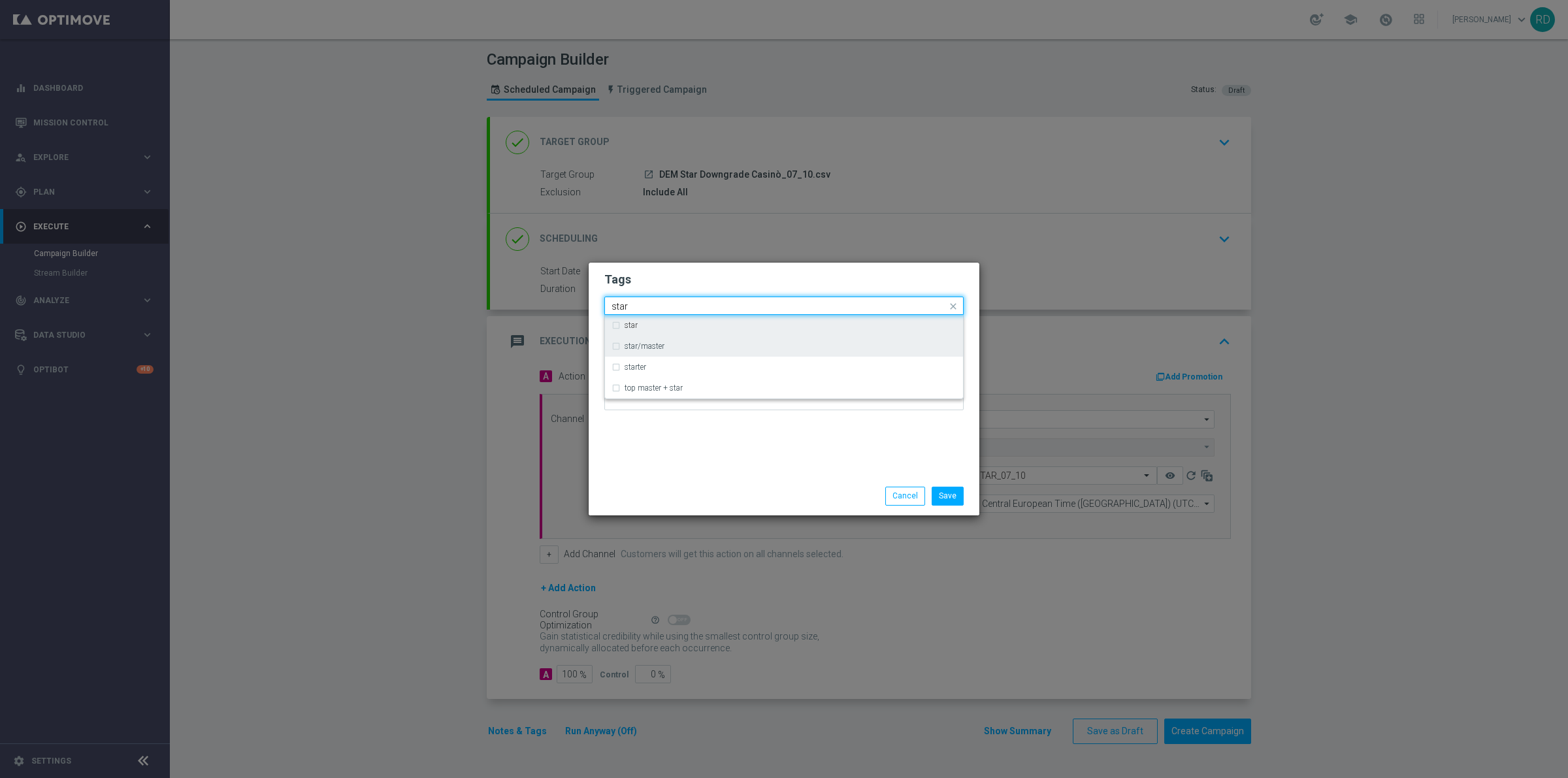
drag, startPoint x: 648, startPoint y: 318, endPoint x: 642, endPoint y: 337, distance: 19.9
click at [648, 318] on div "star" at bounding box center [784, 325] width 345 height 21
type input "star"
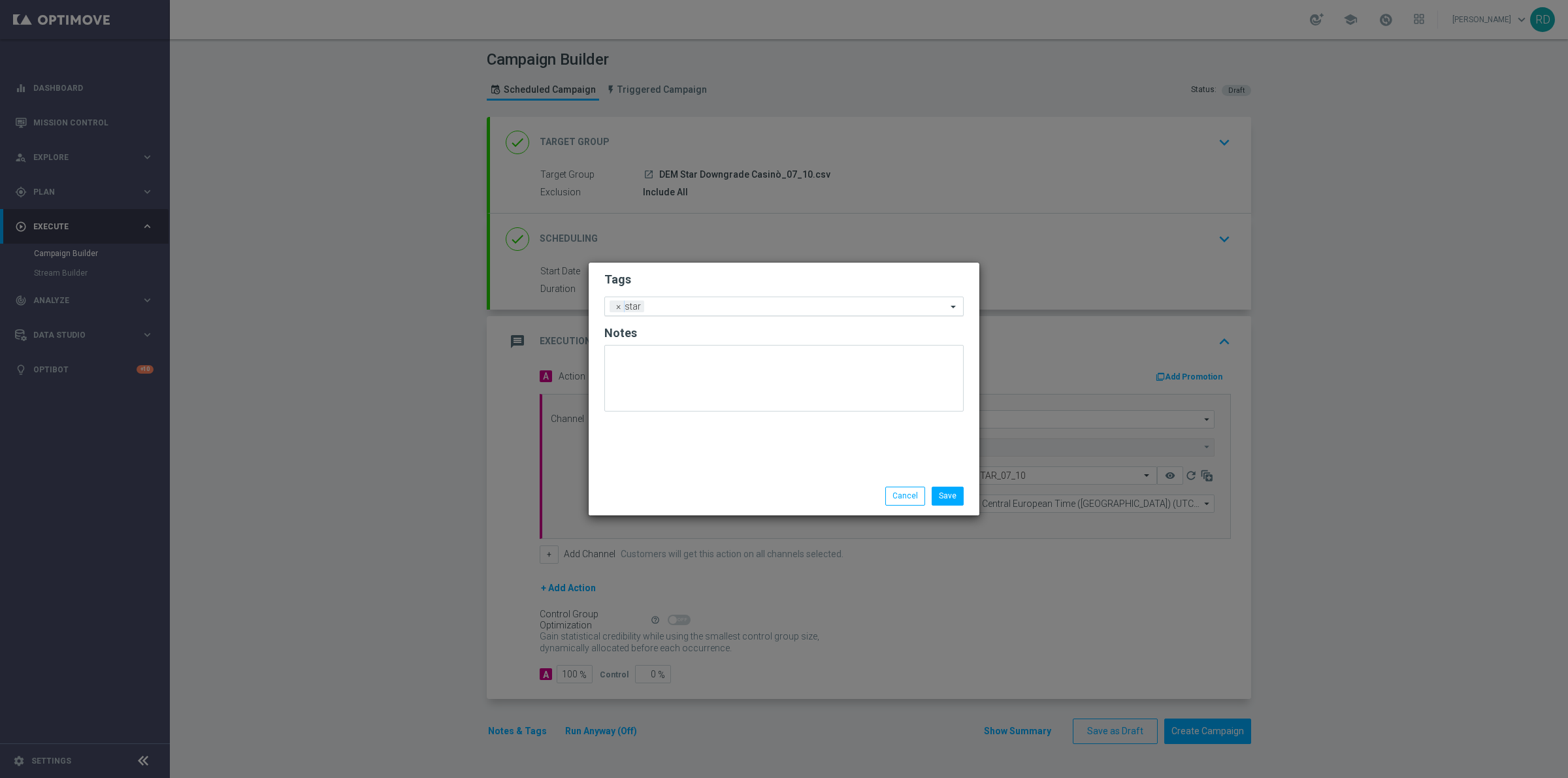
drag, startPoint x: 680, startPoint y: 440, endPoint x: 725, endPoint y: 301, distance: 146.1
click at [684, 426] on div "Tags Add a new tag × star Notes" at bounding box center [784, 369] width 391 height 214
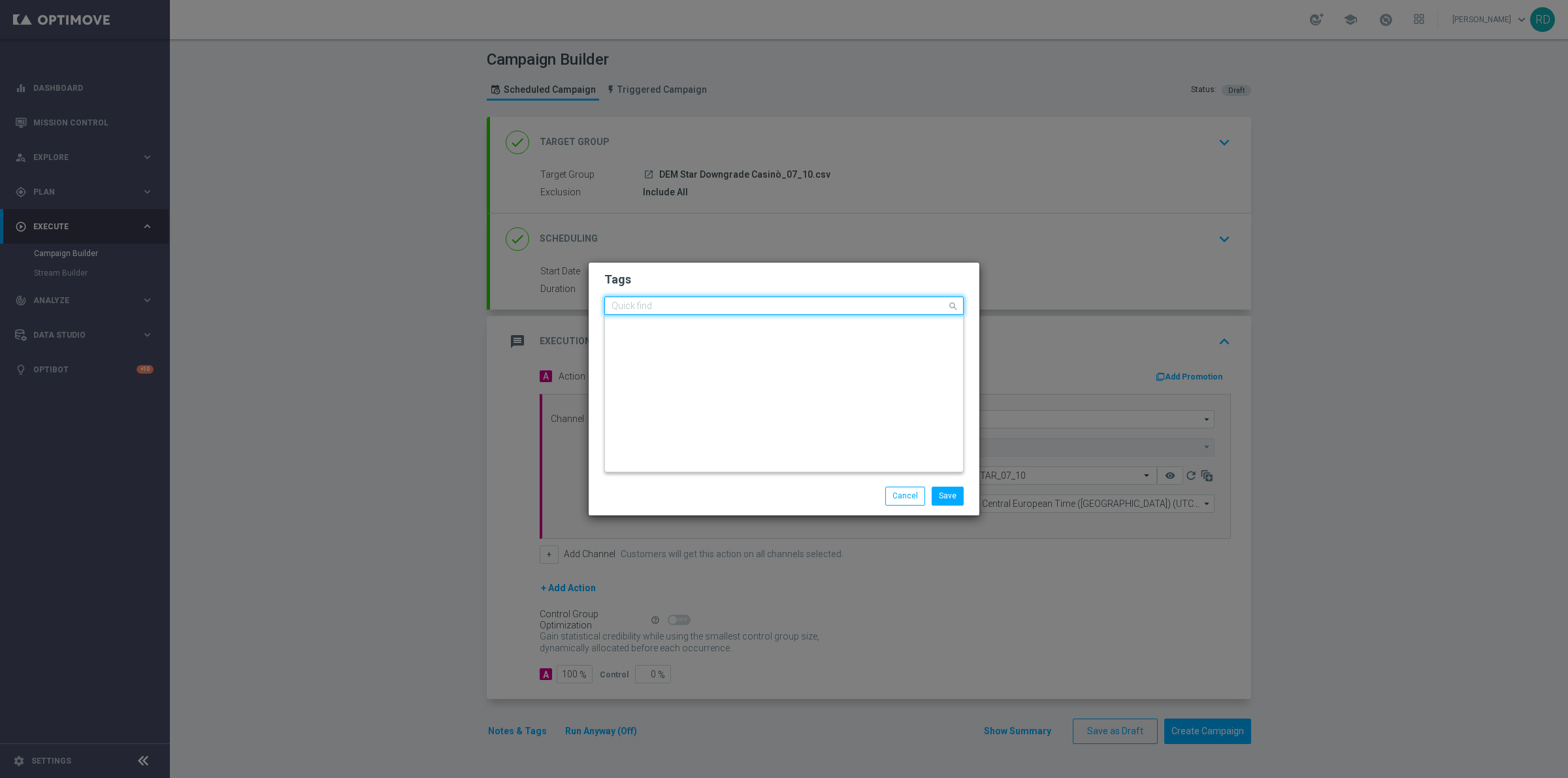
scroll to position [0, 0]
click at [716, 296] on div "Quick find × star" at bounding box center [784, 305] width 359 height 19
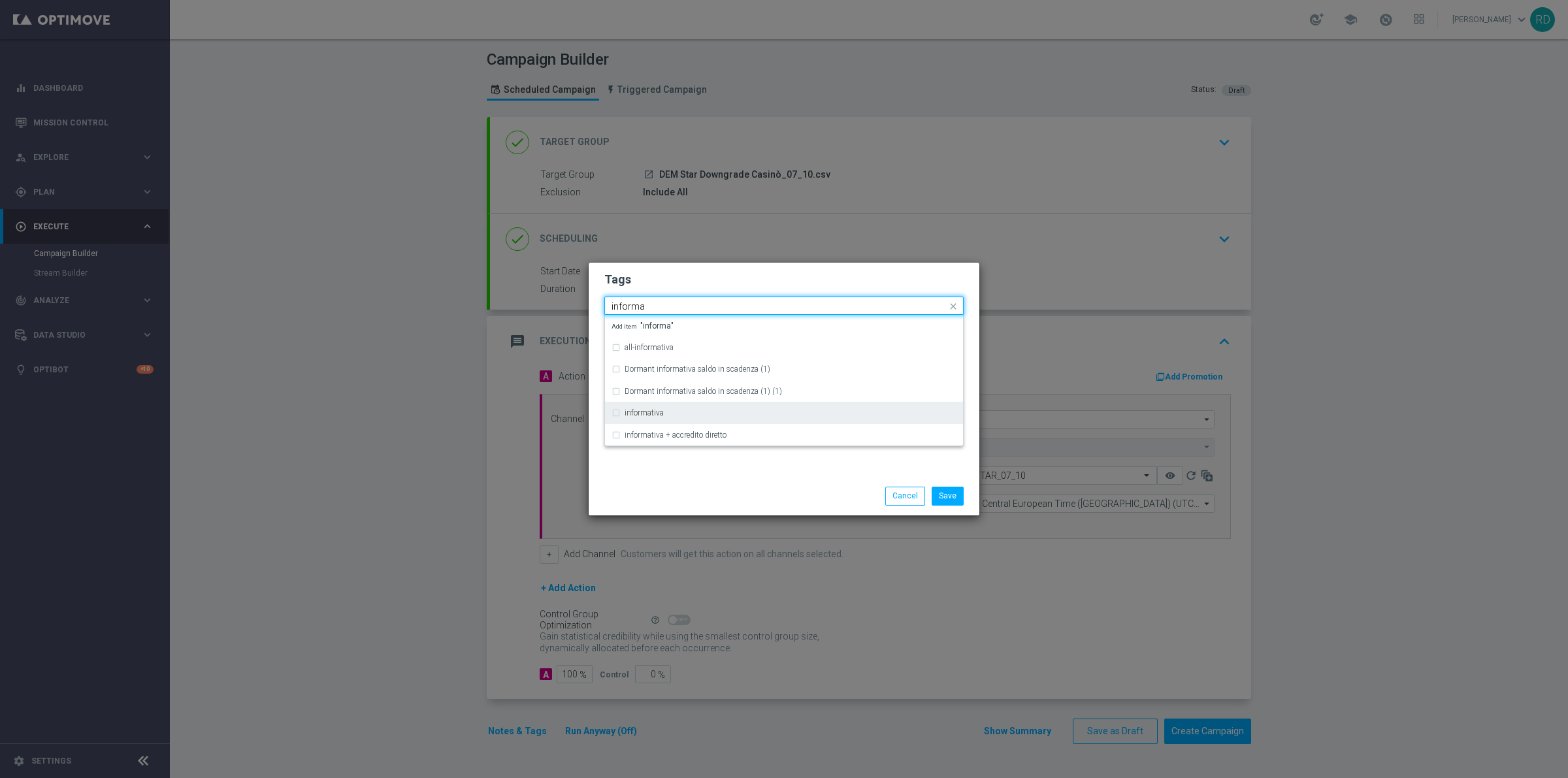
click at [681, 413] on div "informativa" at bounding box center [791, 412] width 332 height 8
type input "informa"
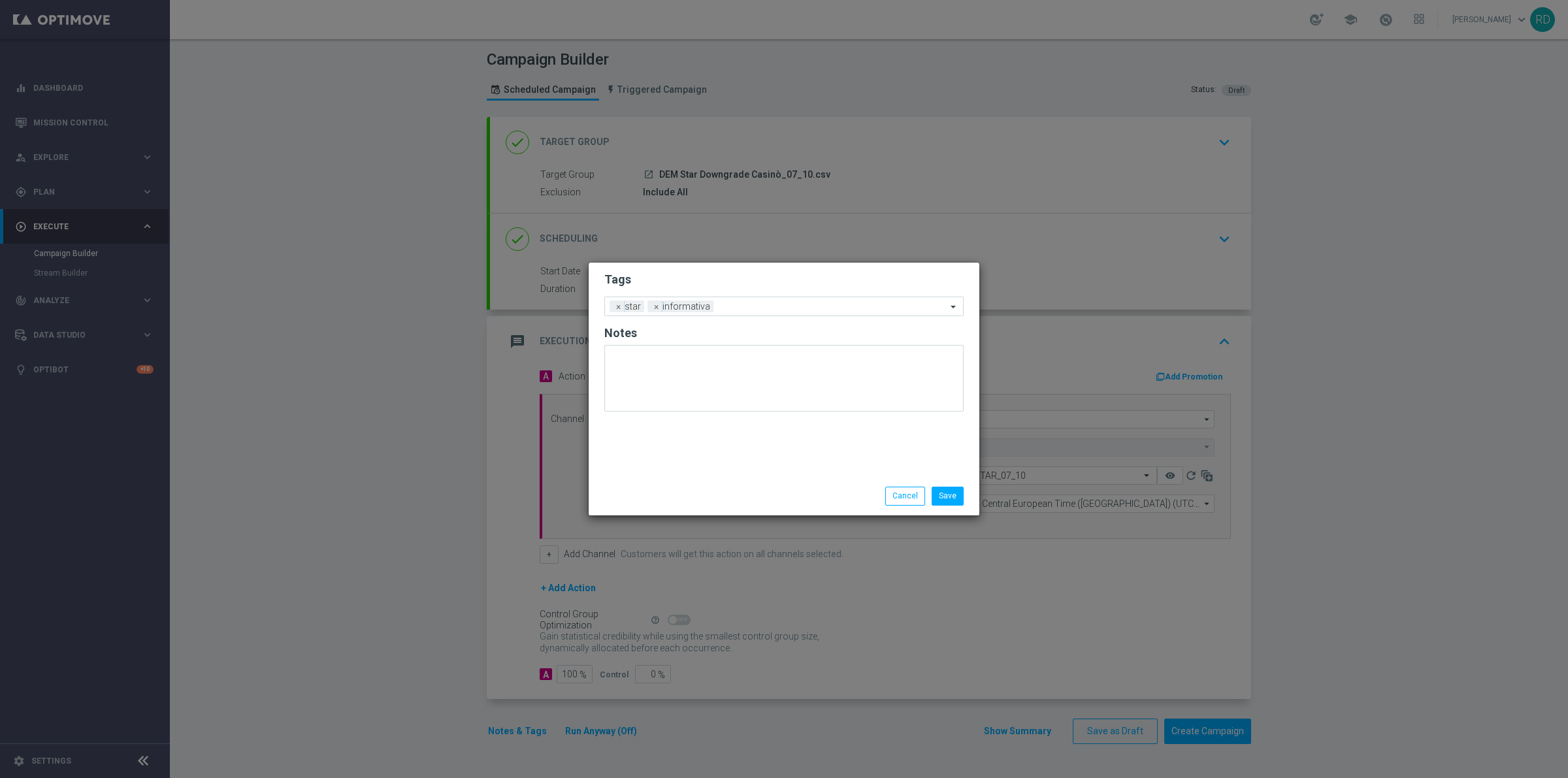
click at [732, 488] on div "Save Cancel" at bounding box center [847, 495] width 253 height 19
click at [1021, 618] on modal-container "Tags Add a new tag × star × informativa Notes Save Cancel" at bounding box center [784, 389] width 1568 height 778
click at [990, 611] on modal-container "Tags Add a new tag × star × informativa Notes Save Cancel" at bounding box center [784, 389] width 1568 height 778
click at [946, 487] on button "Save" at bounding box center [948, 495] width 32 height 19
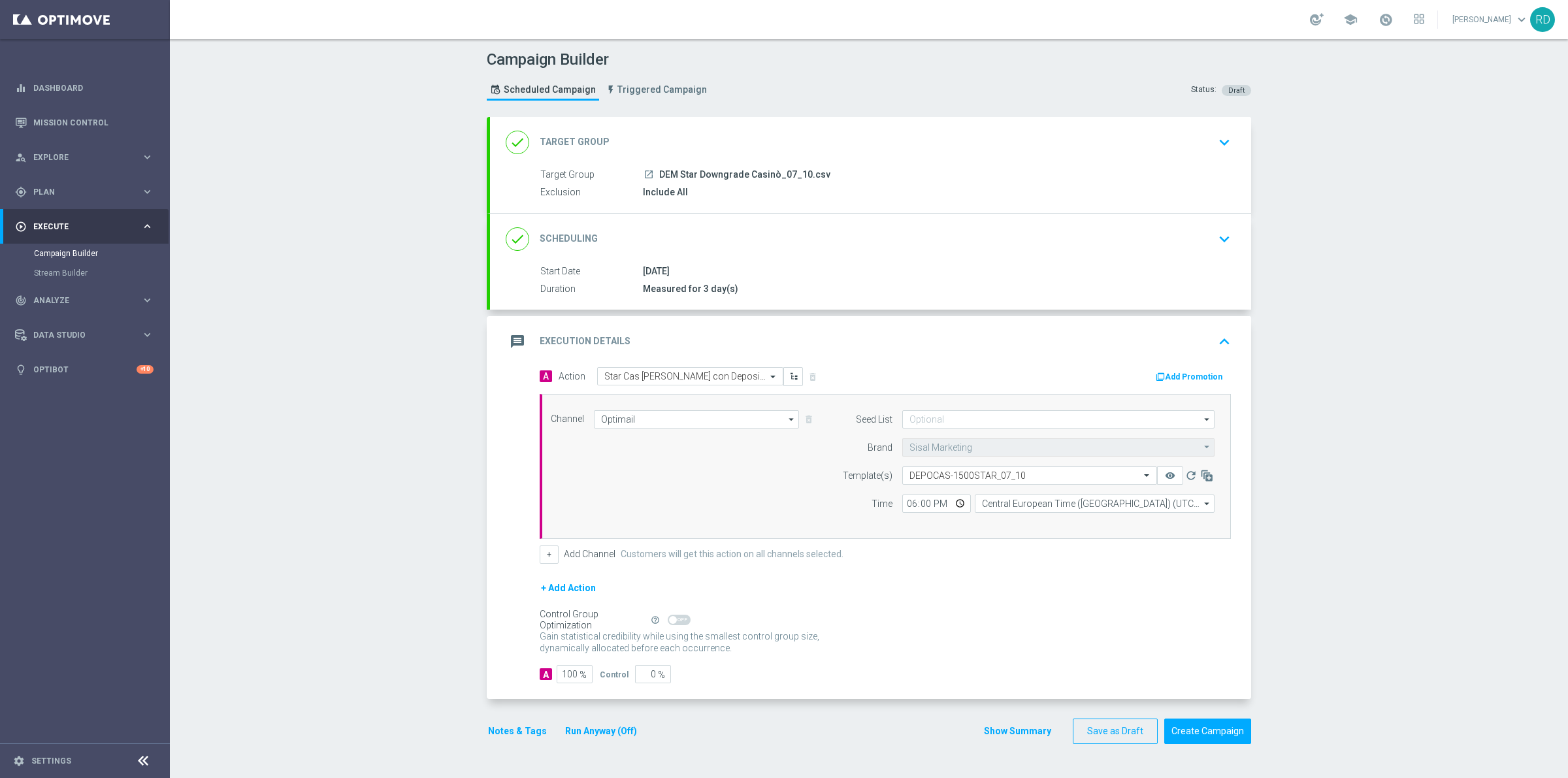
click at [906, 612] on div "+ Add Action" at bounding box center [885, 596] width 691 height 32
click at [510, 337] on icon "message" at bounding box center [518, 341] width 23 height 23
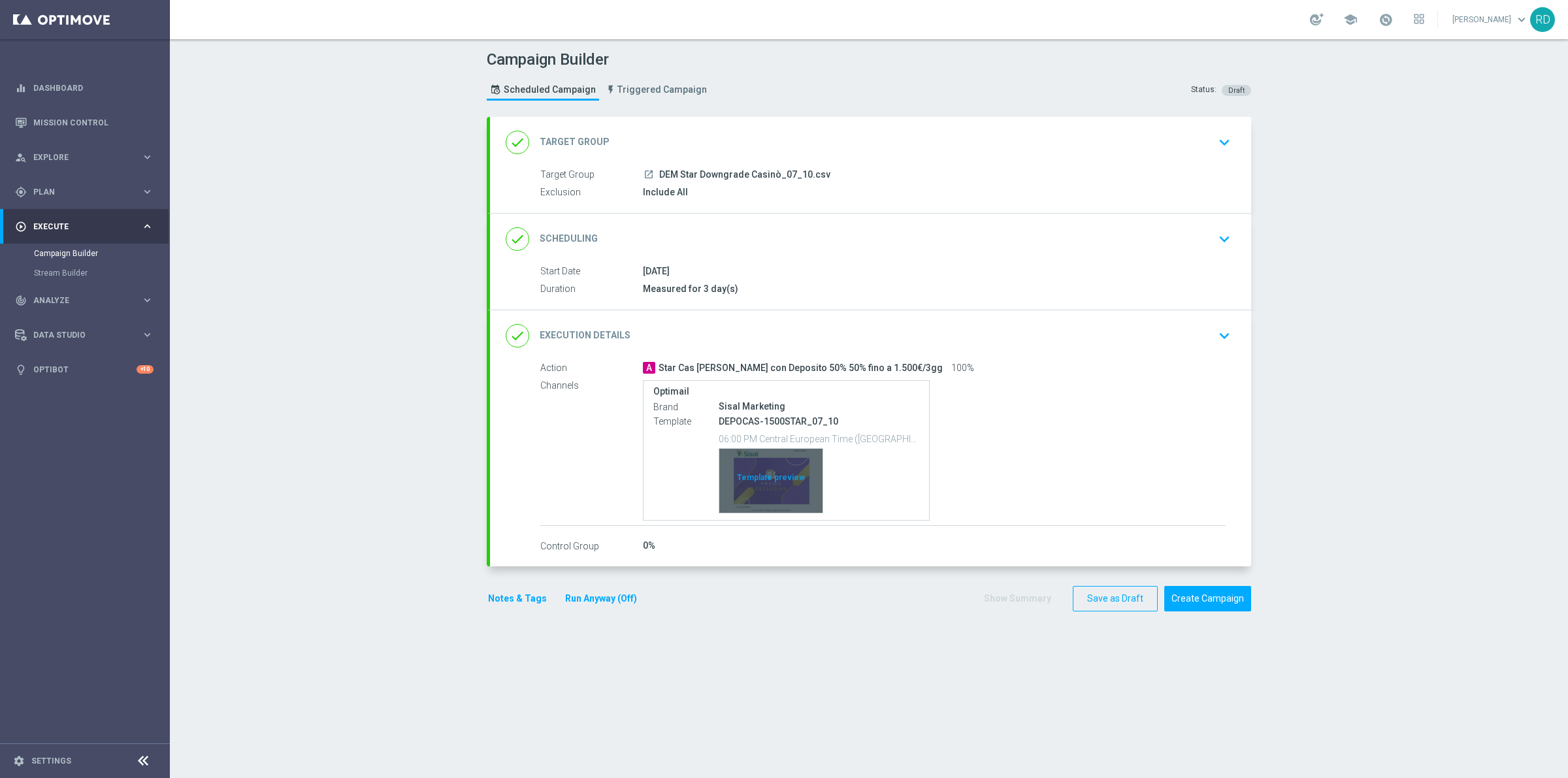
click at [759, 487] on div "Template preview" at bounding box center [771, 480] width 103 height 64
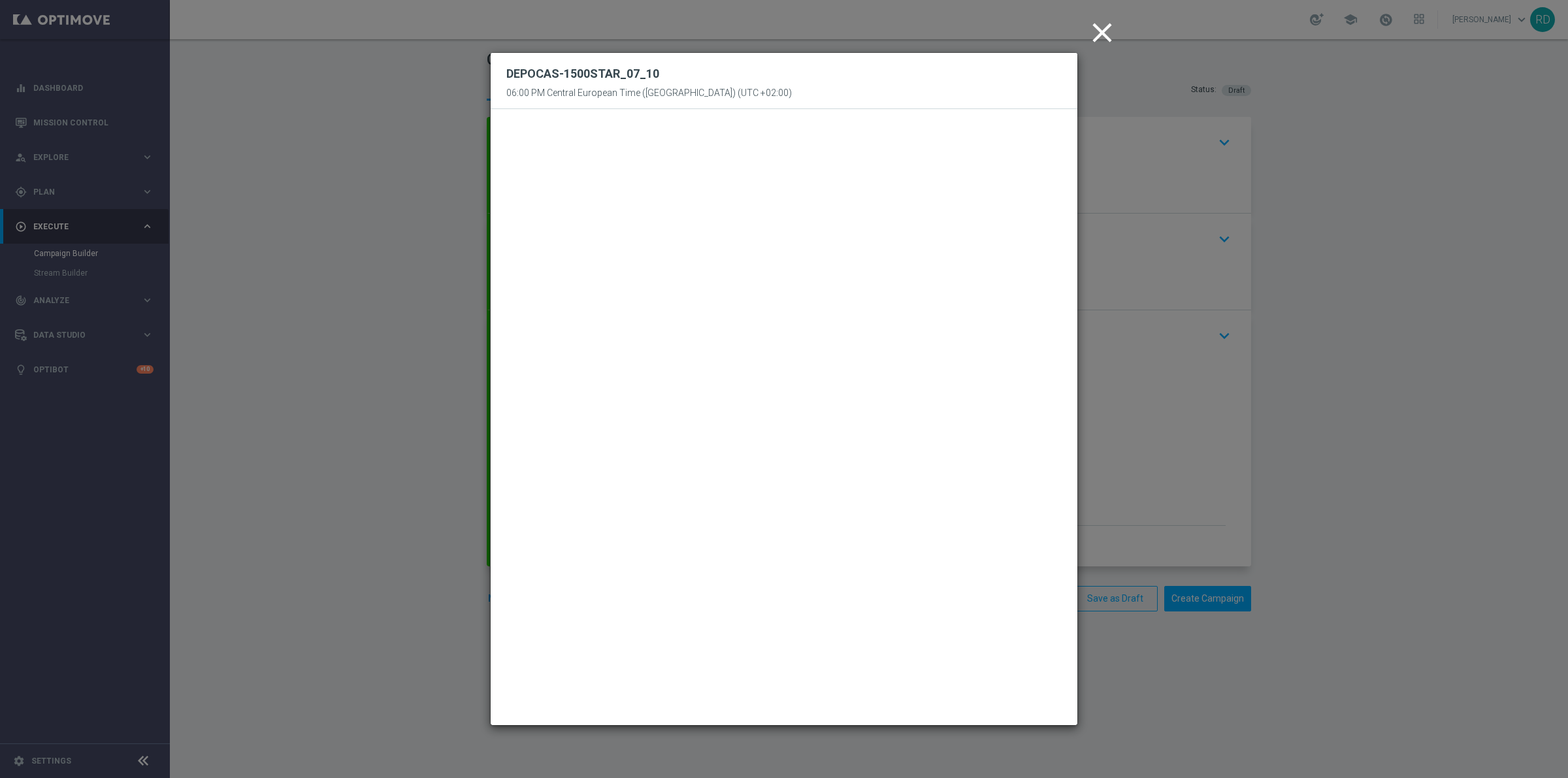
click at [1112, 30] on icon "close" at bounding box center [1102, 32] width 32 height 32
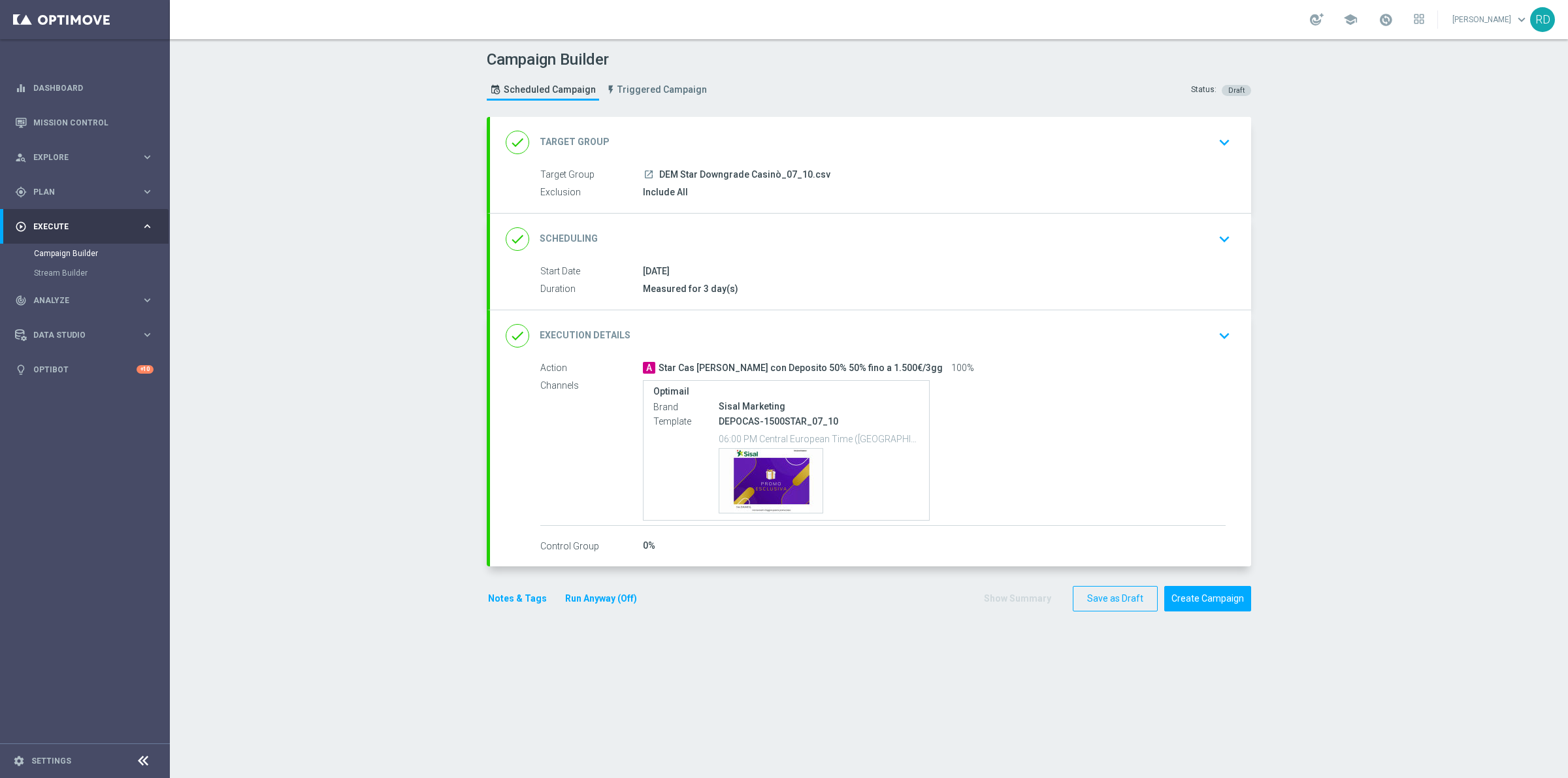
click at [487, 609] on div "Notes & Tags Run Anyway (Off)" at bounding box center [570, 598] width 167 height 25
click at [487, 603] on button "Notes & Tags" at bounding box center [517, 598] width 61 height 17
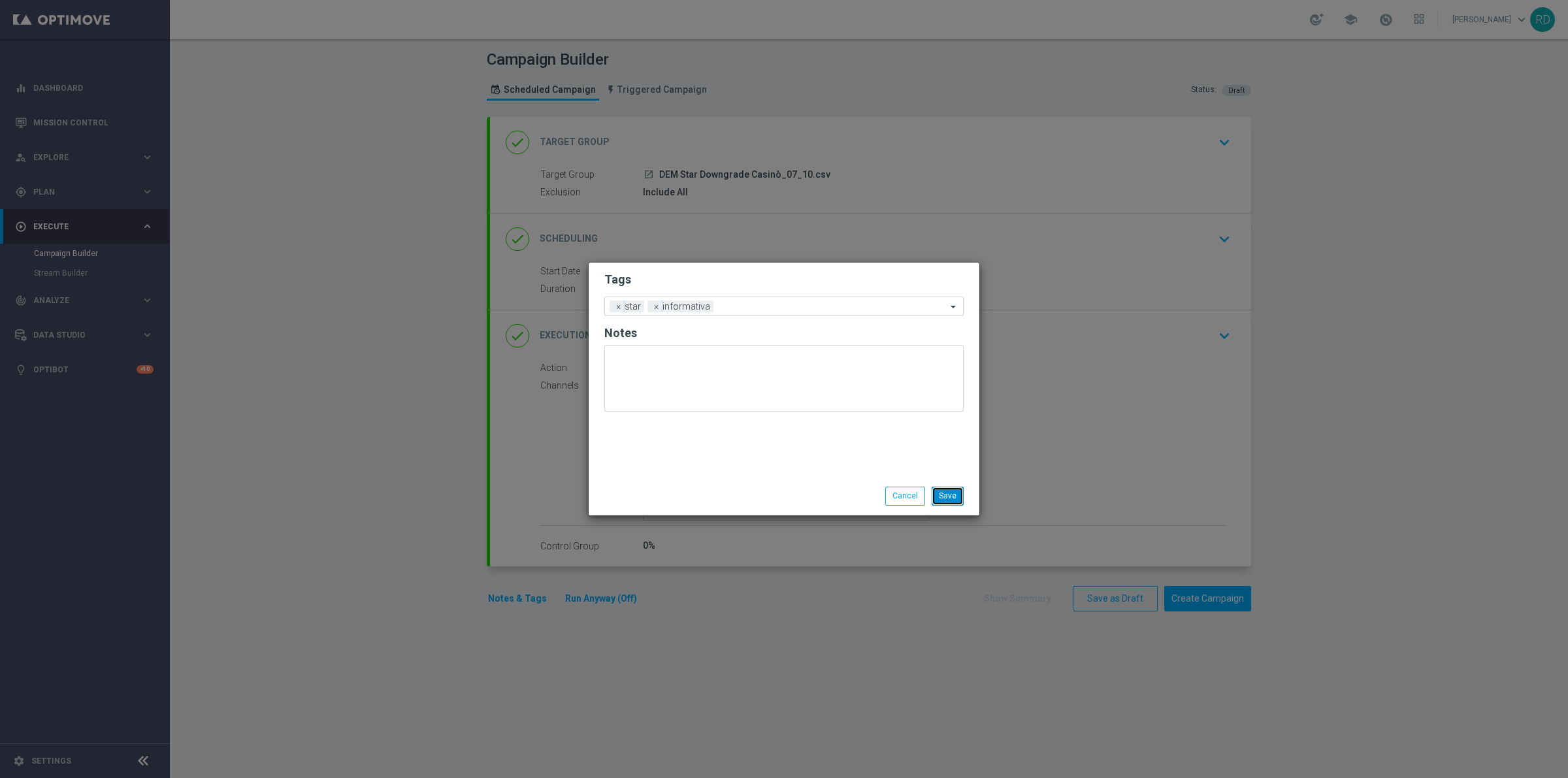
click at [949, 491] on button "Save" at bounding box center [948, 495] width 32 height 19
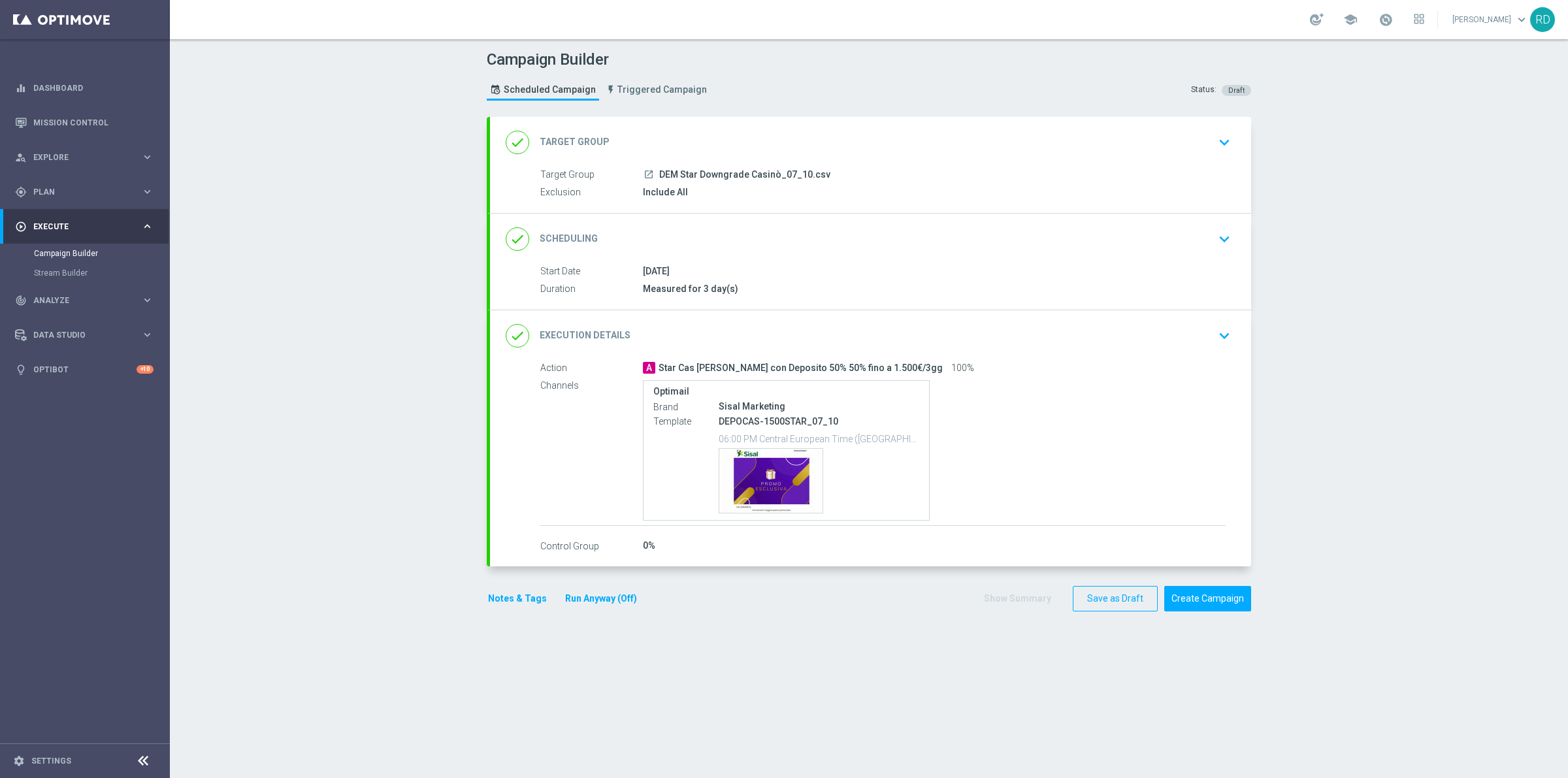
click at [505, 601] on button "Notes & Tags" at bounding box center [517, 598] width 61 height 17
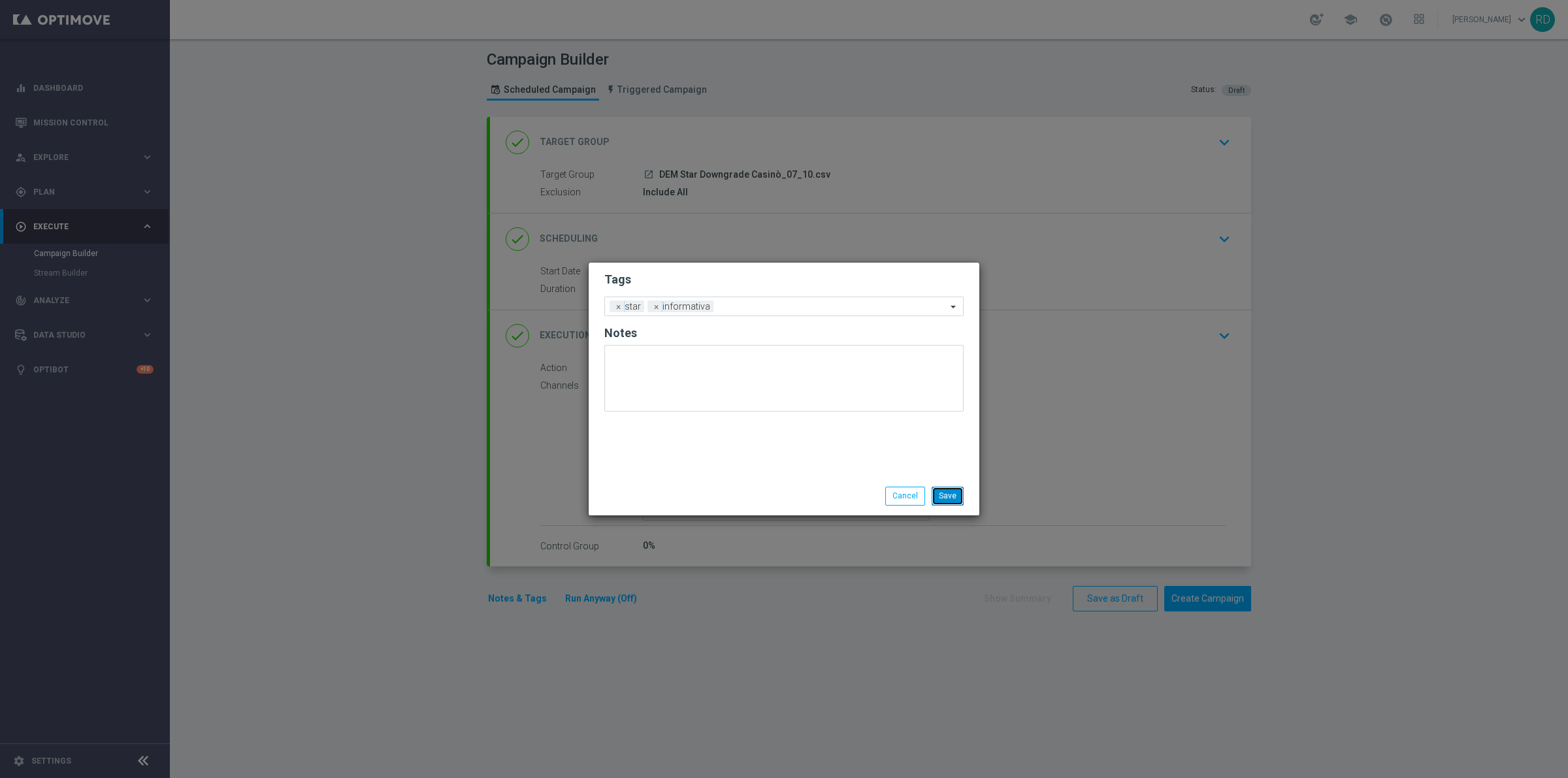
click at [953, 497] on button "Save" at bounding box center [948, 495] width 32 height 19
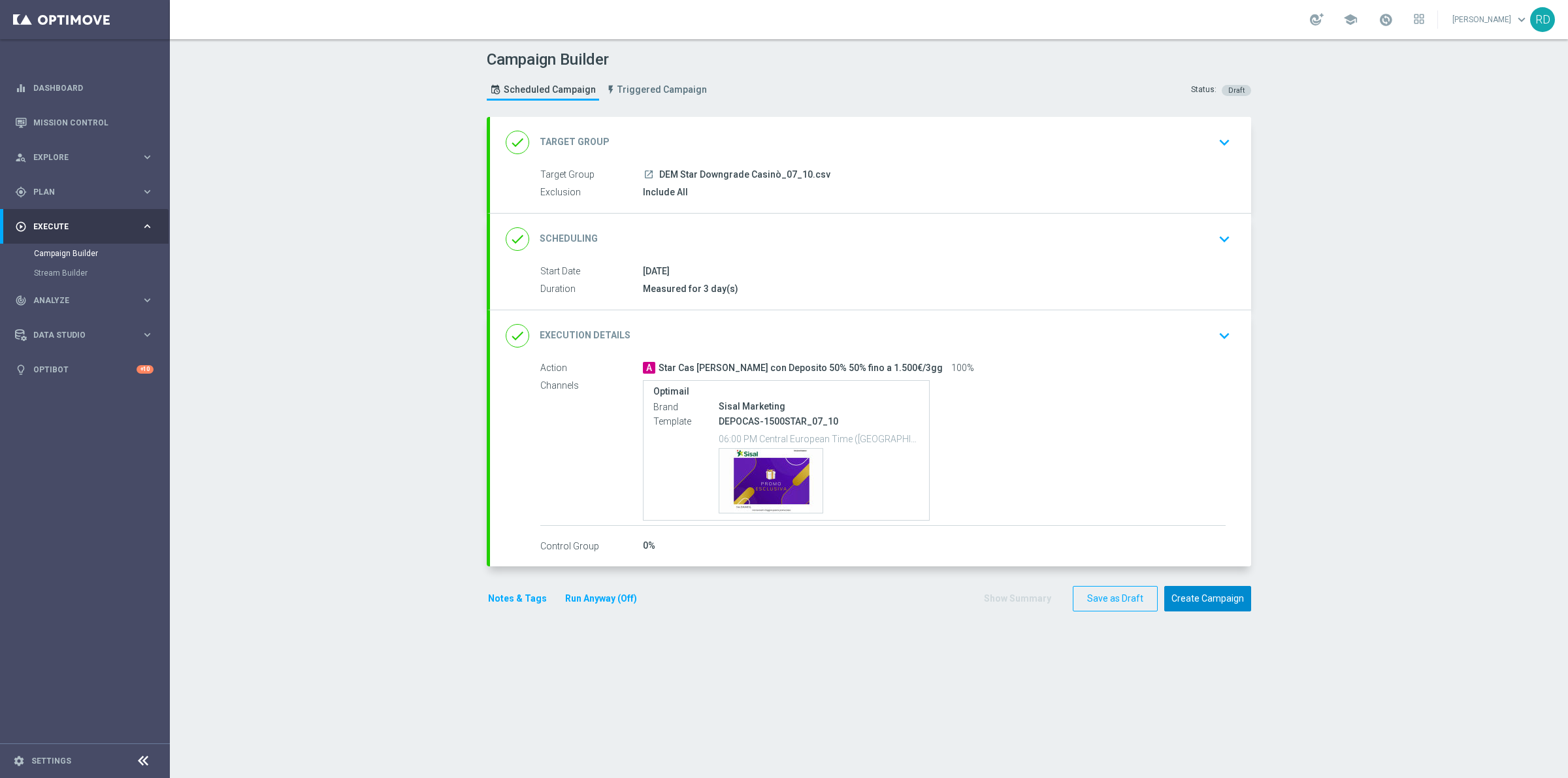
click at [1219, 601] on button "Create Campaign" at bounding box center [1208, 598] width 87 height 25
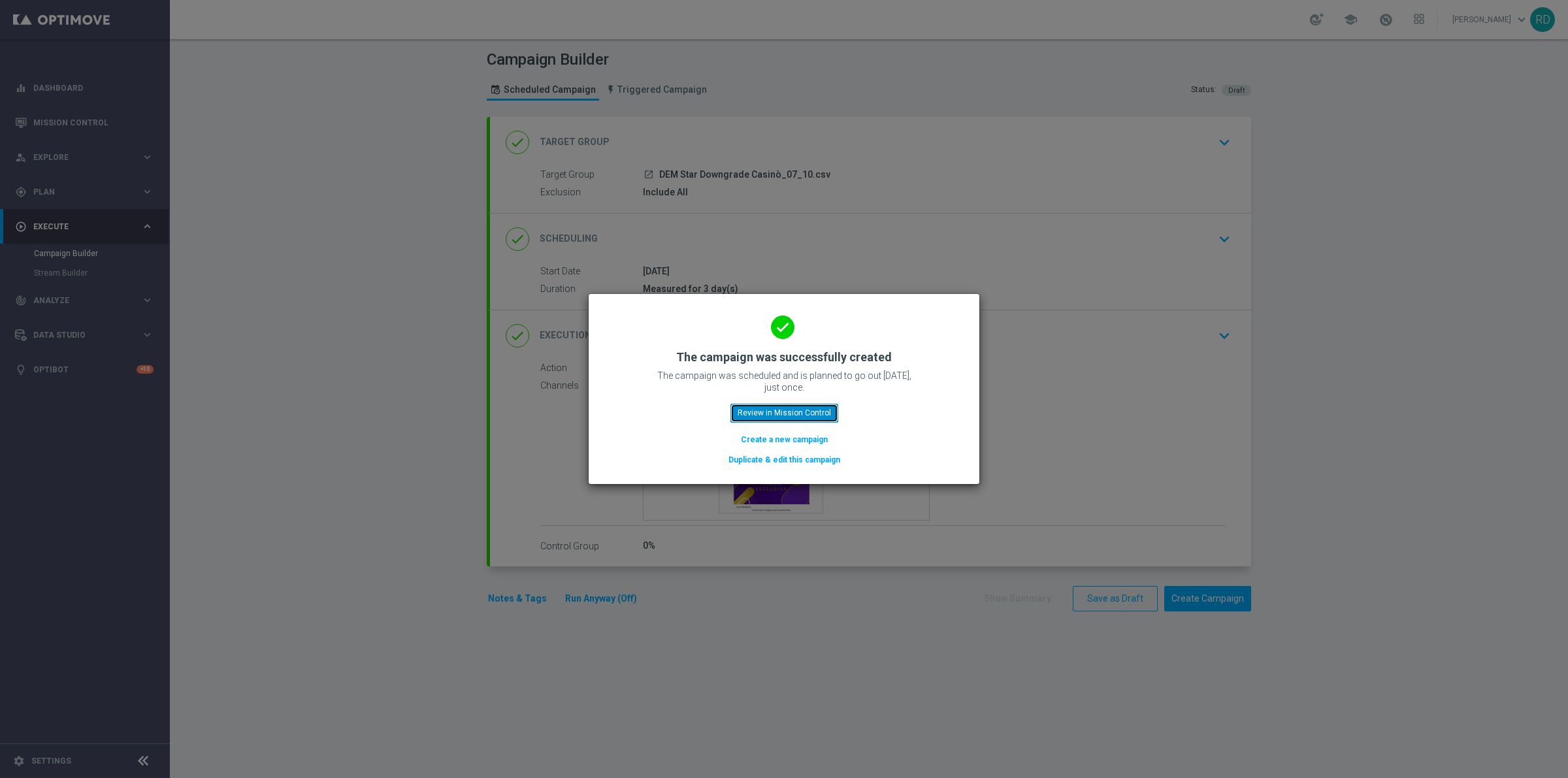
click at [748, 411] on button "Review in Mission Control" at bounding box center [784, 413] width 108 height 19
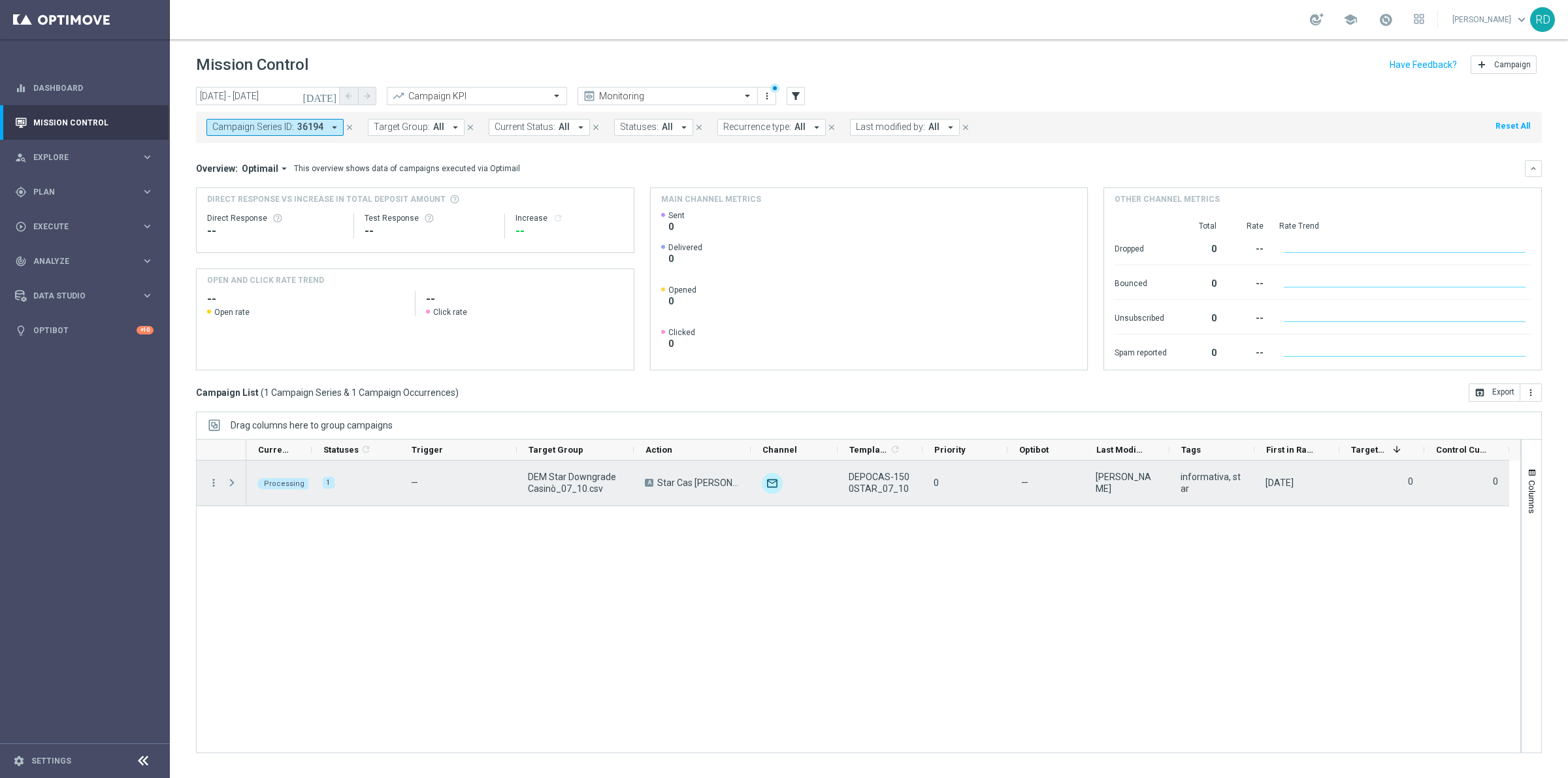
click at [226, 487] on span "Press SPACE to select this row." at bounding box center [231, 482] width 12 height 10
